Goal: Register for event/course

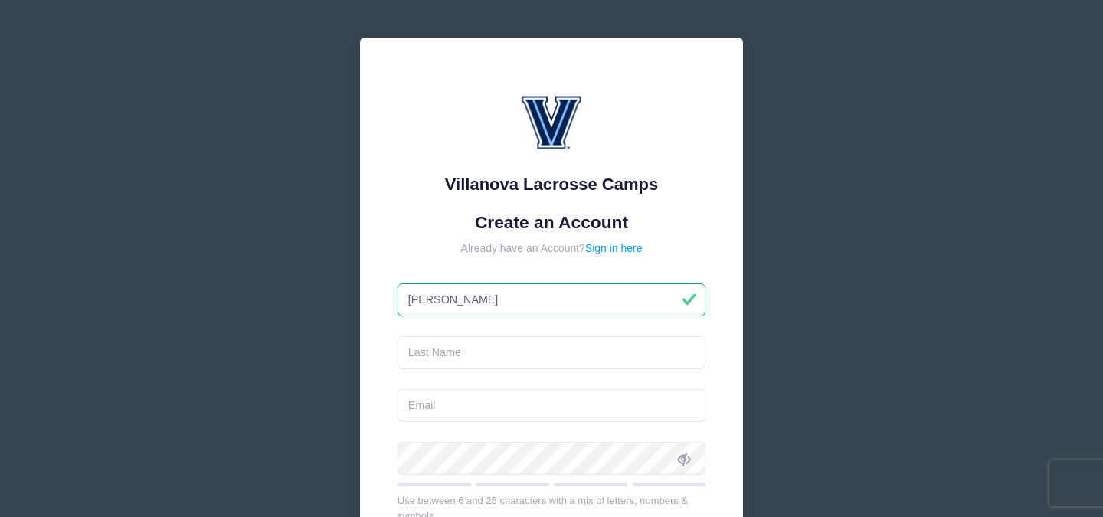
type input "[PERSON_NAME]"
click at [476, 359] on input "text" at bounding box center [551, 352] width 309 height 33
type input "[PERSON_NAME]"
click at [423, 400] on input "email" at bounding box center [551, 405] width 309 height 33
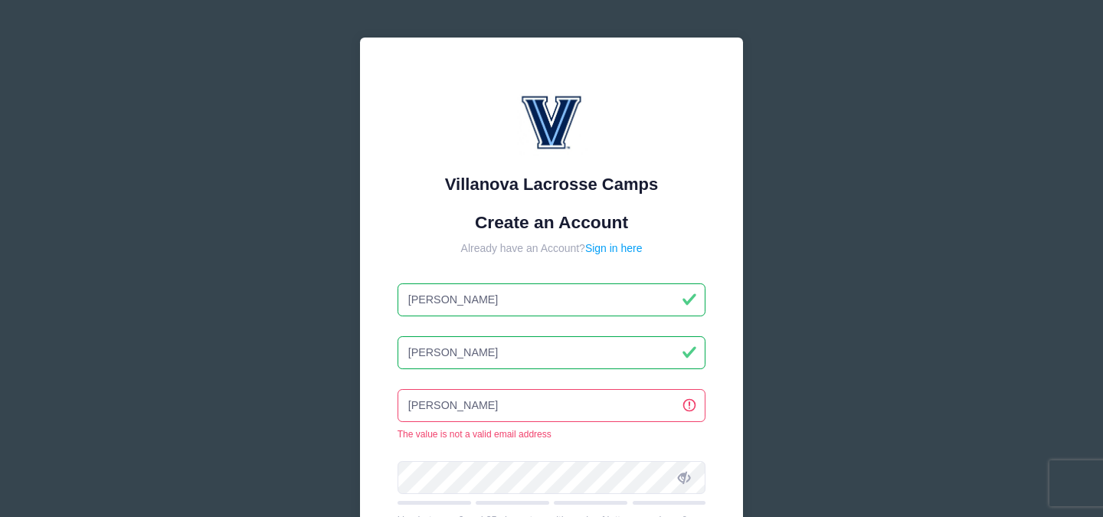
type input "[PERSON_NAME][DOMAIN_NAME][EMAIL_ADDRESS][PERSON_NAME][DOMAIN_NAME]"
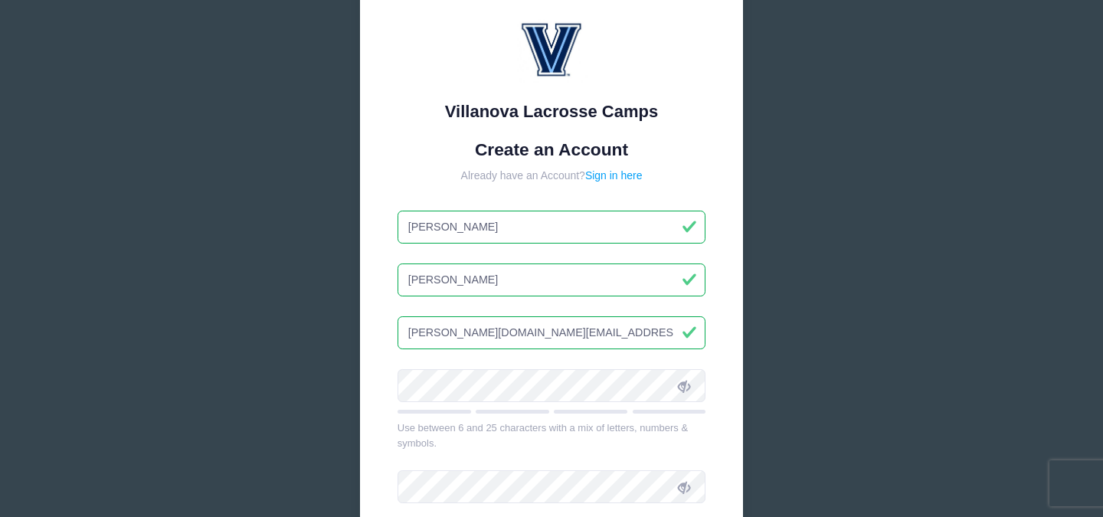
scroll to position [74, 0]
click at [683, 386] on icon at bounding box center [684, 385] width 12 height 12
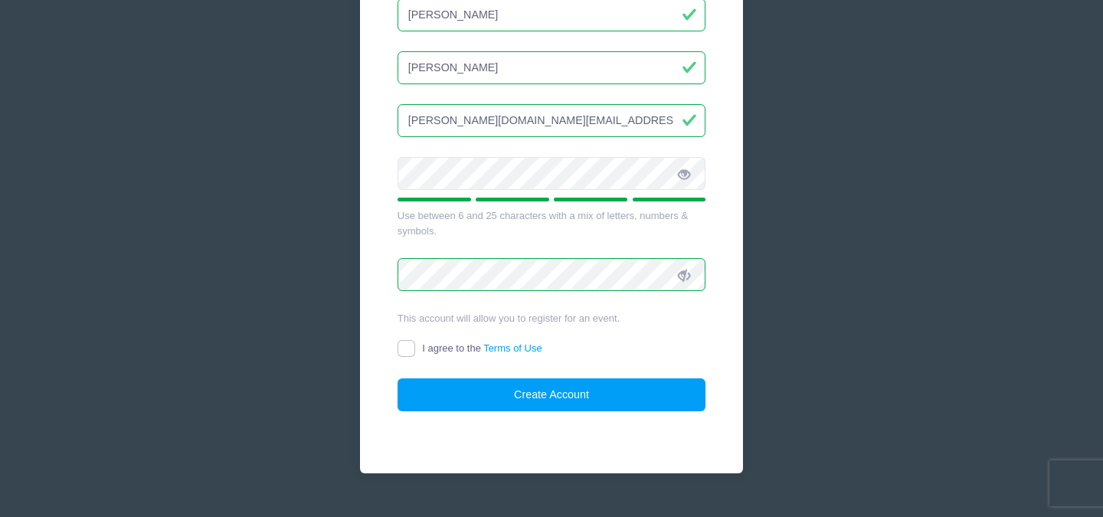
scroll to position [294, 0]
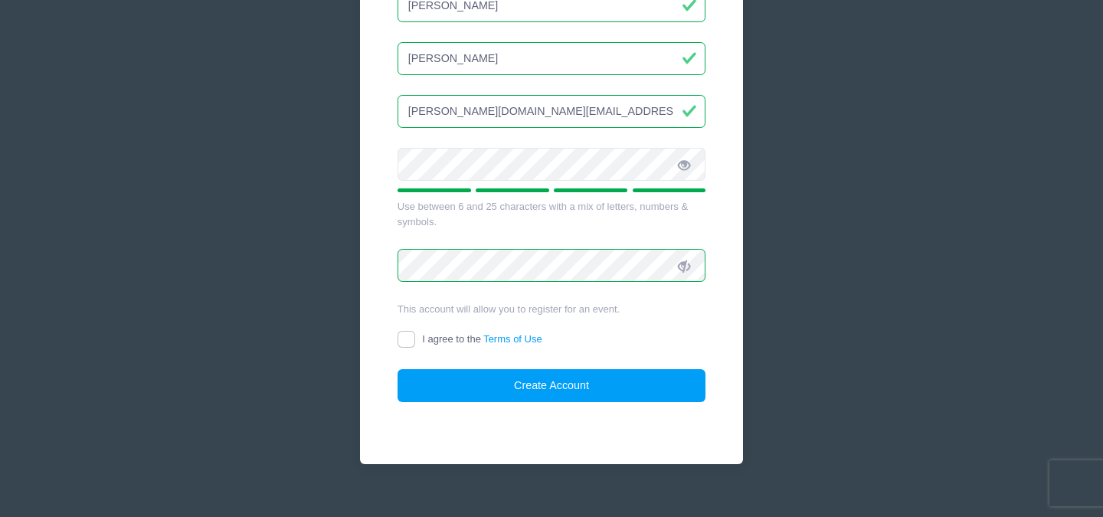
click at [396, 337] on div "Villanova Lacrosse Camps Create an Account Already have an Account? Sign in her…" at bounding box center [551, 103] width 383 height 721
click at [410, 338] on input "I agree to the Terms of Use" at bounding box center [406, 340] width 18 height 18
checkbox input "true"
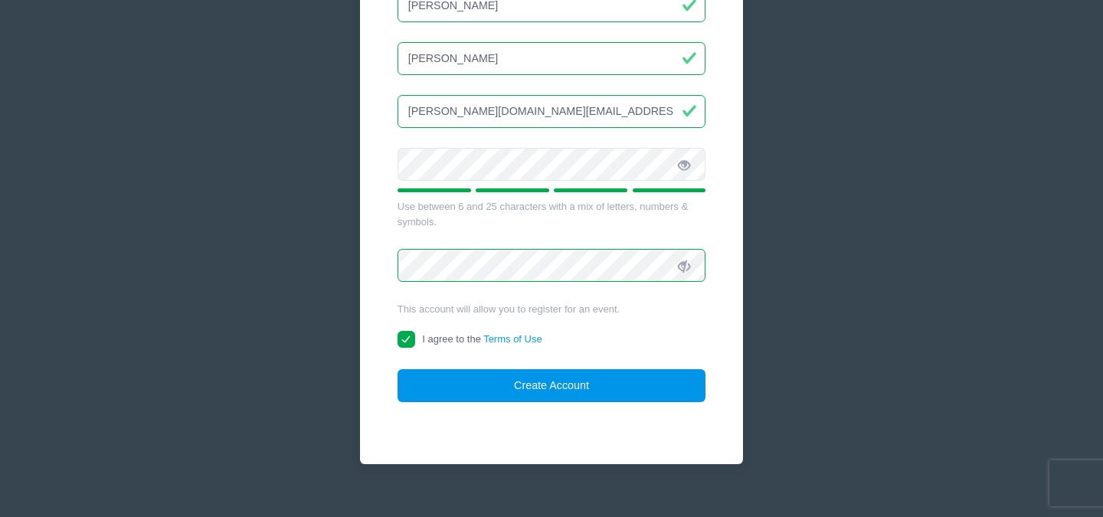
click at [507, 371] on button "Create Account" at bounding box center [551, 385] width 309 height 33
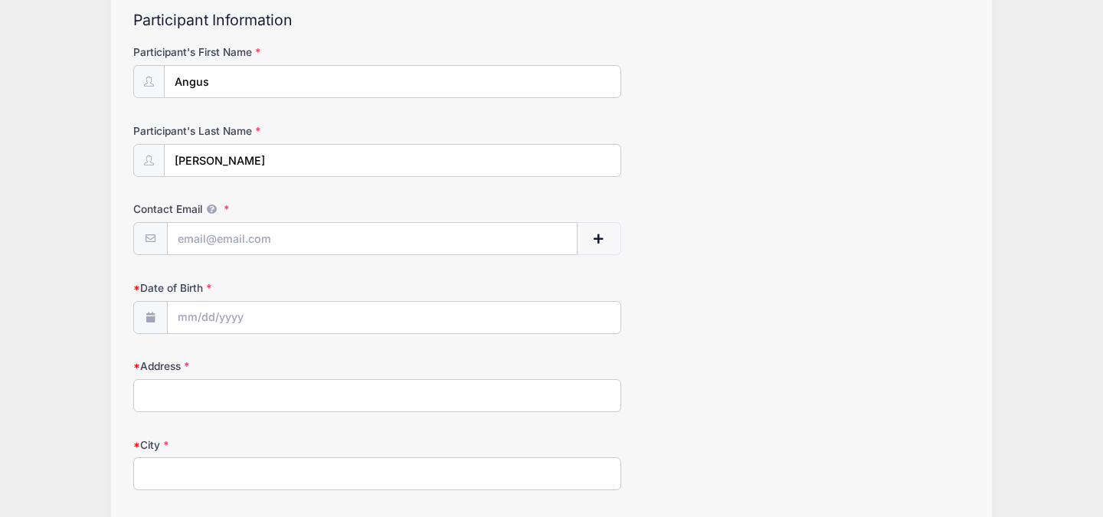
scroll to position [163, 0]
click at [245, 244] on input "Contact Email" at bounding box center [373, 240] width 410 height 33
type input "[EMAIL_ADDRESS][DOMAIN_NAME]"
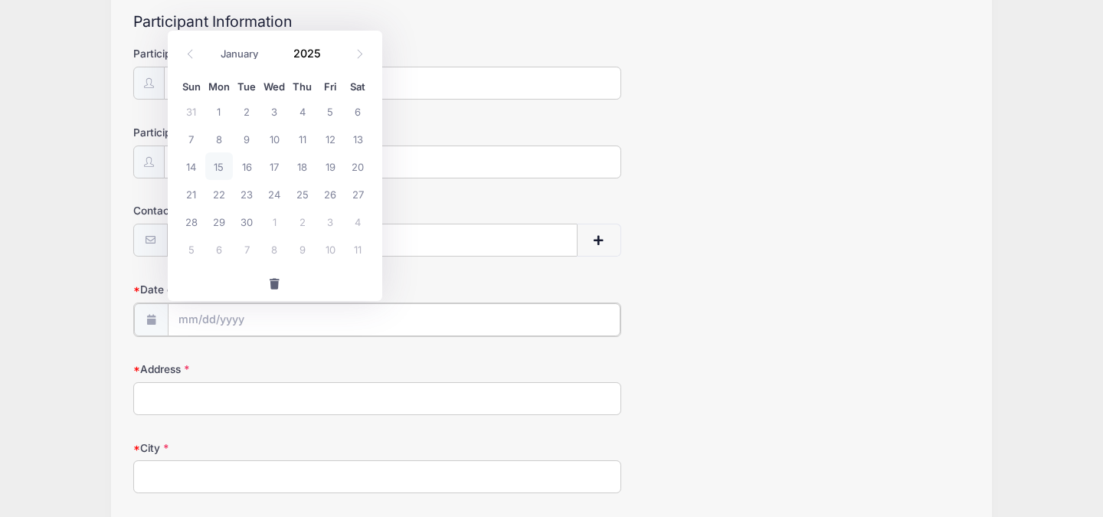
click at [187, 322] on input "Date of Birth" at bounding box center [394, 319] width 453 height 33
click at [189, 325] on input "Date of Birth" at bounding box center [394, 319] width 453 height 33
click at [189, 54] on icon at bounding box center [190, 54] width 10 height 10
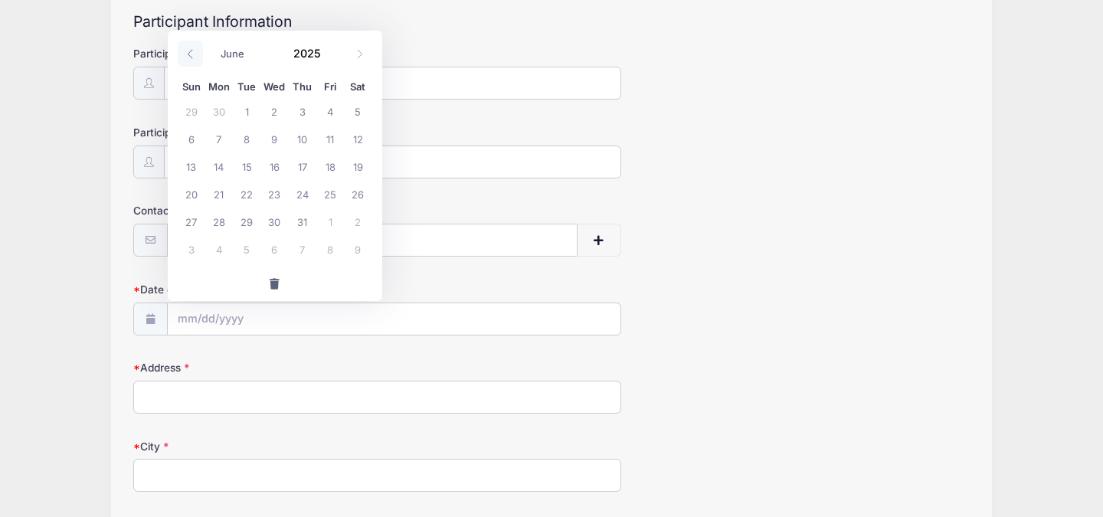
click at [189, 54] on icon at bounding box center [190, 54] width 10 height 10
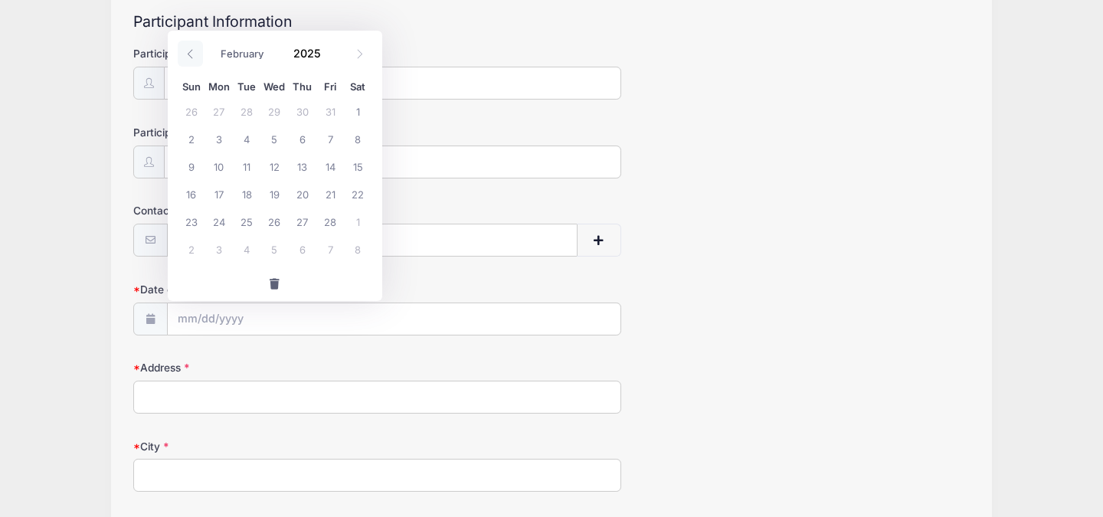
select select "0"
click at [189, 54] on icon at bounding box center [190, 54] width 10 height 10
type input "2024"
click at [189, 54] on icon at bounding box center [190, 54] width 10 height 10
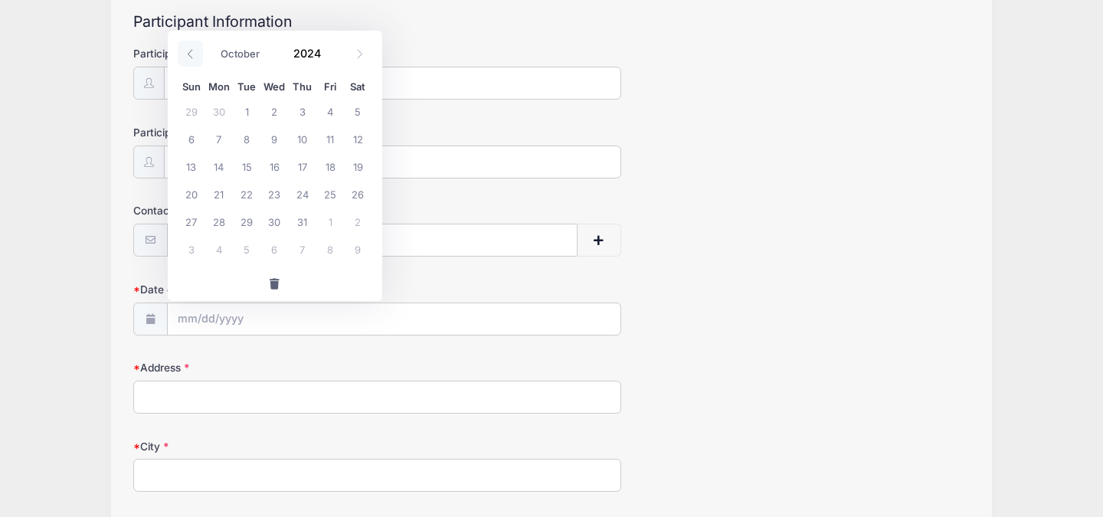
click at [189, 54] on icon at bounding box center [190, 54] width 10 height 10
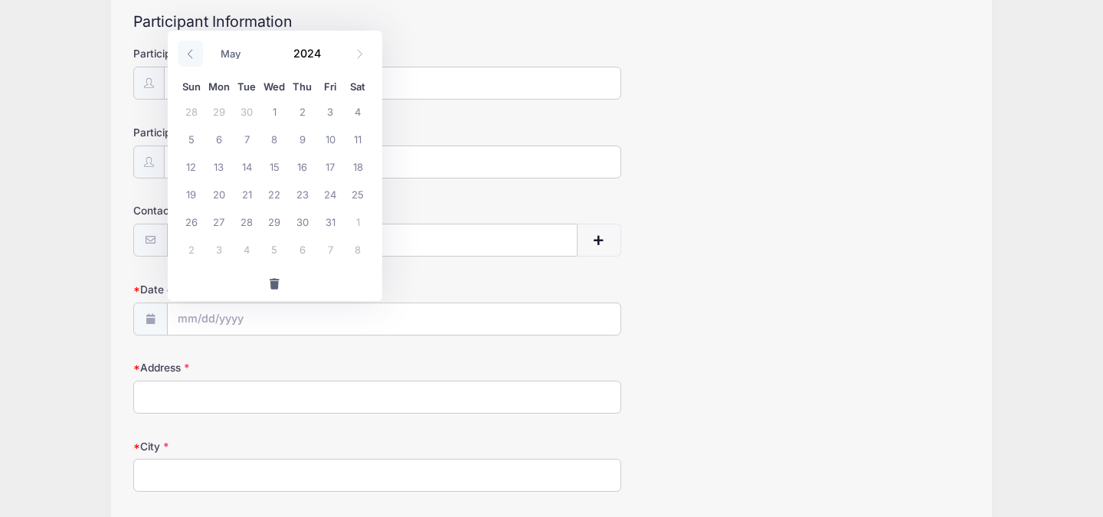
click at [189, 54] on icon at bounding box center [190, 54] width 10 height 10
select select "0"
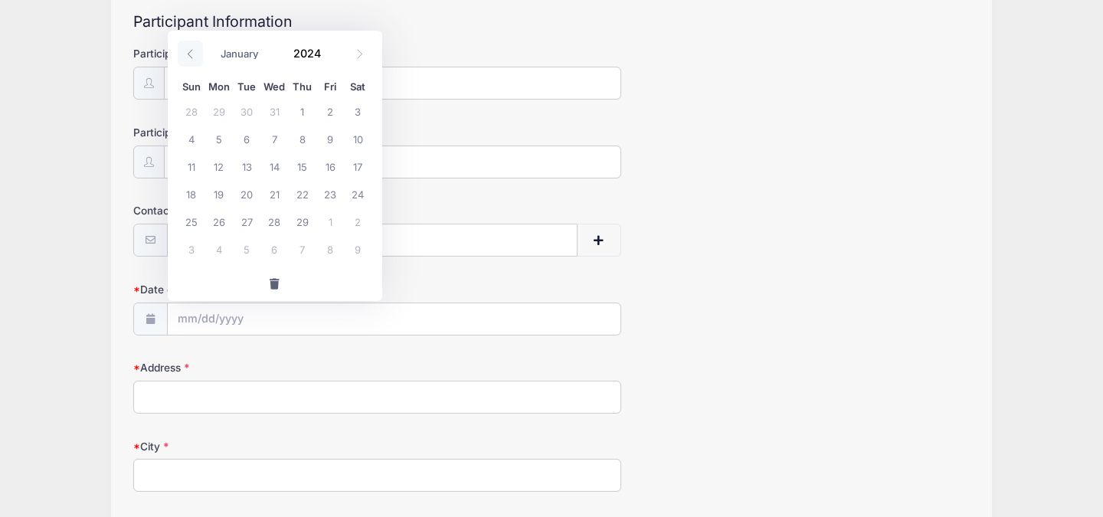
click at [189, 54] on icon at bounding box center [190, 54] width 10 height 10
type input "2023"
click at [189, 54] on icon at bounding box center [190, 54] width 10 height 10
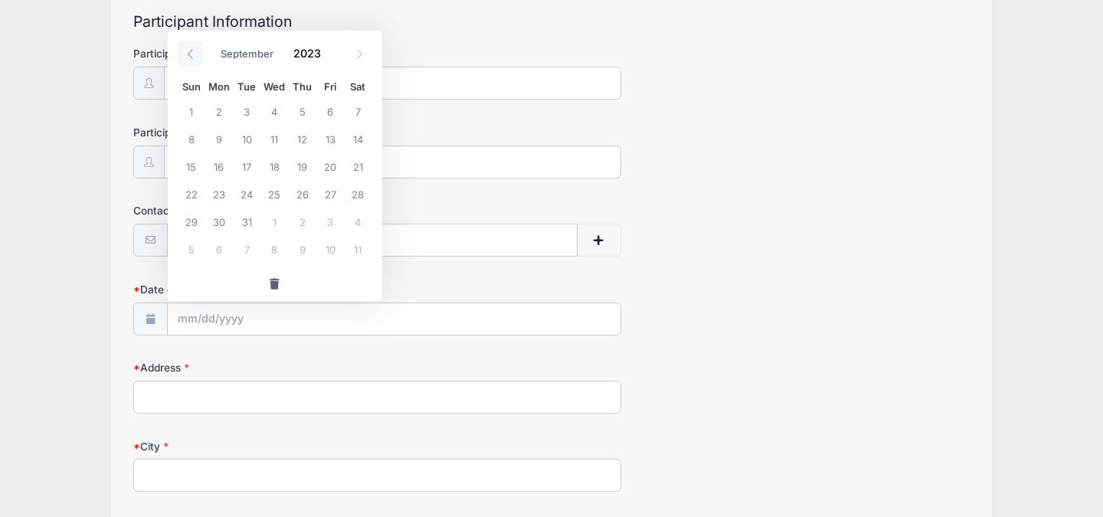
click at [189, 54] on icon at bounding box center [190, 54] width 10 height 10
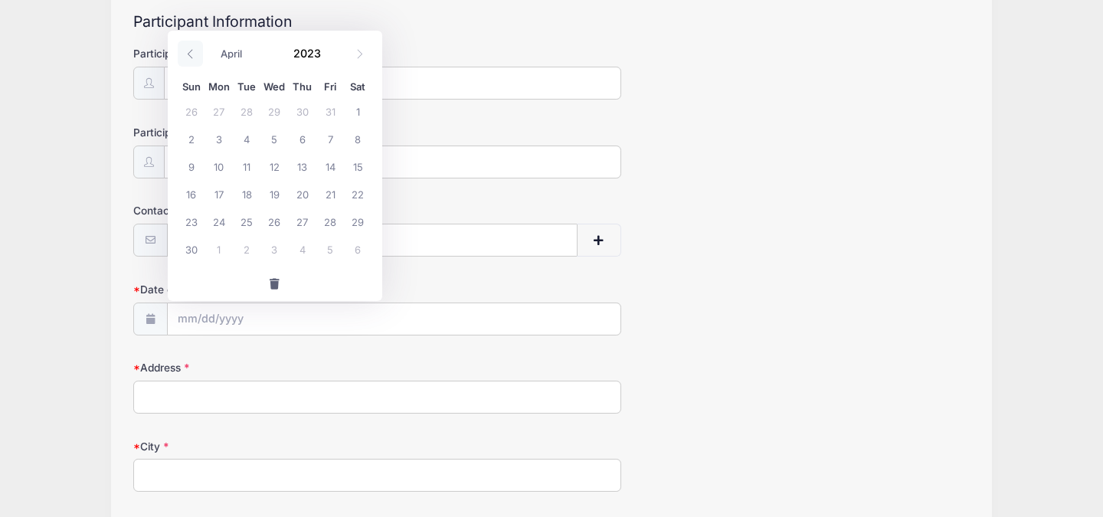
click at [189, 54] on icon at bounding box center [190, 54] width 10 height 10
select select "0"
click at [189, 54] on icon at bounding box center [190, 54] width 10 height 10
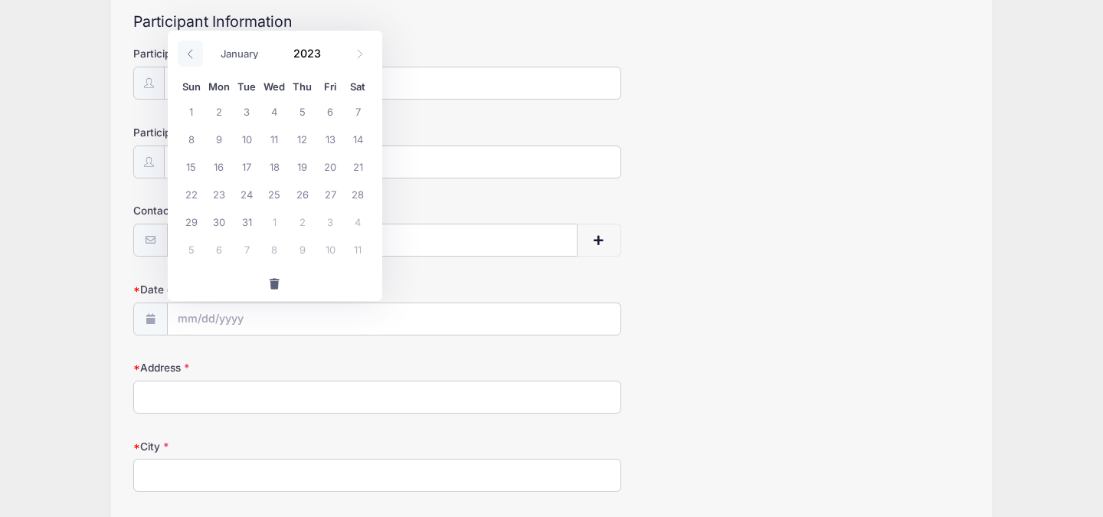
type input "2022"
click at [189, 54] on icon at bounding box center [190, 54] width 10 height 10
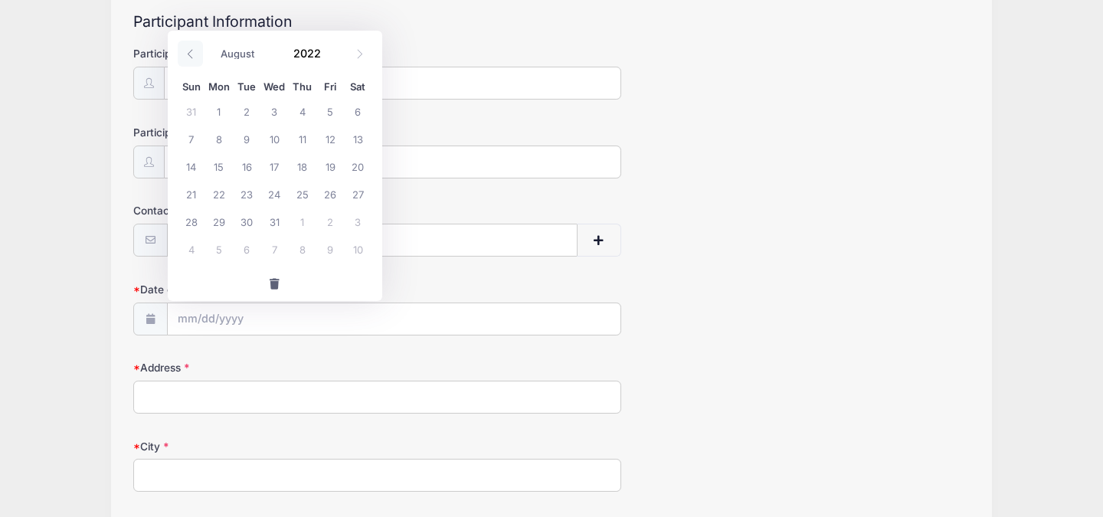
click at [189, 54] on icon at bounding box center [190, 54] width 10 height 10
click at [224, 309] on input "Date of Birth" at bounding box center [394, 319] width 453 height 33
click at [205, 321] on input "Date of Birth" at bounding box center [394, 319] width 453 height 33
click at [190, 53] on icon at bounding box center [190, 54] width 10 height 10
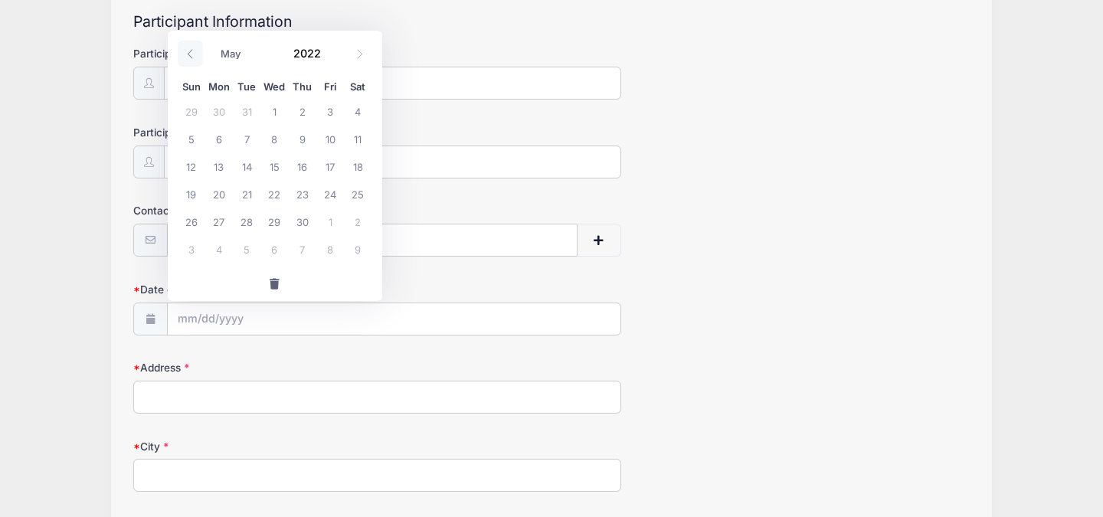
click at [190, 53] on icon at bounding box center [190, 54] width 10 height 10
select select "0"
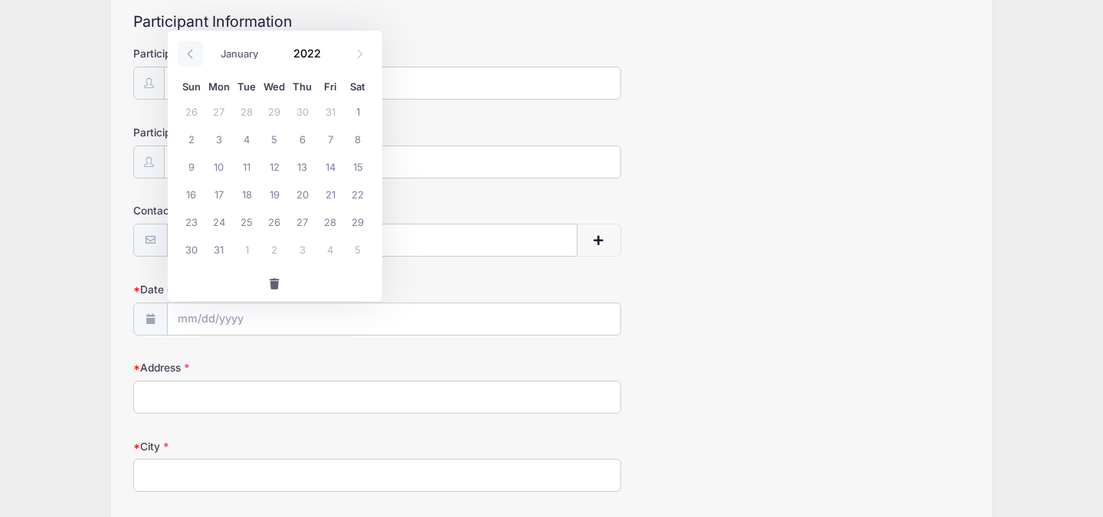
click at [190, 53] on icon at bounding box center [190, 54] width 10 height 10
type input "2021"
click at [190, 53] on icon at bounding box center [190, 54] width 10 height 10
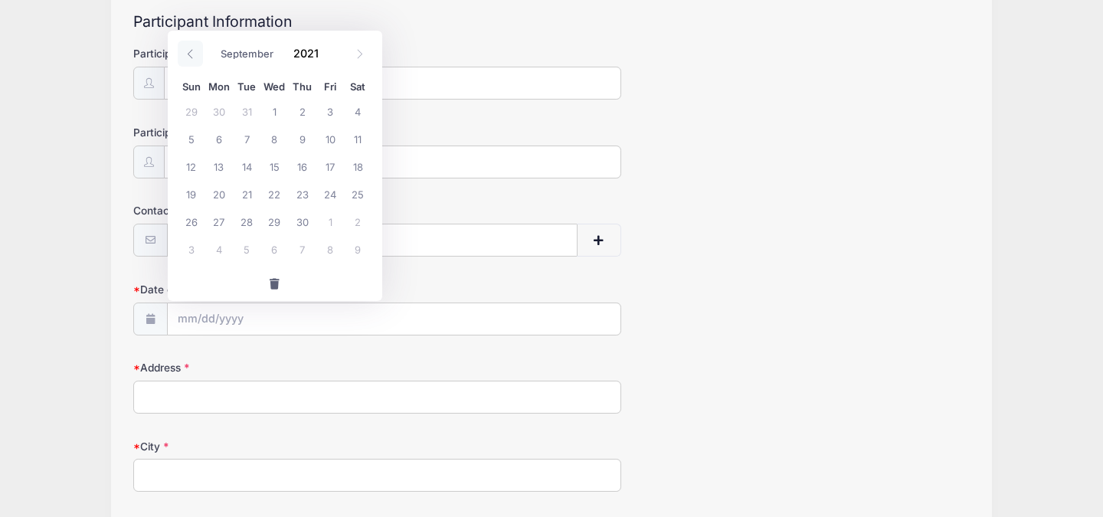
click at [190, 53] on icon at bounding box center [190, 54] width 10 height 10
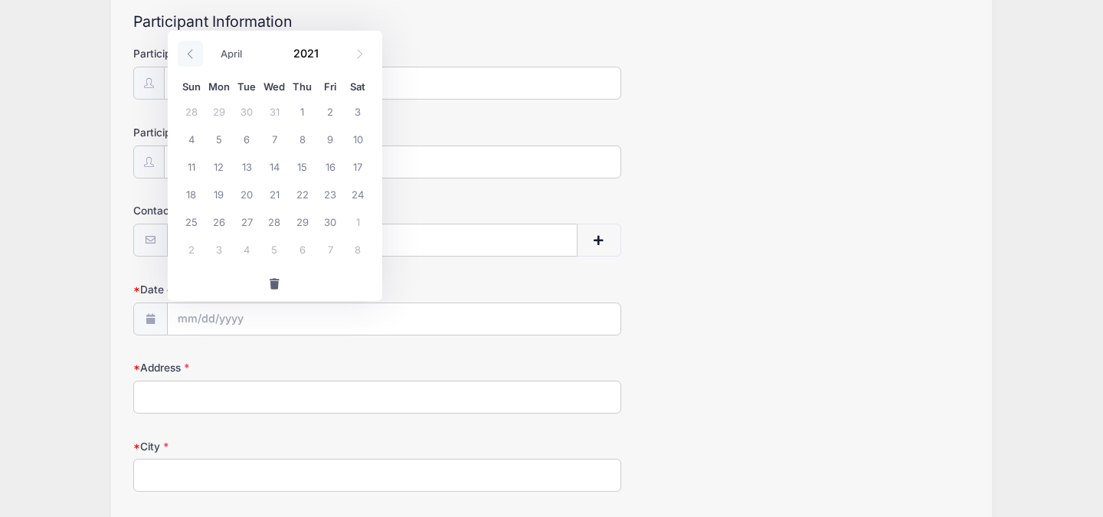
click at [190, 53] on icon at bounding box center [190, 54] width 10 height 10
select select "0"
click at [190, 53] on icon at bounding box center [190, 54] width 10 height 10
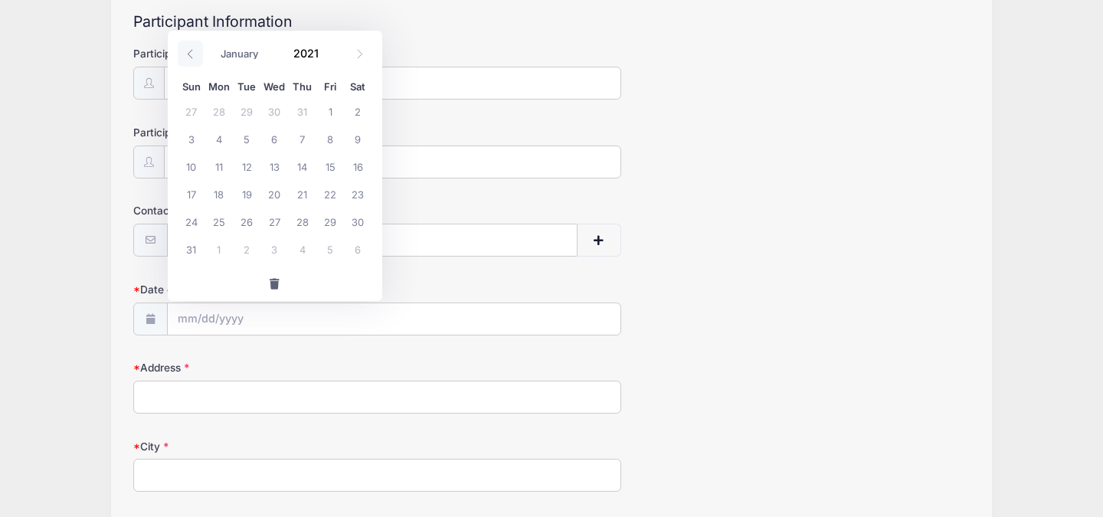
type input "2020"
click at [190, 53] on icon at bounding box center [190, 54] width 10 height 10
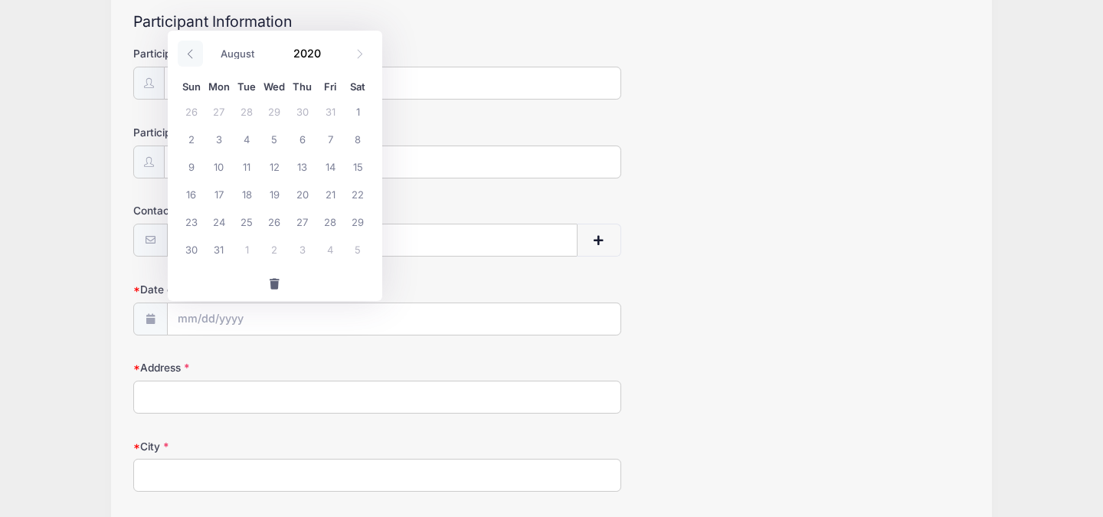
click at [190, 53] on icon at bounding box center [190, 54] width 10 height 10
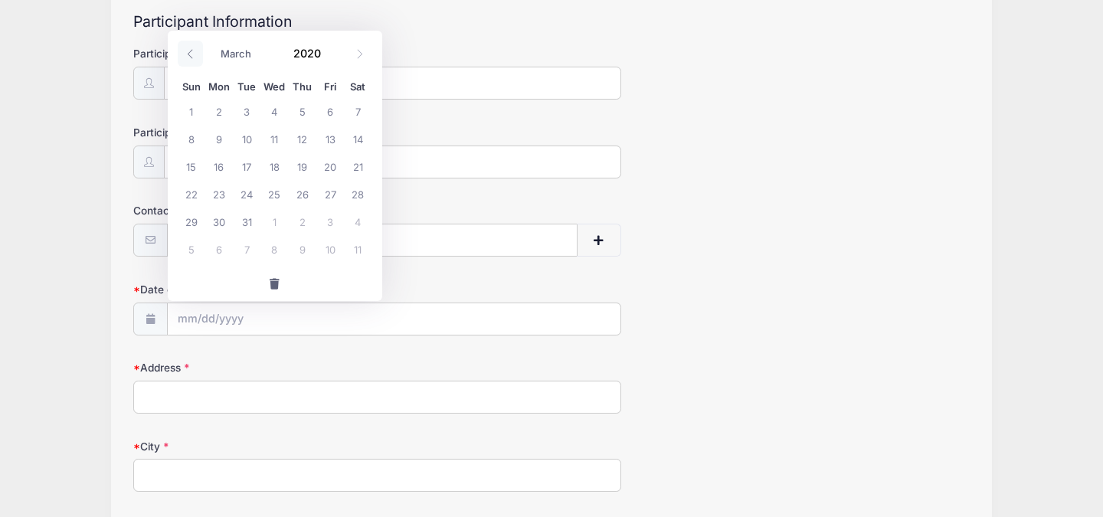
click at [190, 53] on icon at bounding box center [190, 54] width 10 height 10
select select "0"
click at [190, 53] on icon at bounding box center [190, 54] width 10 height 10
type input "2019"
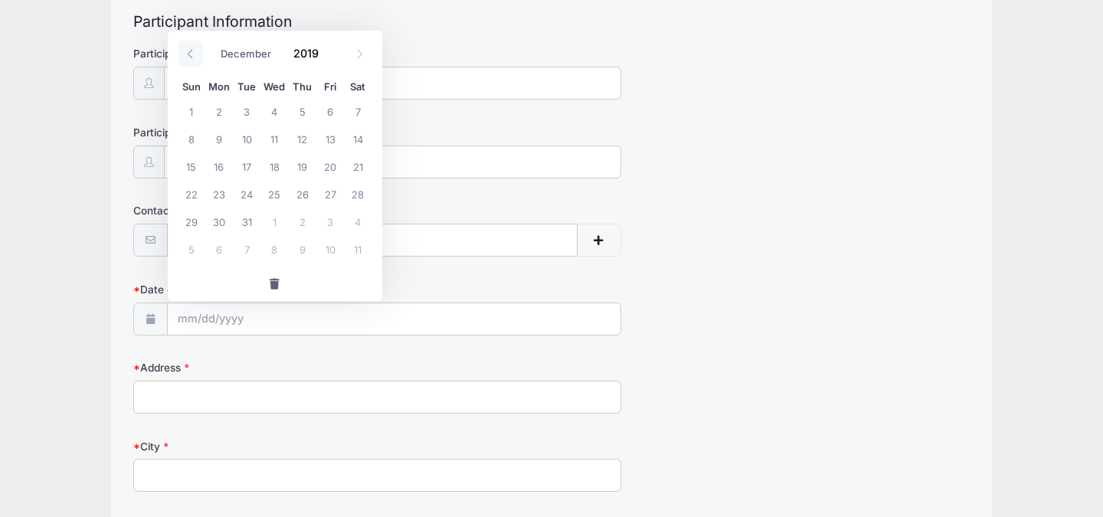
click at [190, 53] on icon at bounding box center [190, 54] width 10 height 10
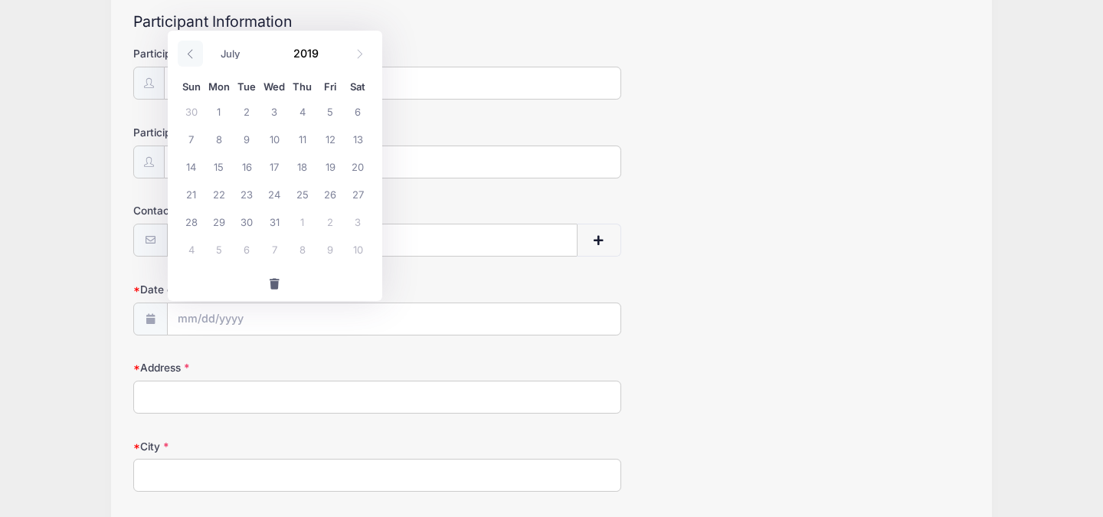
click at [190, 53] on icon at bounding box center [190, 54] width 10 height 10
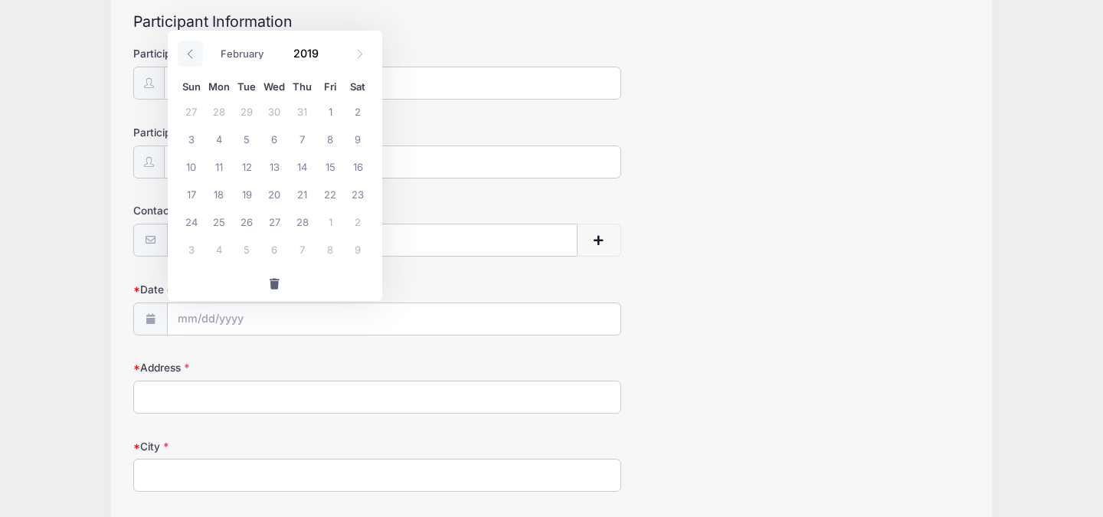
click at [190, 53] on icon at bounding box center [190, 54] width 10 height 10
select select "0"
click at [190, 53] on icon at bounding box center [190, 54] width 10 height 10
type input "2018"
click at [190, 53] on icon at bounding box center [190, 54] width 10 height 10
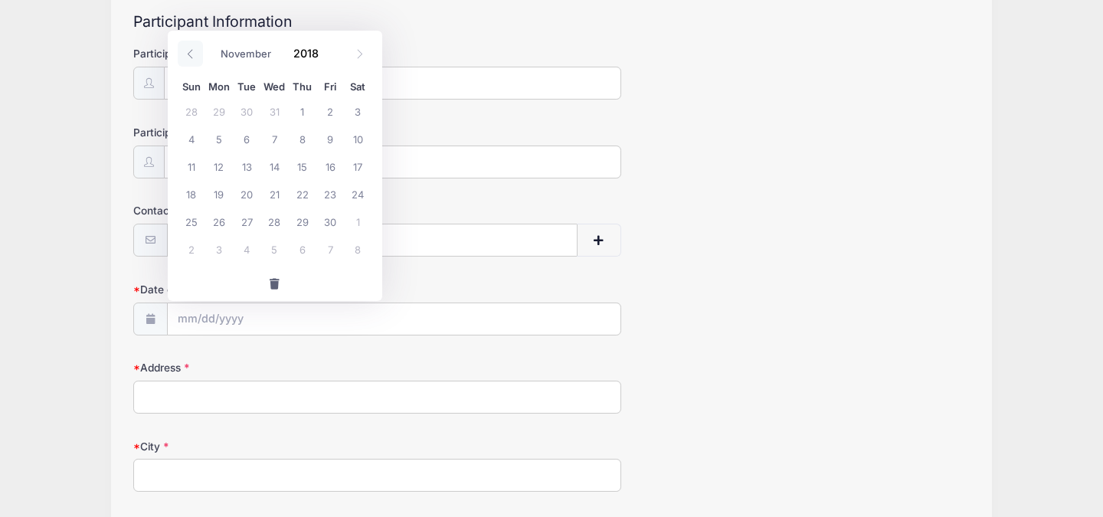
click at [190, 53] on icon at bounding box center [190, 54] width 10 height 10
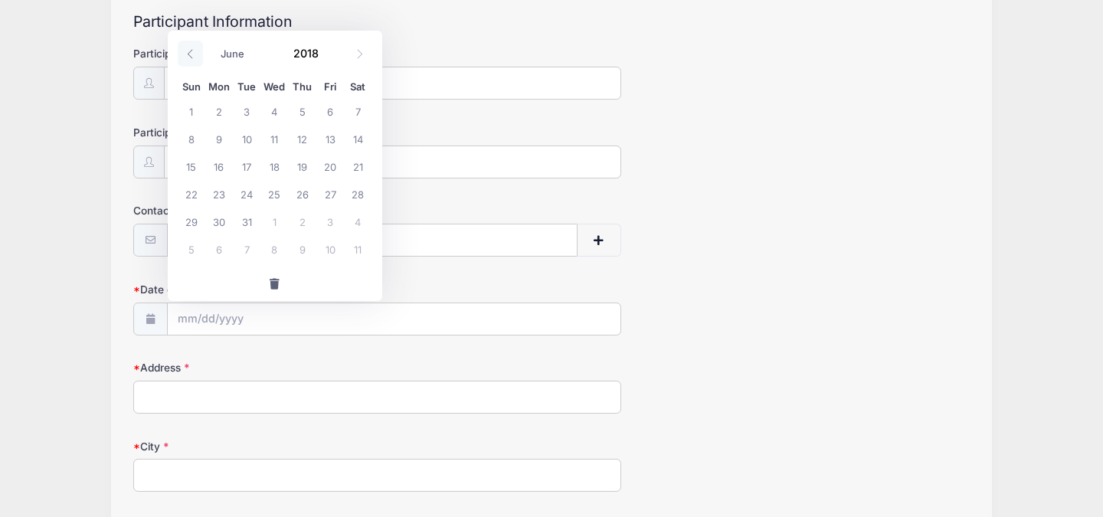
click at [190, 53] on icon at bounding box center [190, 54] width 10 height 10
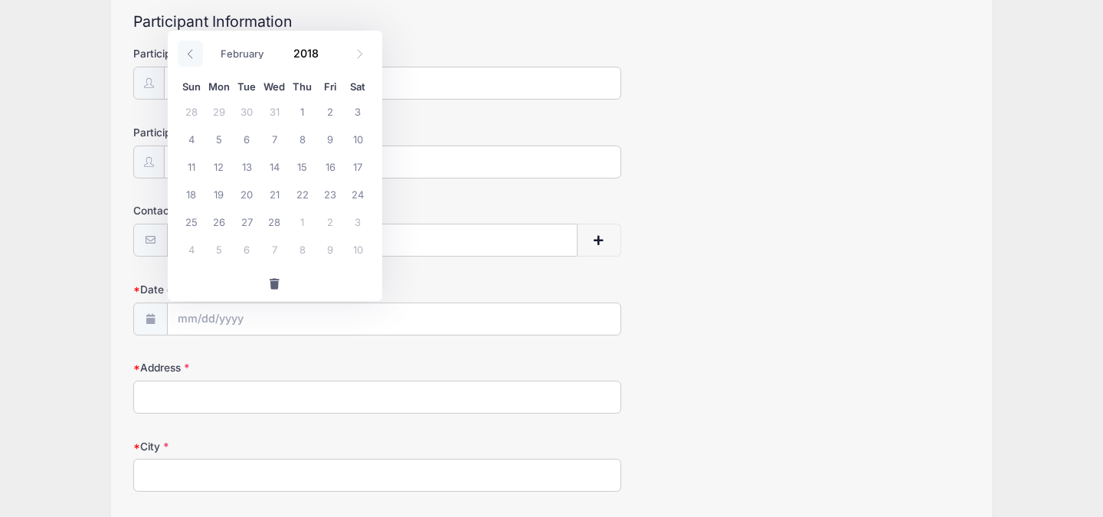
select select "0"
click at [190, 53] on icon at bounding box center [190, 54] width 10 height 10
type input "2017"
click at [190, 53] on icon at bounding box center [190, 54] width 10 height 10
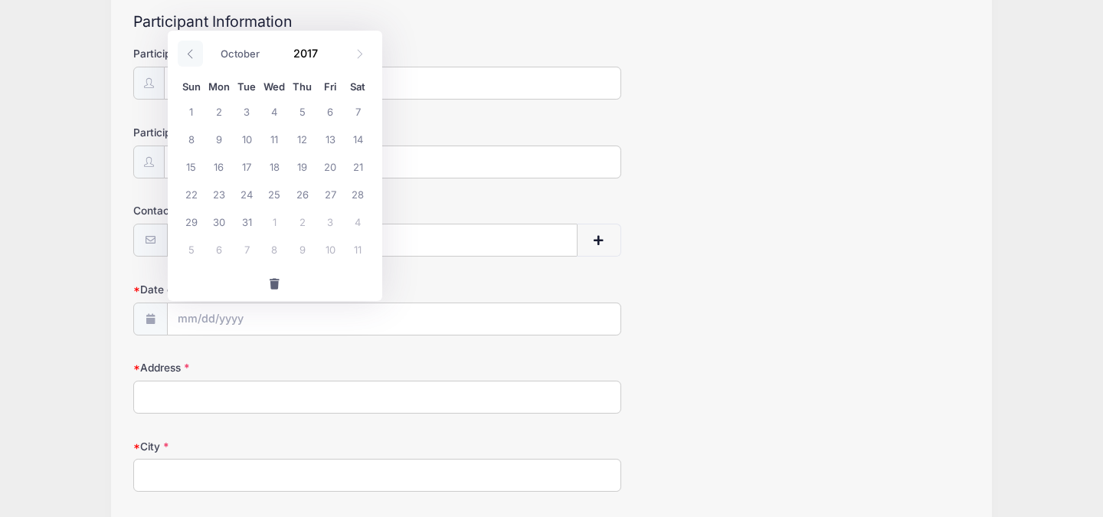
click at [190, 53] on icon at bounding box center [190, 54] width 10 height 10
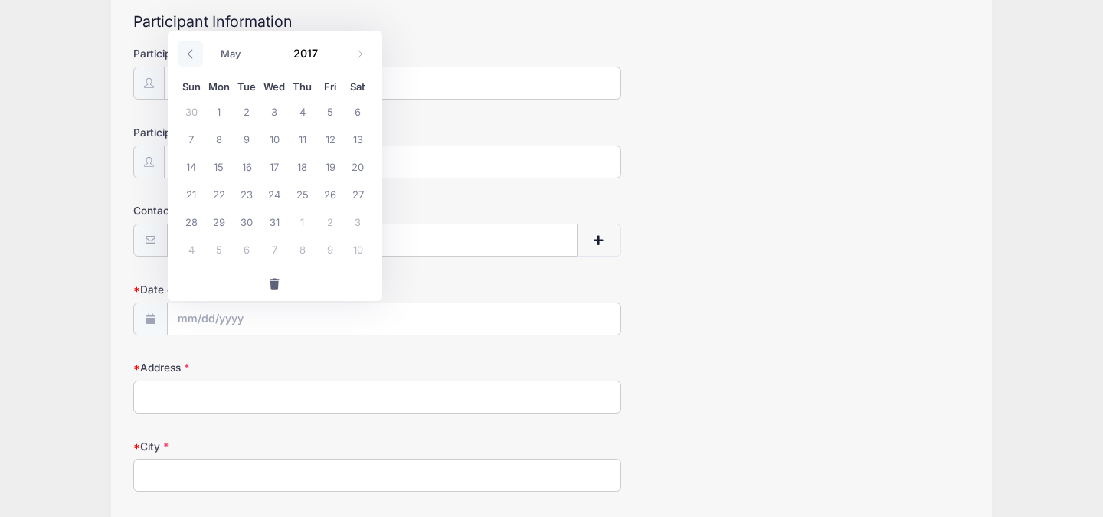
click at [190, 53] on icon at bounding box center [190, 54] width 10 height 10
select select "0"
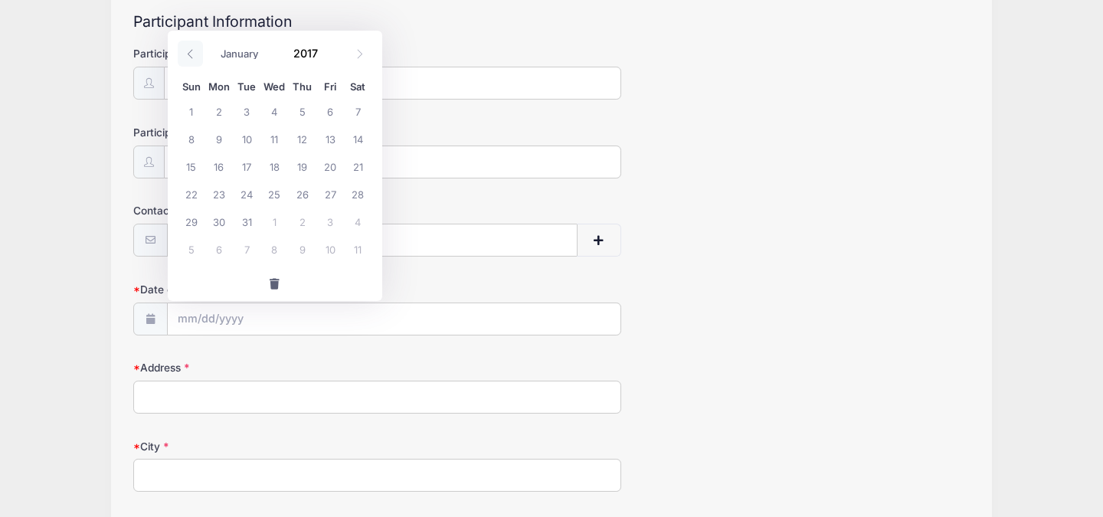
click at [190, 53] on icon at bounding box center [190, 54] width 10 height 10
type input "2016"
click at [190, 53] on icon at bounding box center [190, 54] width 10 height 10
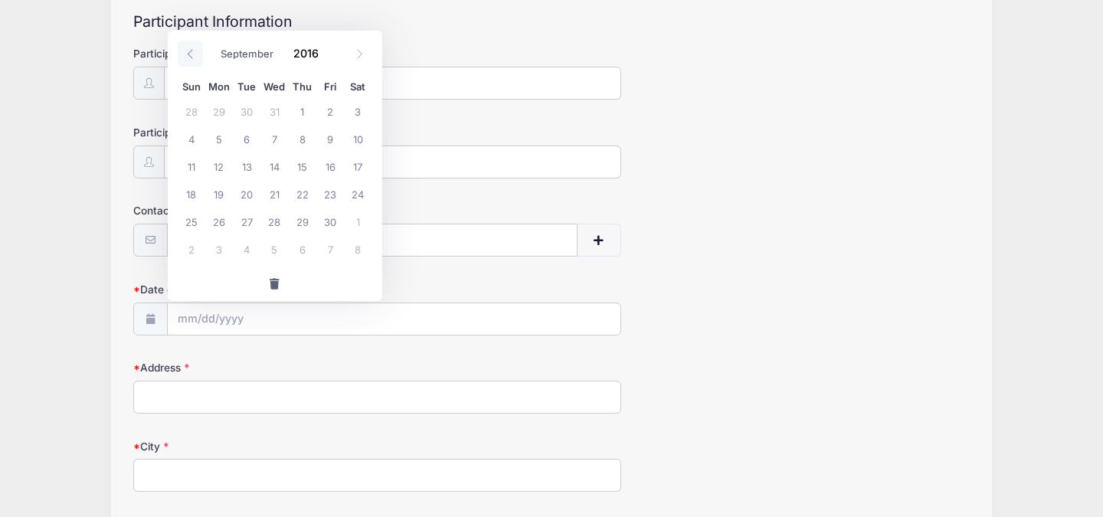
click at [190, 53] on icon at bounding box center [190, 54] width 10 height 10
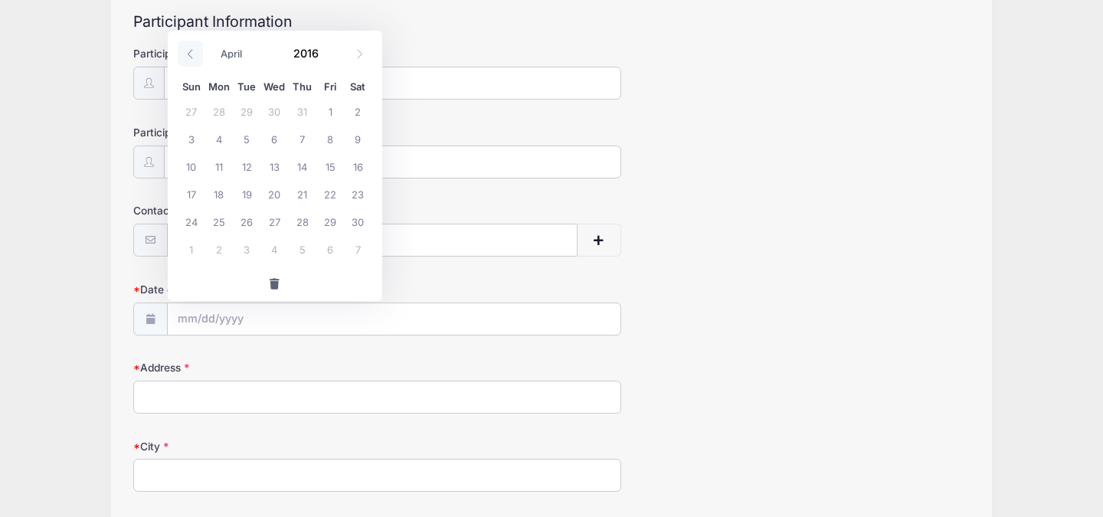
click at [190, 53] on icon at bounding box center [190, 54] width 10 height 10
select select "0"
click at [190, 53] on icon at bounding box center [190, 54] width 10 height 10
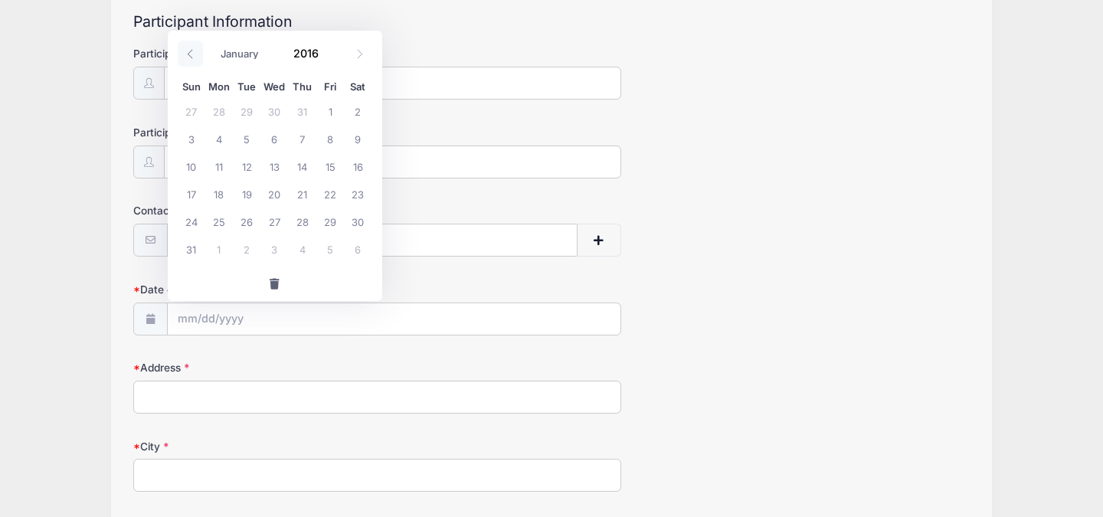
type input "2015"
click at [190, 53] on icon at bounding box center [190, 54] width 10 height 10
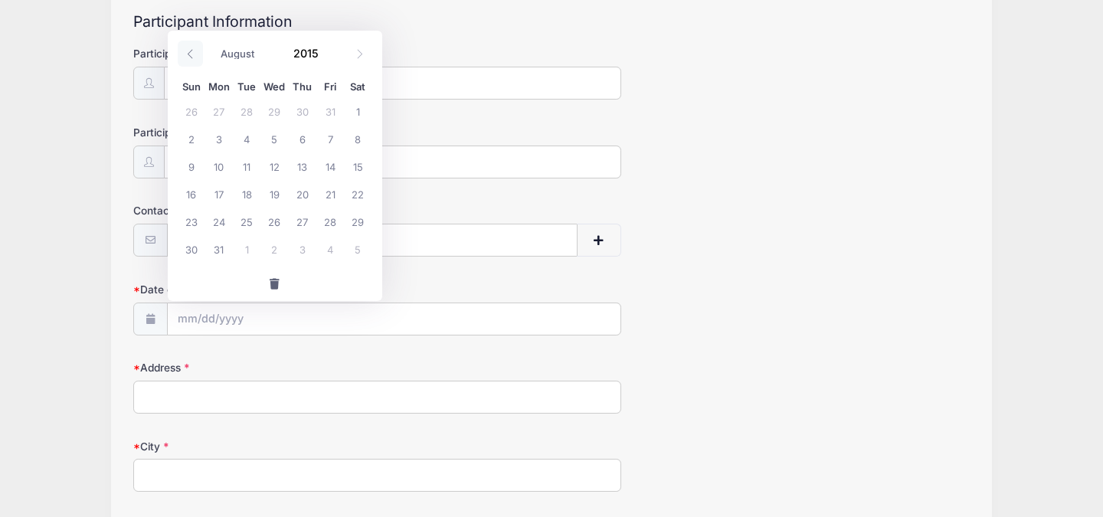
click at [190, 53] on icon at bounding box center [190, 54] width 10 height 10
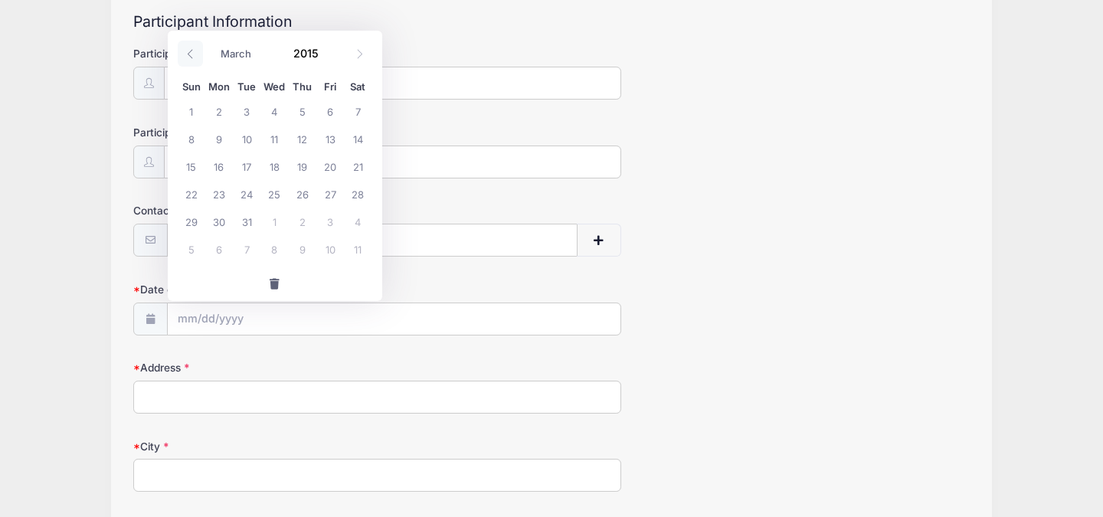
click at [190, 53] on icon at bounding box center [190, 54] width 10 height 10
select select "0"
click at [190, 53] on icon at bounding box center [190, 54] width 10 height 10
type input "2014"
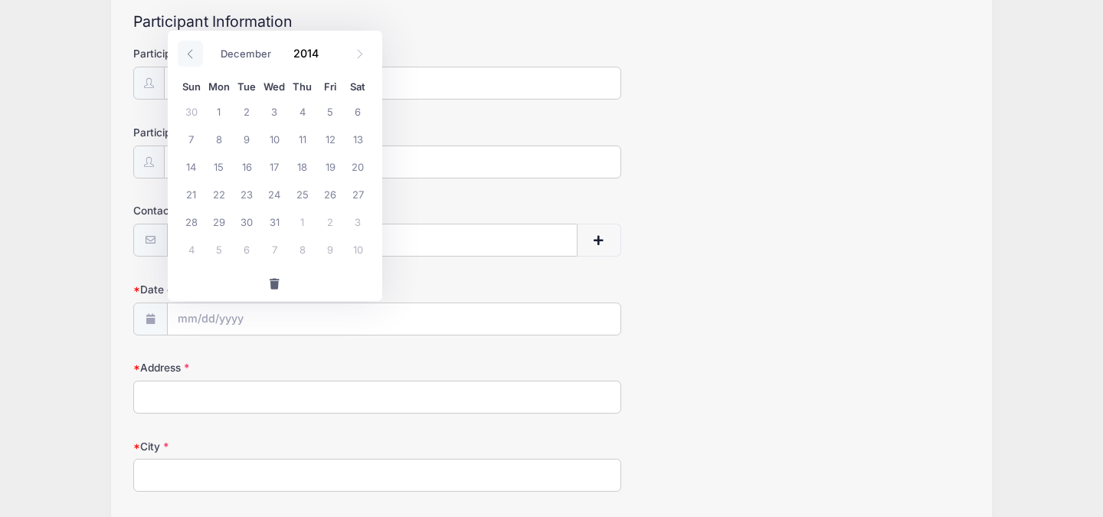
click at [190, 53] on icon at bounding box center [190, 54] width 10 height 10
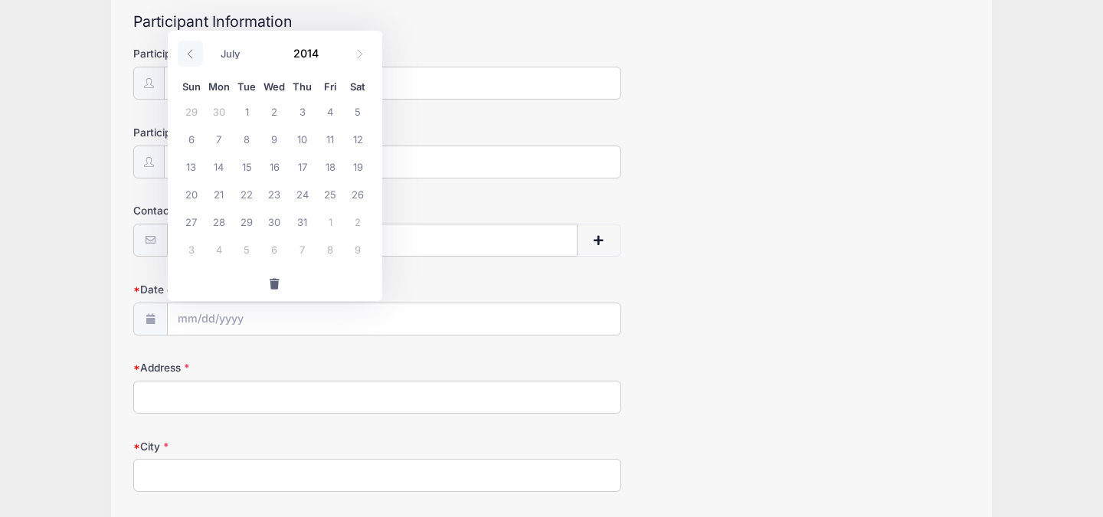
click at [190, 53] on icon at bounding box center [190, 54] width 10 height 10
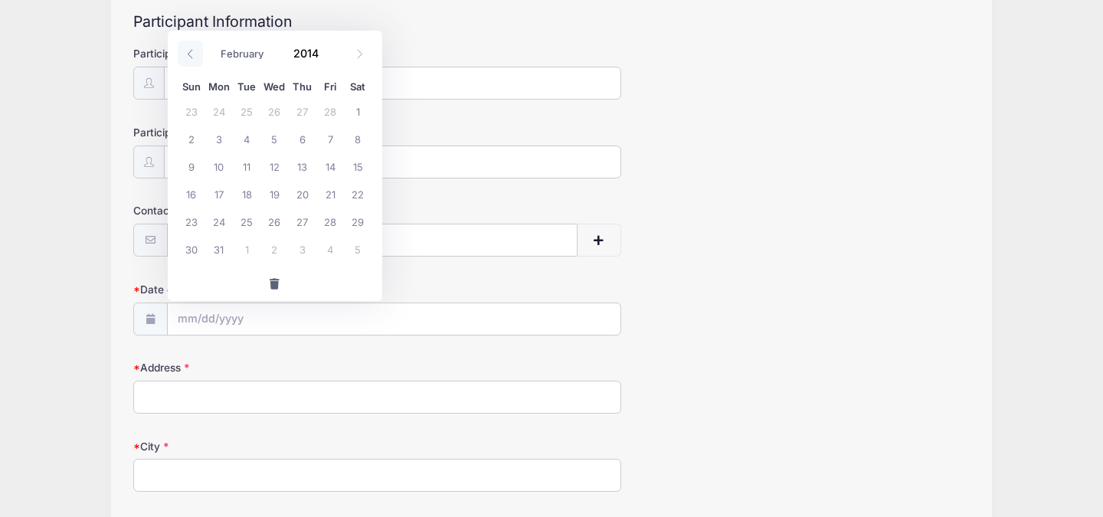
click at [190, 53] on icon at bounding box center [190, 54] width 10 height 10
select select "0"
click at [190, 53] on icon at bounding box center [190, 54] width 10 height 10
type input "2013"
click at [190, 53] on icon at bounding box center [190, 54] width 10 height 10
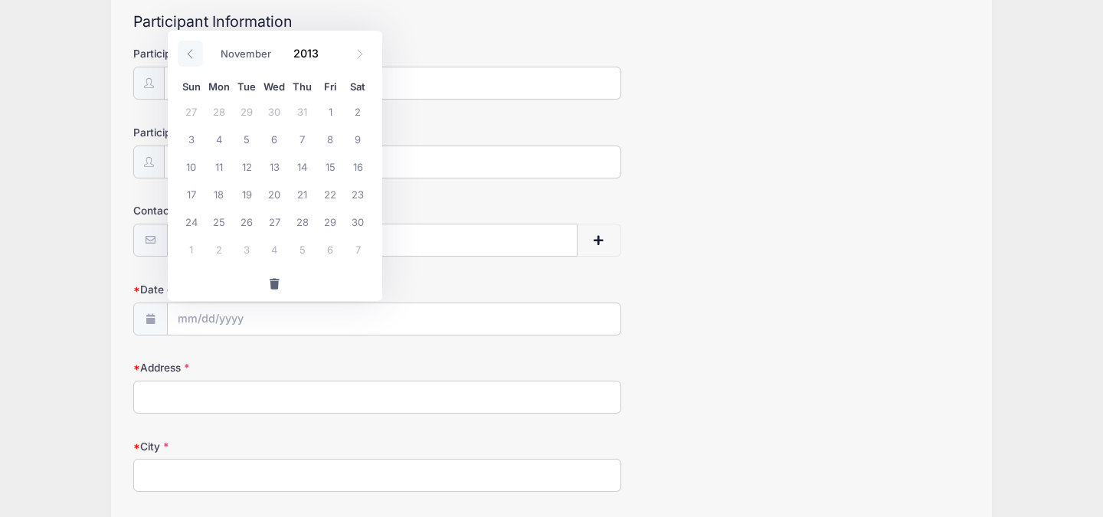
click at [190, 53] on icon at bounding box center [190, 54] width 10 height 10
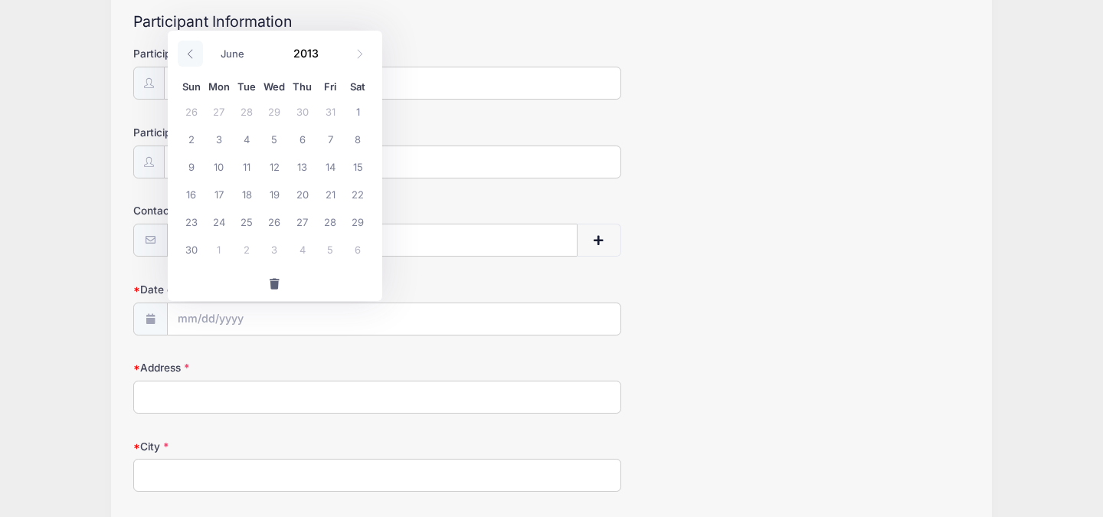
click at [190, 53] on icon at bounding box center [190, 54] width 10 height 10
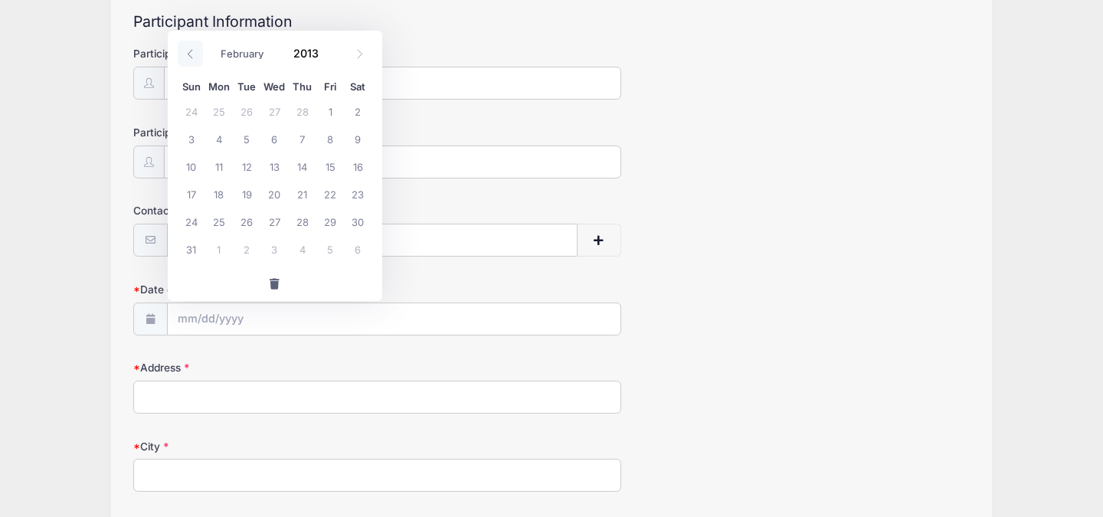
select select "0"
click at [190, 53] on icon at bounding box center [190, 54] width 10 height 10
type input "2012"
click at [190, 53] on icon at bounding box center [190, 54] width 10 height 10
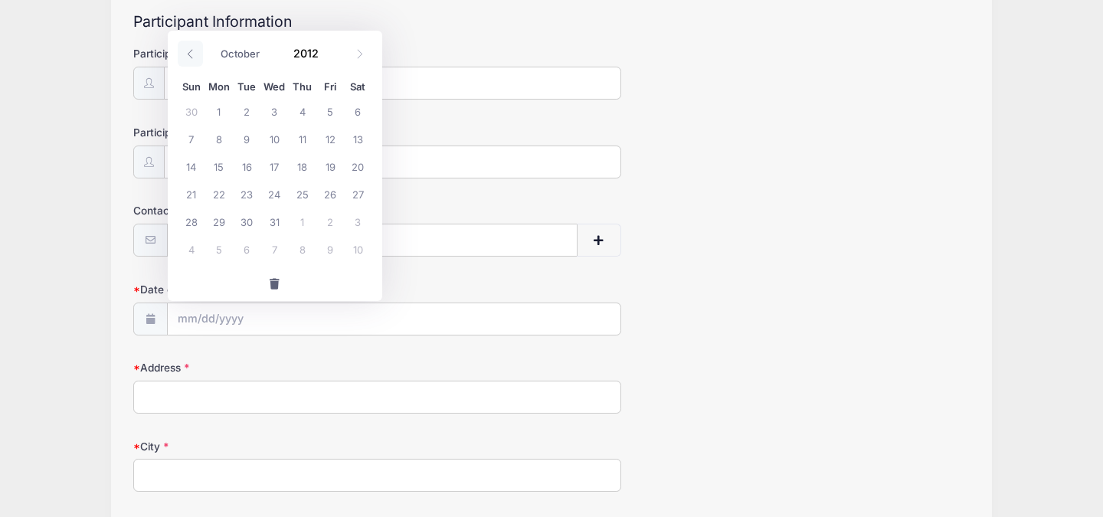
click at [190, 53] on icon at bounding box center [190, 54] width 10 height 10
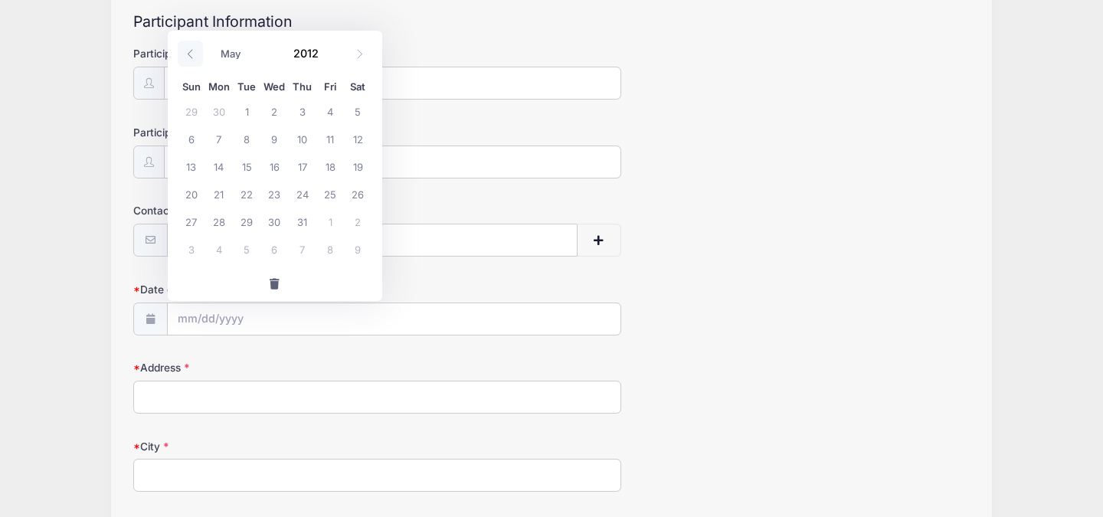
click at [190, 53] on icon at bounding box center [190, 54] width 10 height 10
select select "0"
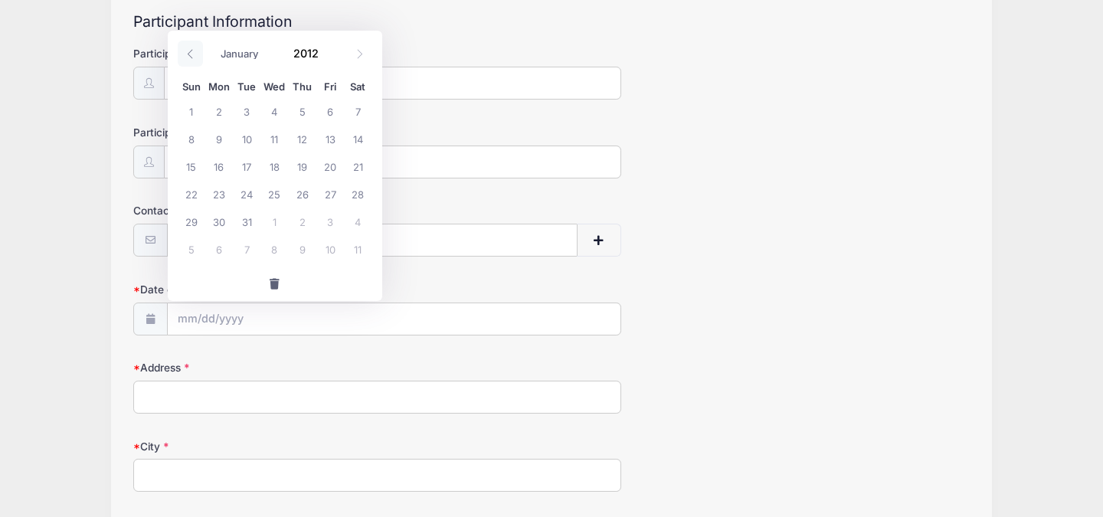
click at [190, 53] on icon at bounding box center [190, 54] width 10 height 10
type input "2011"
click at [190, 53] on icon at bounding box center [190, 54] width 10 height 10
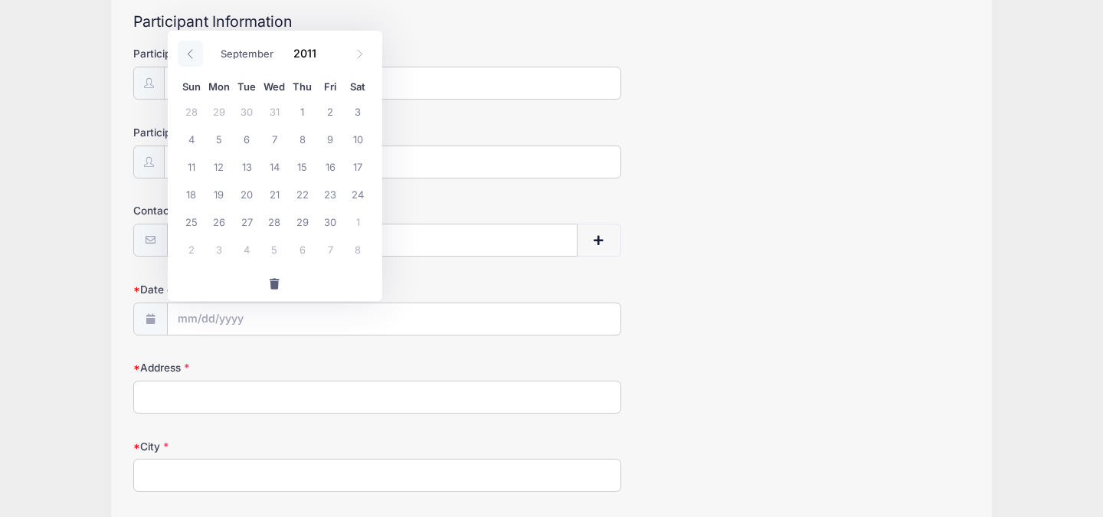
click at [190, 53] on icon at bounding box center [190, 54] width 10 height 10
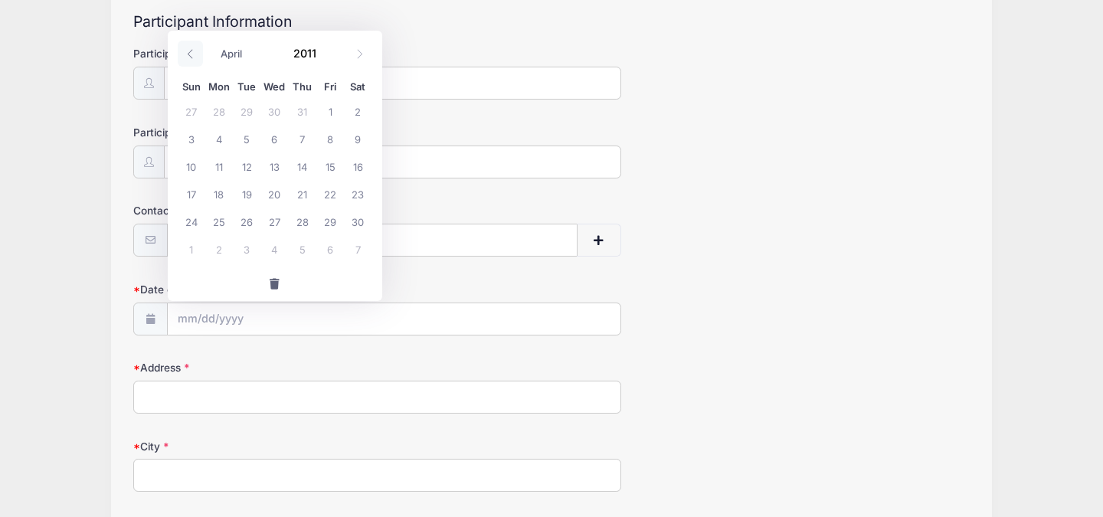
click at [190, 53] on icon at bounding box center [190, 54] width 10 height 10
select select "0"
click at [190, 53] on icon at bounding box center [190, 54] width 10 height 10
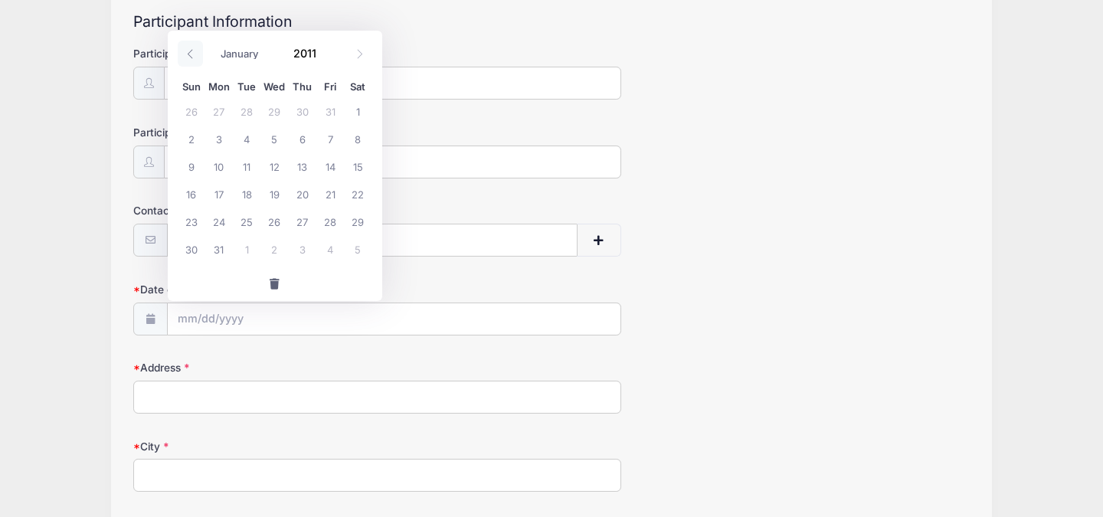
type input "2010"
click at [190, 53] on icon at bounding box center [190, 54] width 10 height 10
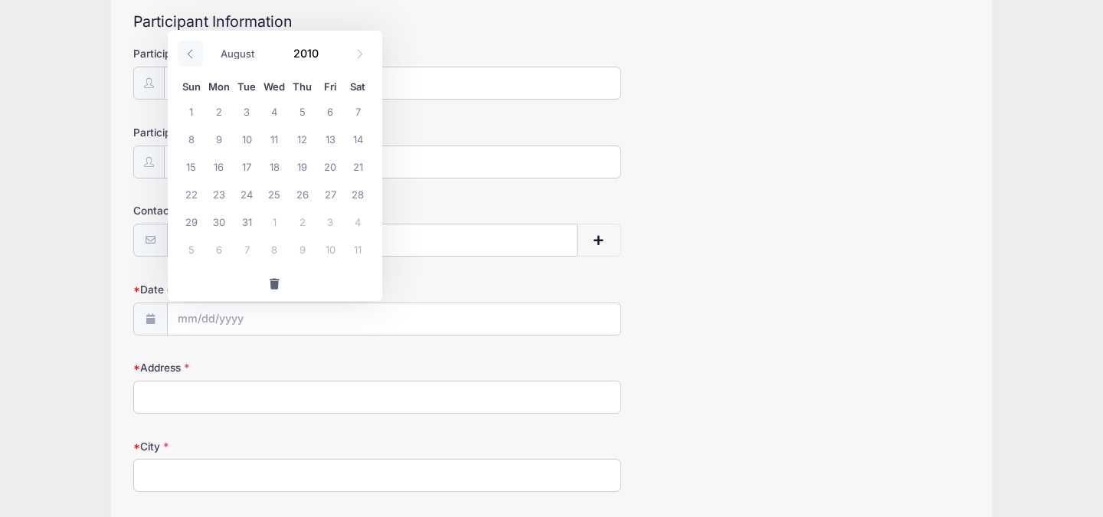
click at [190, 53] on icon at bounding box center [190, 54] width 10 height 10
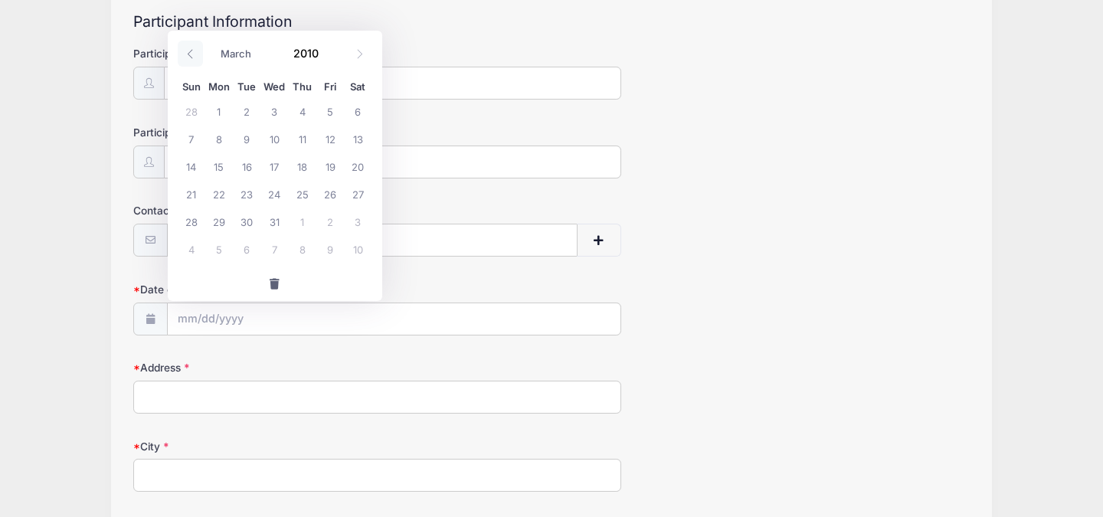
click at [190, 53] on icon at bounding box center [190, 54] width 10 height 10
select select "0"
click at [190, 53] on icon at bounding box center [190, 54] width 10 height 10
type input "2009"
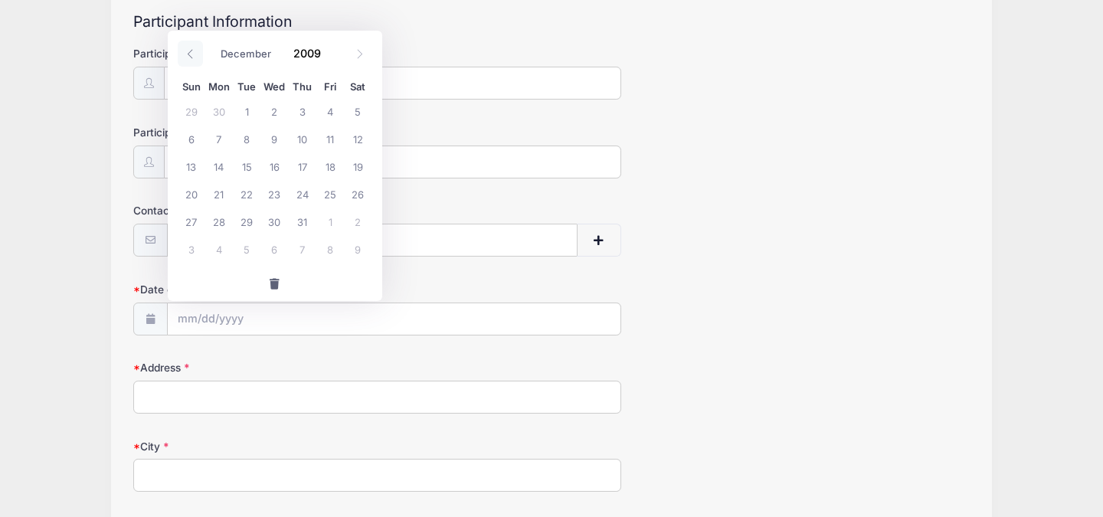
click at [190, 53] on icon at bounding box center [190, 54] width 10 height 10
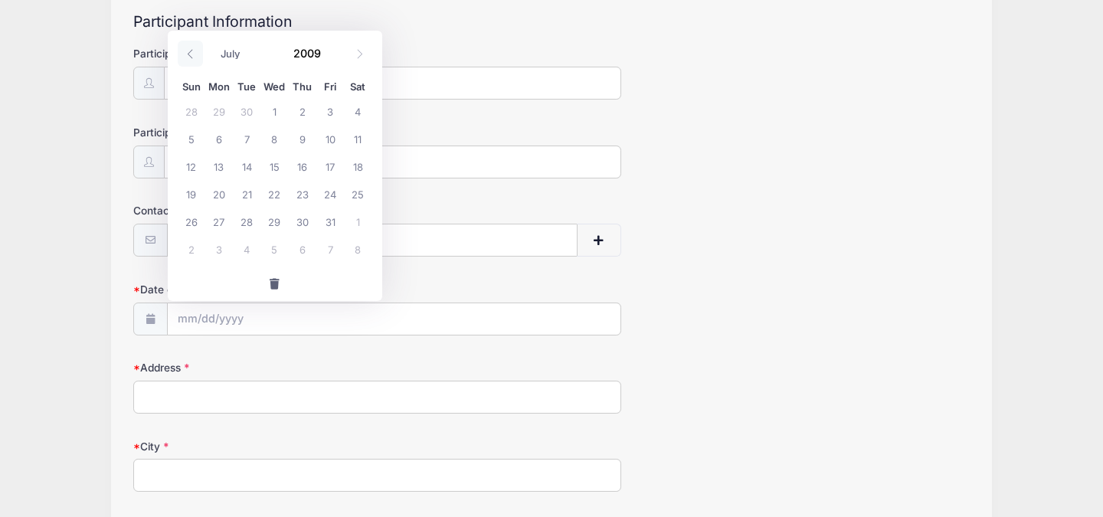
click at [190, 53] on icon at bounding box center [190, 54] width 10 height 10
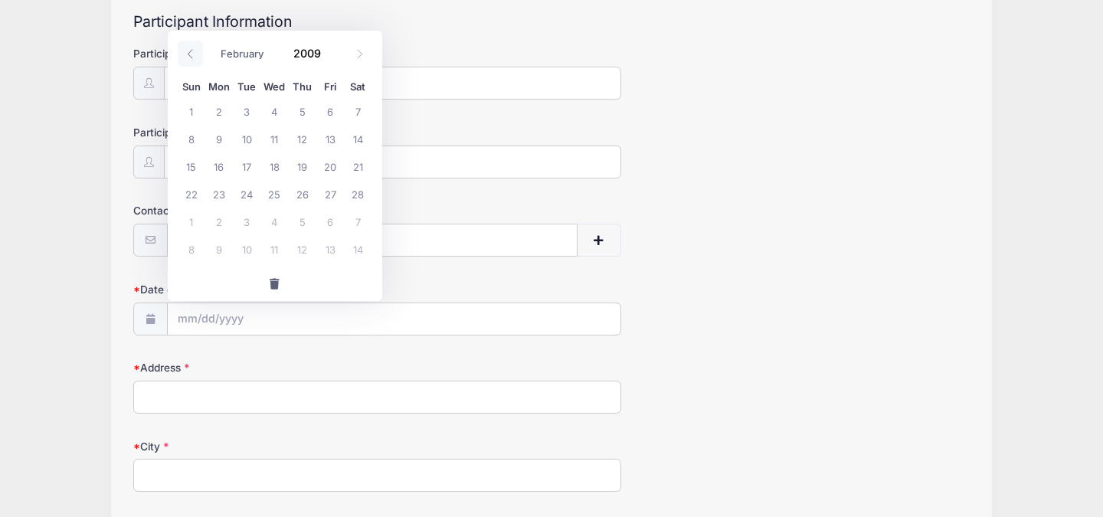
click at [190, 53] on icon at bounding box center [190, 54] width 10 height 10
select select "0"
click at [190, 53] on icon at bounding box center [190, 54] width 10 height 10
type input "2008"
click at [190, 53] on icon at bounding box center [190, 54] width 10 height 10
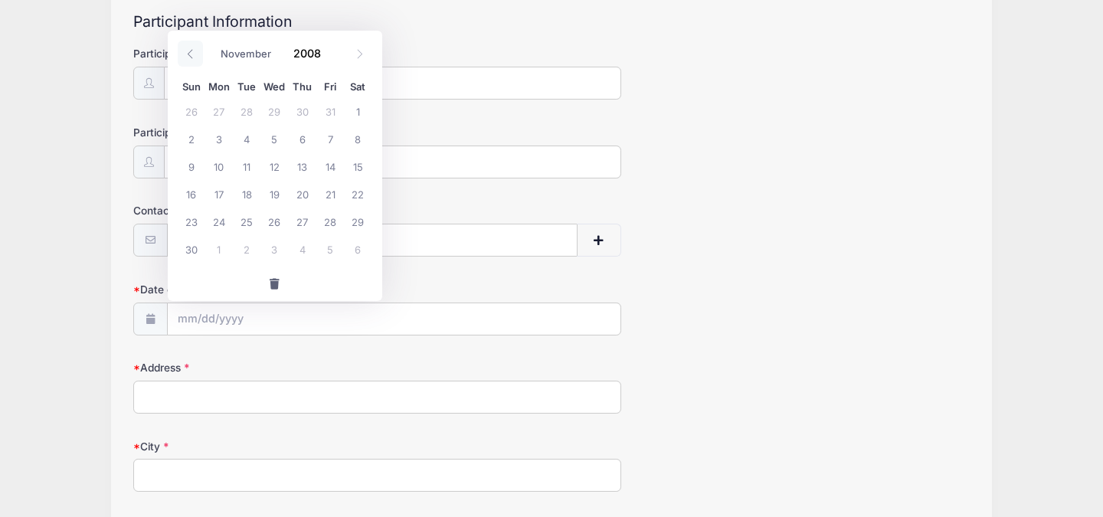
click at [190, 53] on icon at bounding box center [190, 54] width 10 height 10
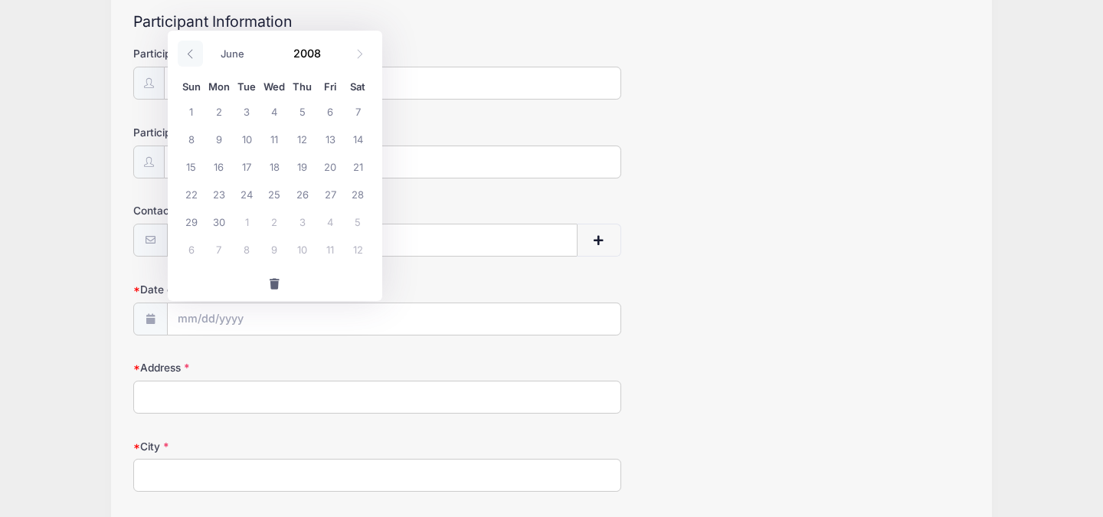
click at [190, 53] on icon at bounding box center [190, 54] width 10 height 10
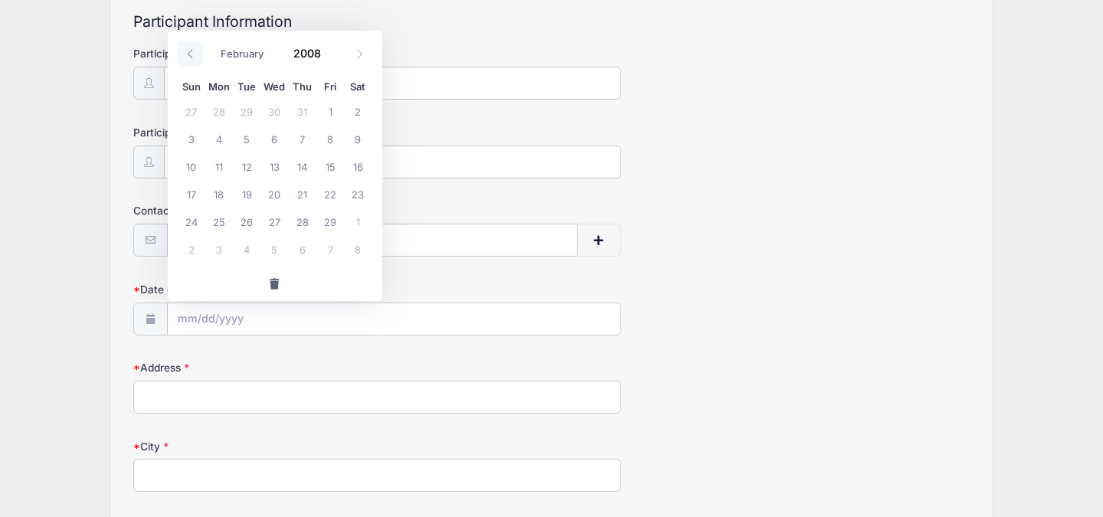
select select "0"
click at [190, 53] on icon at bounding box center [190, 54] width 10 height 10
type input "2007"
click at [190, 53] on icon at bounding box center [190, 54] width 10 height 10
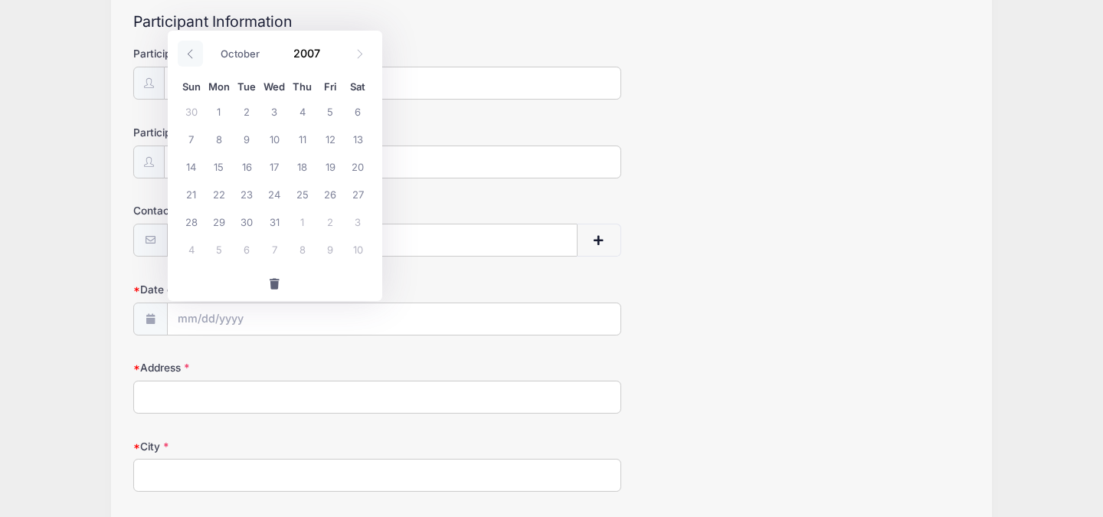
click at [190, 53] on icon at bounding box center [190, 54] width 10 height 10
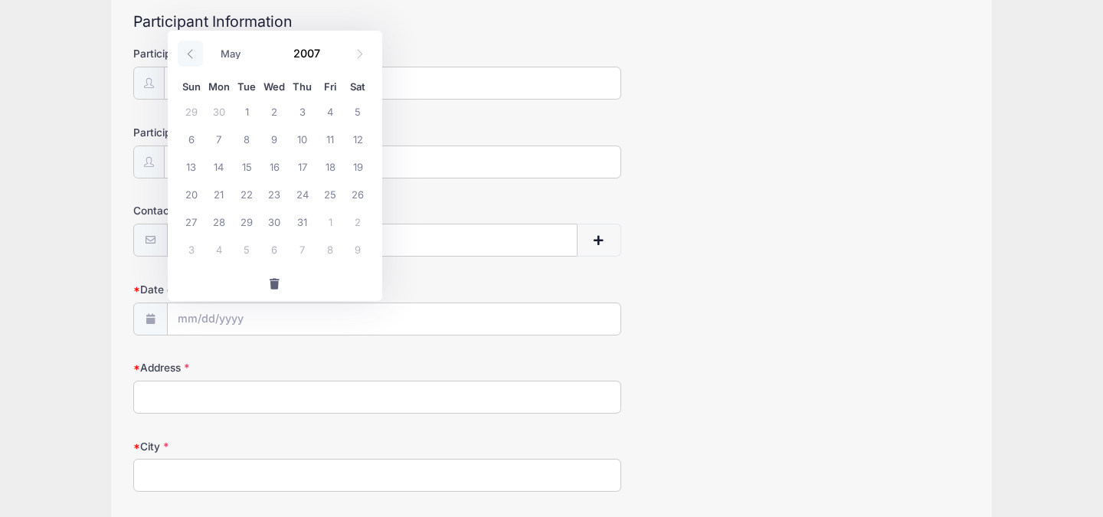
click at [190, 53] on icon at bounding box center [190, 54] width 10 height 10
select select "0"
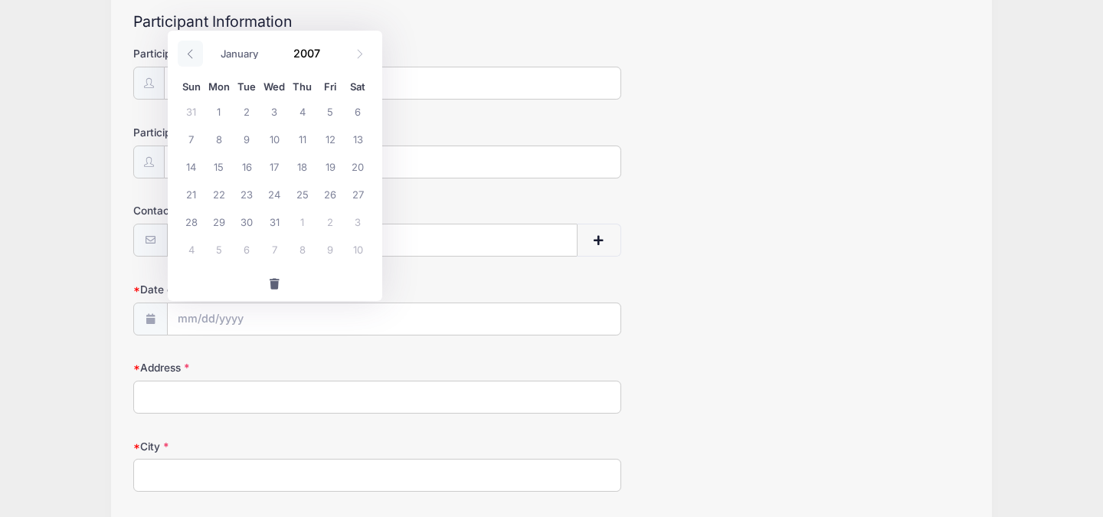
click at [190, 53] on icon at bounding box center [190, 54] width 10 height 10
type input "2006"
click at [190, 53] on icon at bounding box center [190, 54] width 10 height 10
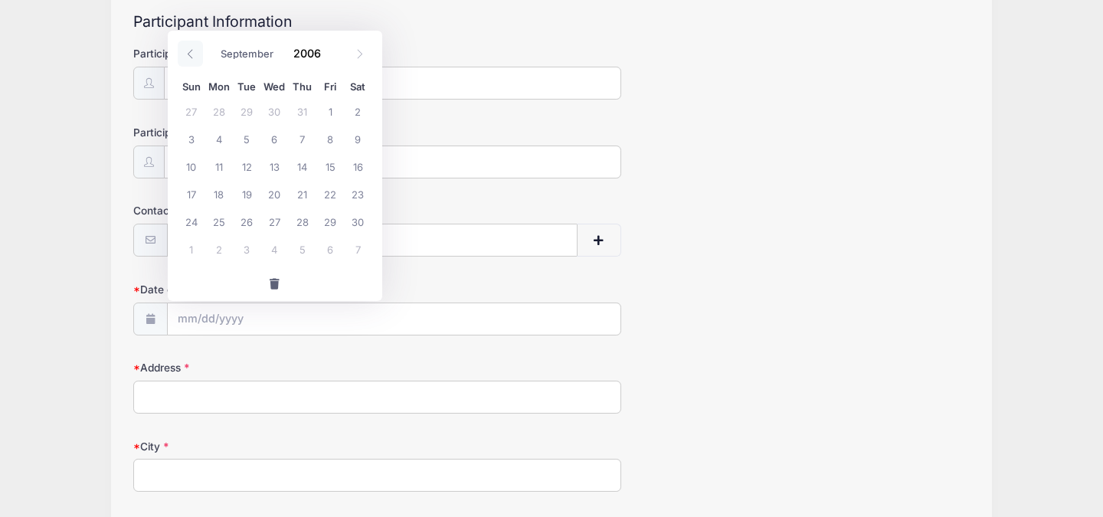
click at [190, 53] on icon at bounding box center [190, 54] width 10 height 10
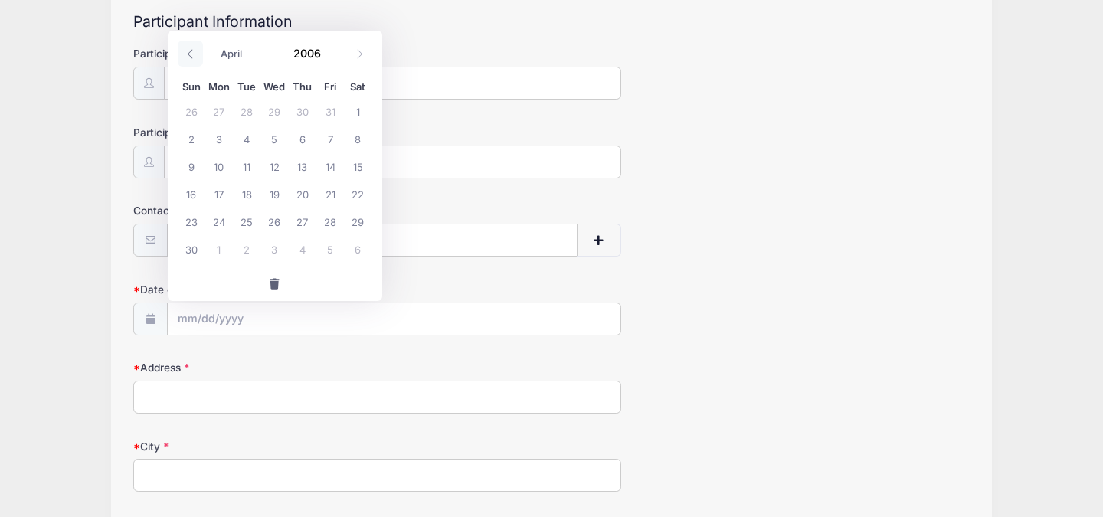
click at [190, 53] on icon at bounding box center [190, 54] width 10 height 10
select select "0"
click at [190, 53] on icon at bounding box center [190, 54] width 10 height 10
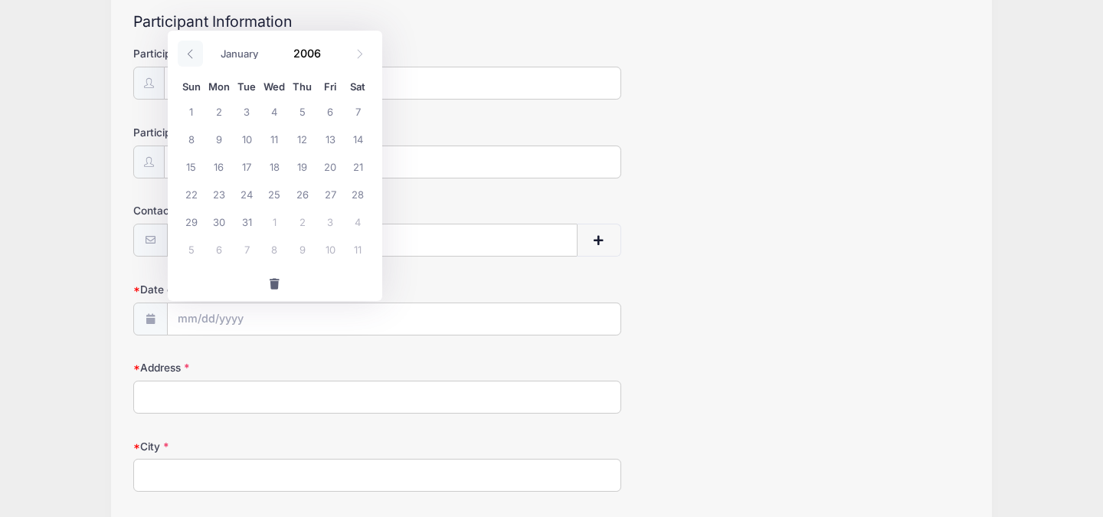
type input "2005"
click at [190, 53] on icon at bounding box center [190, 54] width 10 height 10
click at [358, 52] on icon at bounding box center [360, 54] width 10 height 10
select select "11"
click at [358, 52] on icon at bounding box center [360, 54] width 10 height 10
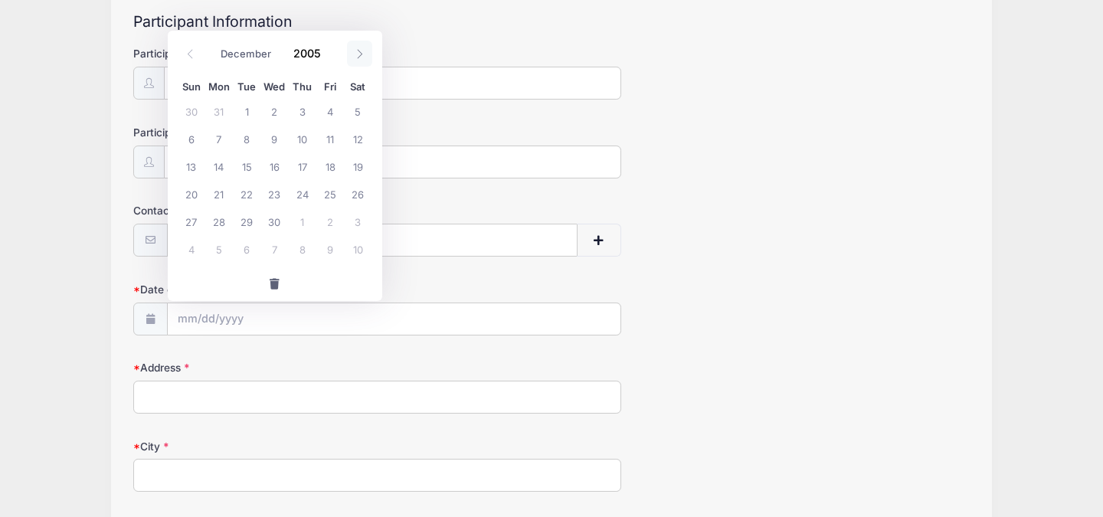
type input "2006"
click at [358, 52] on icon at bounding box center [360, 54] width 10 height 10
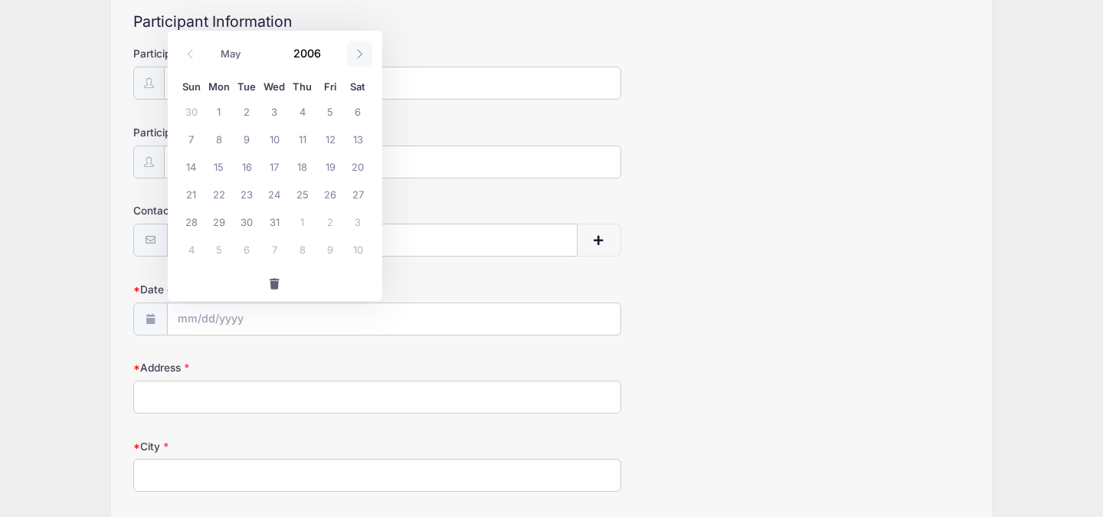
click at [358, 52] on icon at bounding box center [360, 54] width 10 height 10
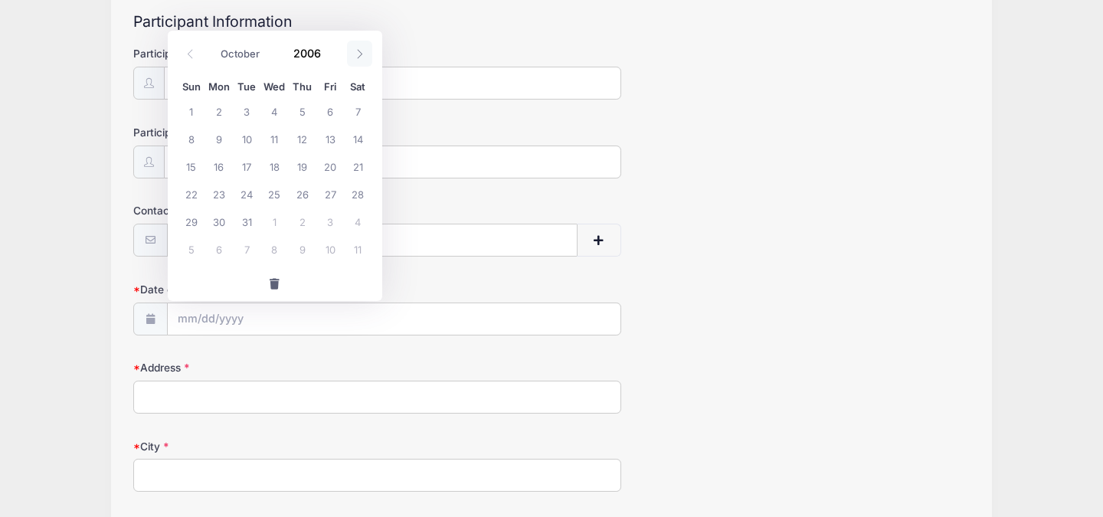
click at [358, 52] on icon at bounding box center [360, 54] width 10 height 10
select select "11"
click at [358, 52] on icon at bounding box center [360, 54] width 10 height 10
type input "2007"
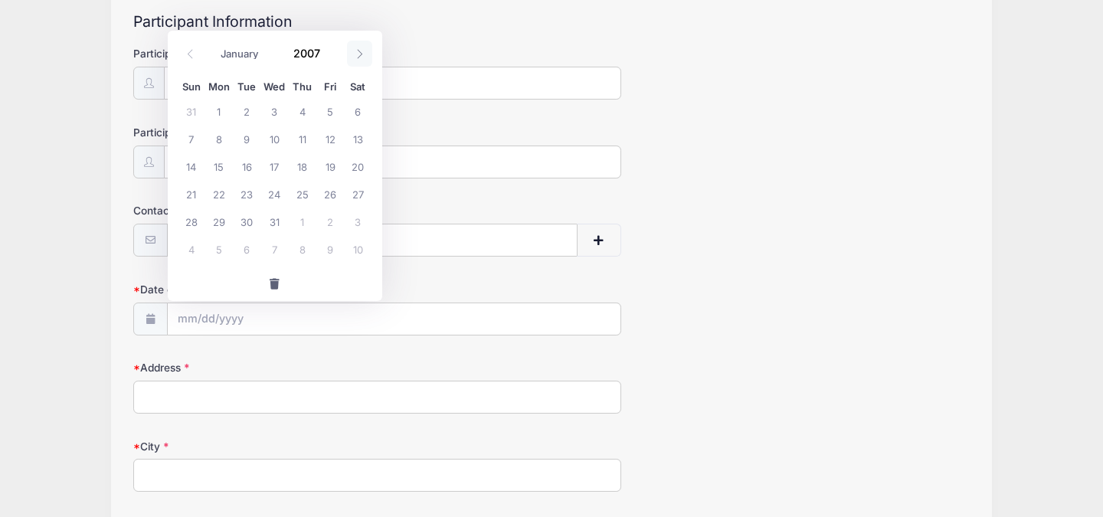
click at [358, 52] on icon at bounding box center [360, 54] width 10 height 10
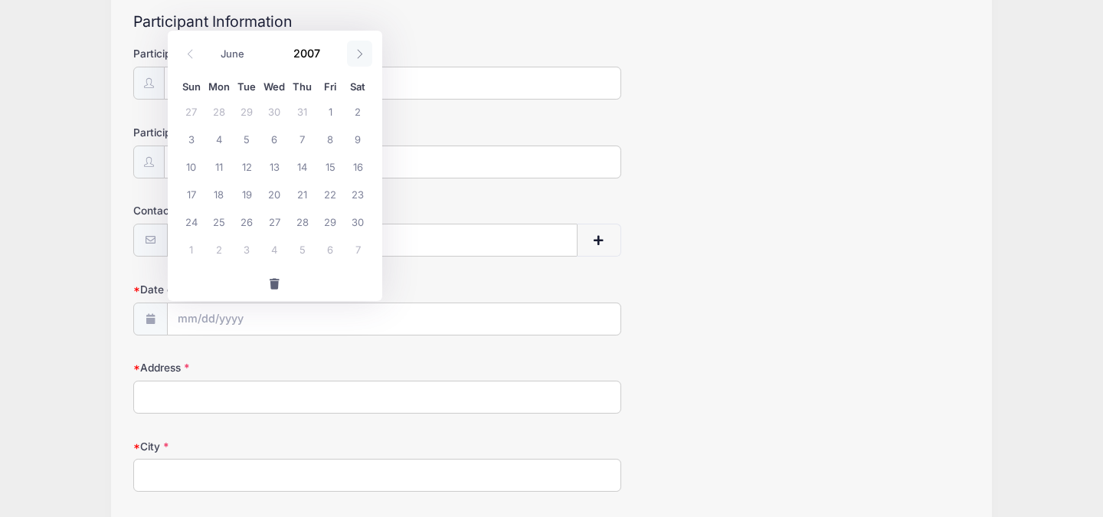
click at [358, 52] on icon at bounding box center [360, 54] width 10 height 10
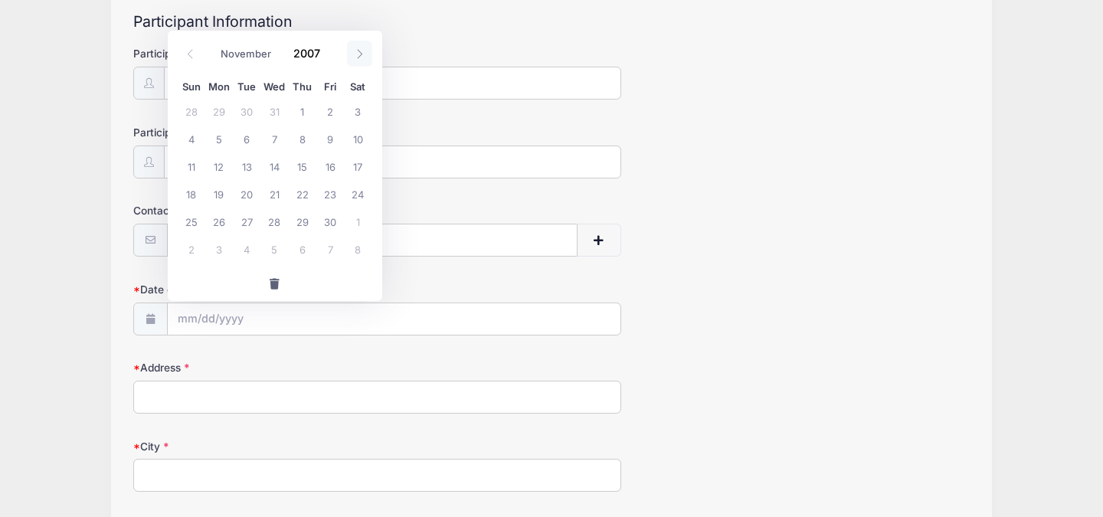
click at [358, 52] on icon at bounding box center [360, 54] width 10 height 10
select select "11"
click at [358, 52] on icon at bounding box center [360, 54] width 10 height 10
type input "2008"
click at [358, 52] on icon at bounding box center [360, 54] width 10 height 10
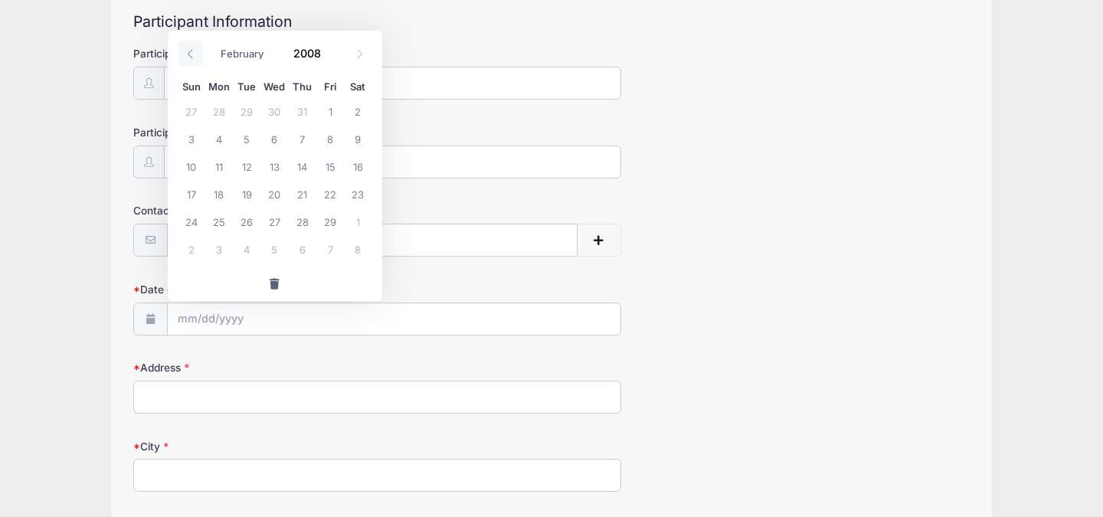
click at [189, 47] on span at bounding box center [190, 54] width 25 height 26
click at [357, 53] on icon at bounding box center [360, 54] width 10 height 10
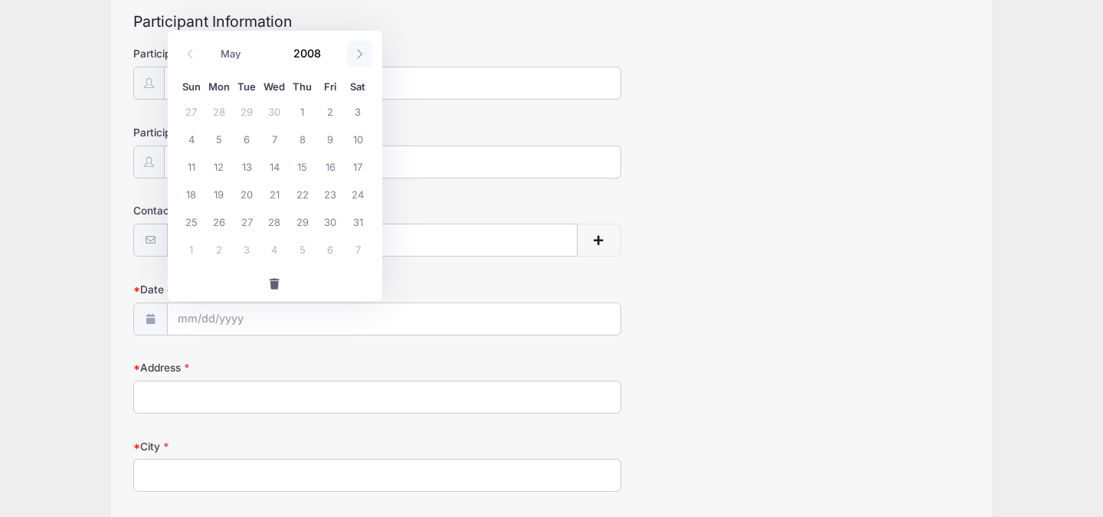
click at [357, 53] on icon at bounding box center [360, 54] width 10 height 10
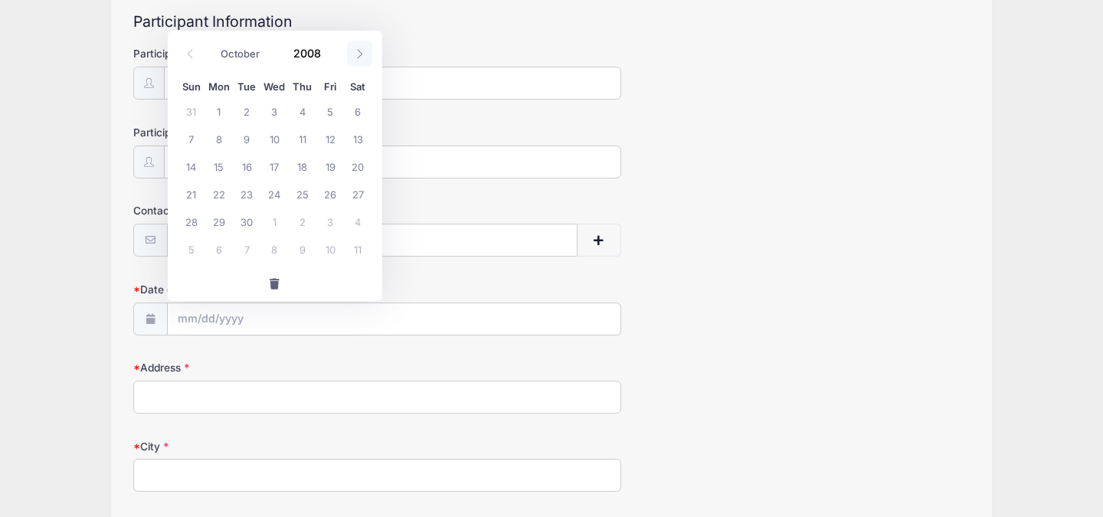
click at [357, 53] on icon at bounding box center [360, 54] width 10 height 10
select select "11"
click at [252, 138] on span "9" at bounding box center [247, 139] width 28 height 28
type input "[DATE]"
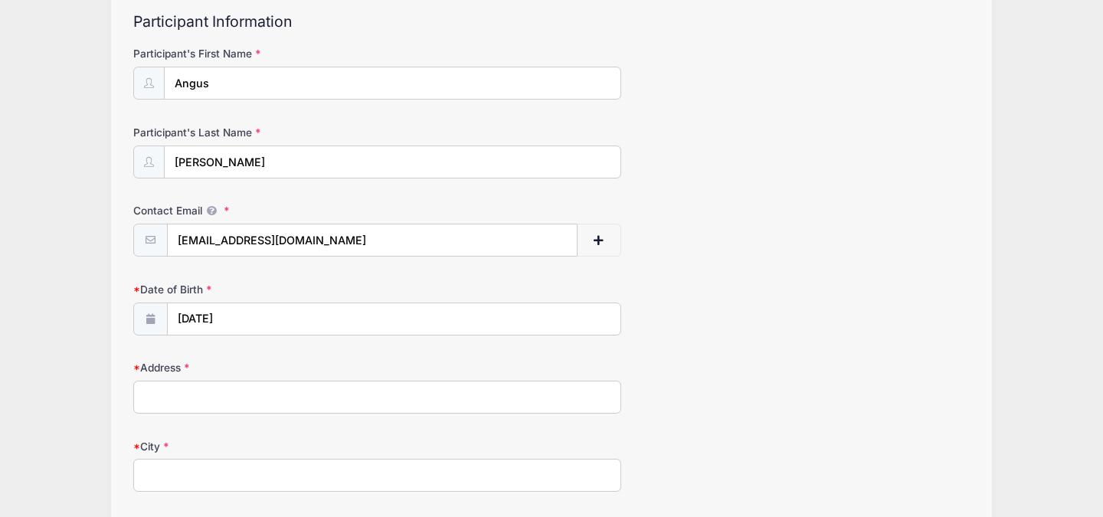
click at [255, 392] on input "Address" at bounding box center [377, 397] width 488 height 33
type input "[STREET_ADDRESS]"
type input "[PERSON_NAME]"
select select "PA"
type input "19010"
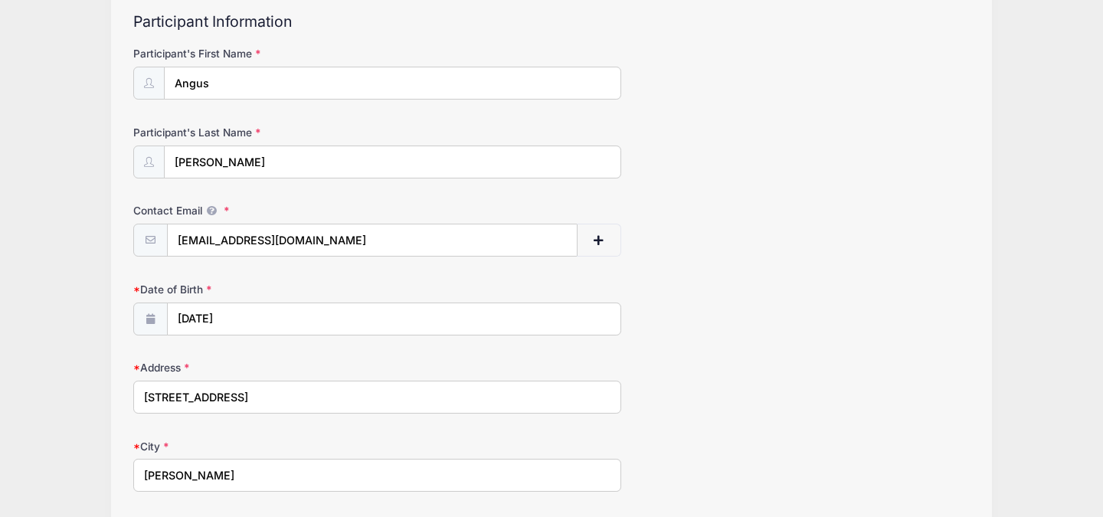
type input "[PHONE_NUMBER]"
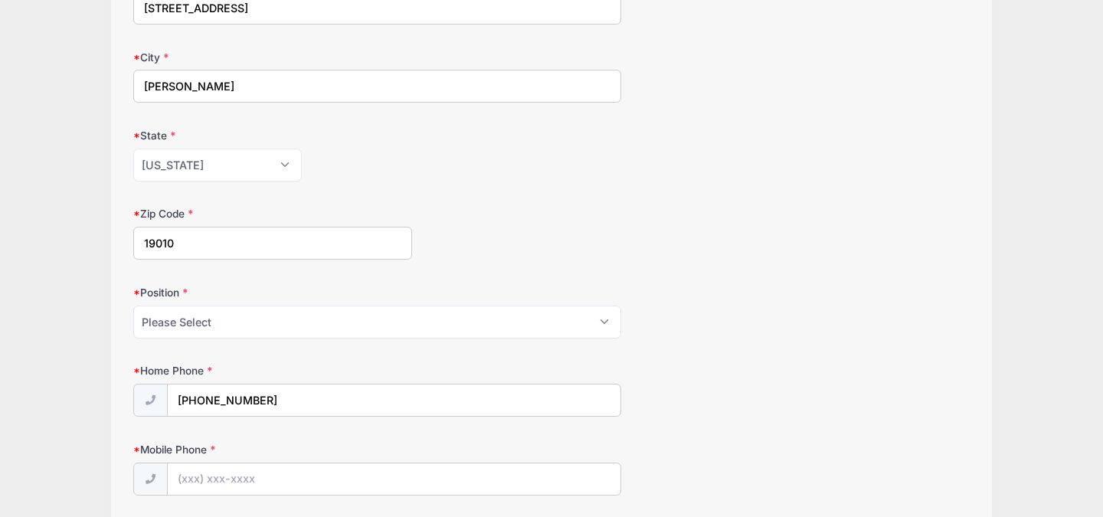
scroll to position [556, 0]
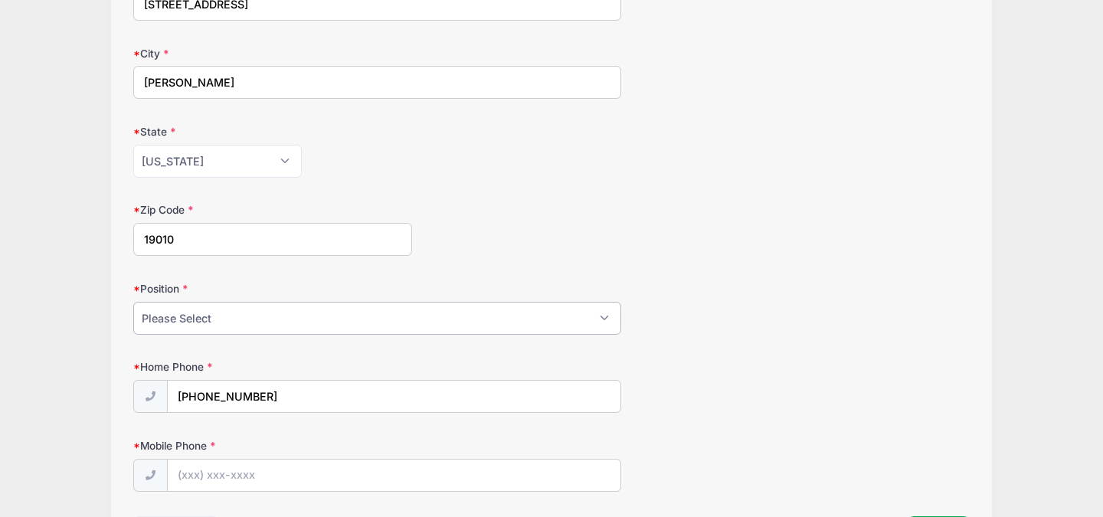
click at [428, 319] on select "Please Select Goalie Middie Defense Attack FOGO LSM" at bounding box center [377, 318] width 488 height 33
select select "Attack"
click at [133, 302] on select "Please Select Goalie Middie Defense Attack FOGO LSM" at bounding box center [377, 318] width 488 height 33
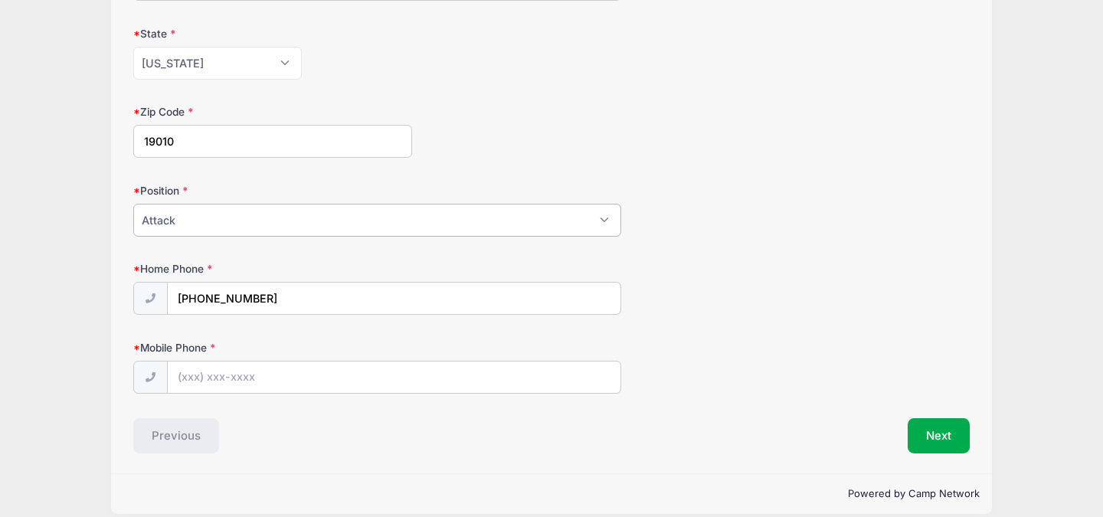
scroll to position [670, 0]
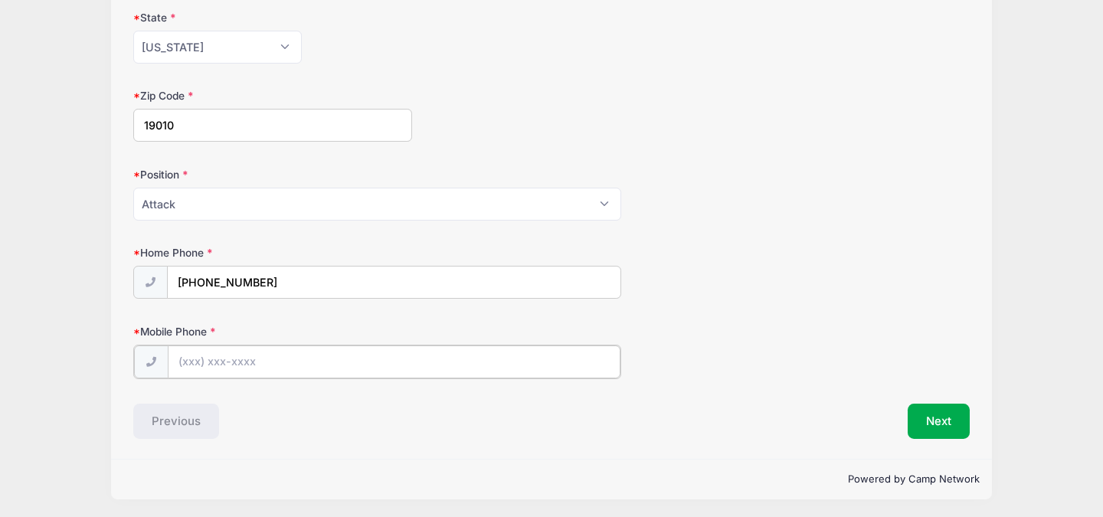
click at [212, 360] on input "Mobile Phone" at bounding box center [394, 361] width 453 height 33
type input "[PHONE_NUMBER]"
click at [921, 420] on button "Next" at bounding box center [939, 419] width 62 height 35
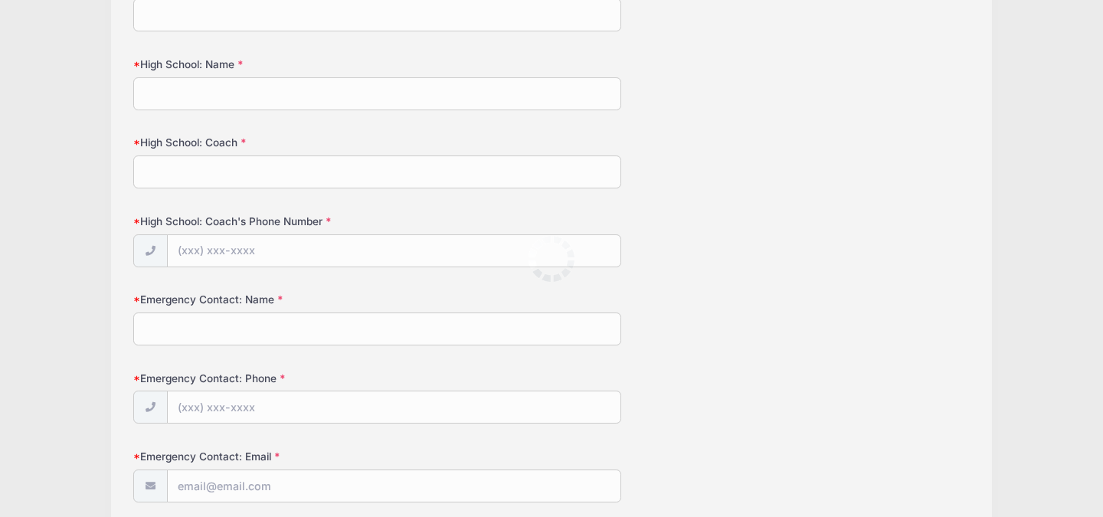
scroll to position [0, 0]
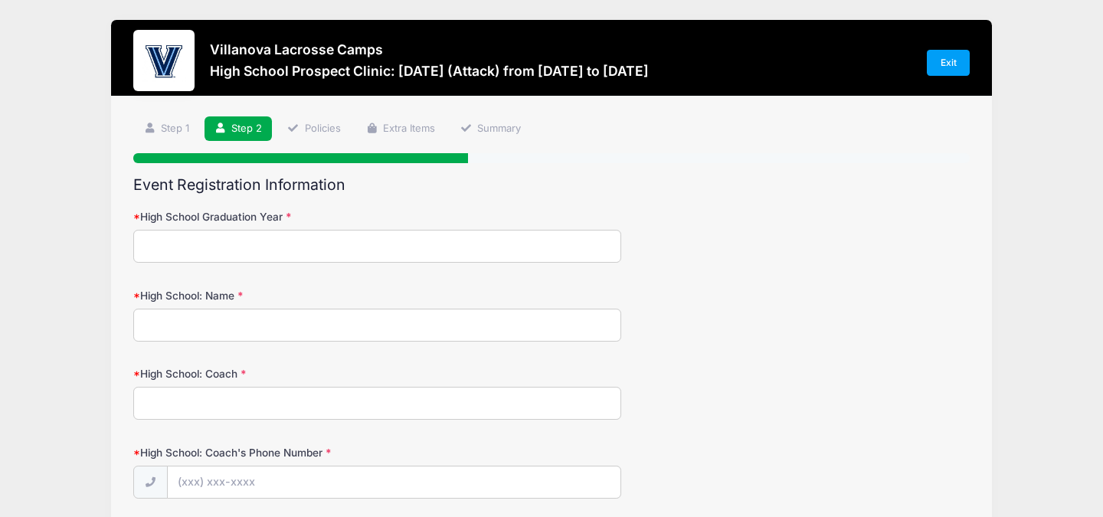
click at [354, 243] on input "High School Graduation Year" at bounding box center [377, 246] width 488 height 33
type input "2027"
click at [364, 328] on input "High School: Name" at bounding box center [377, 325] width 488 height 33
type input "Radnor"
click at [346, 401] on input "High School: Coach" at bounding box center [377, 403] width 488 height 33
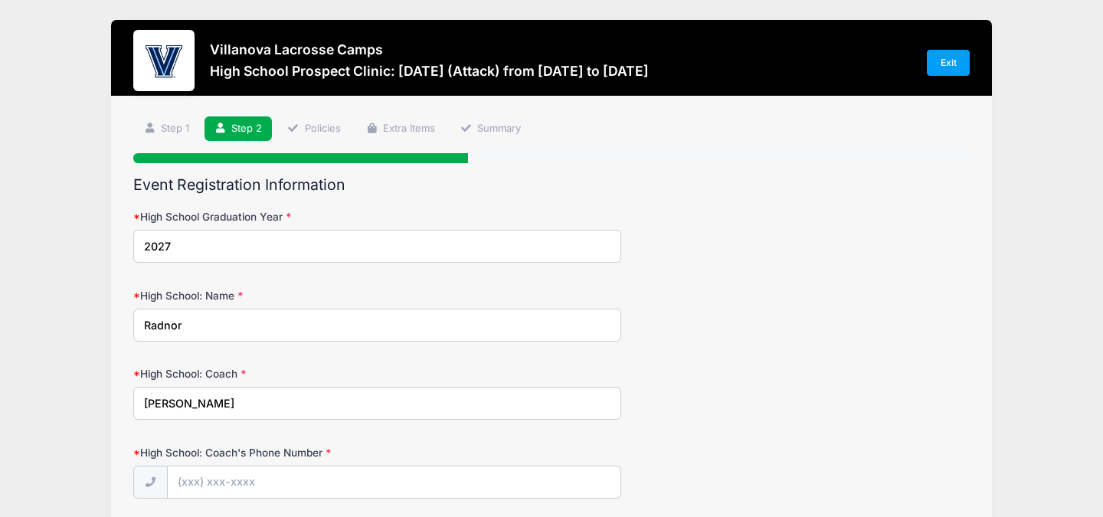
type input "[PERSON_NAME]"
click at [283, 480] on input "High School: Coach's Phone Number" at bounding box center [394, 482] width 453 height 33
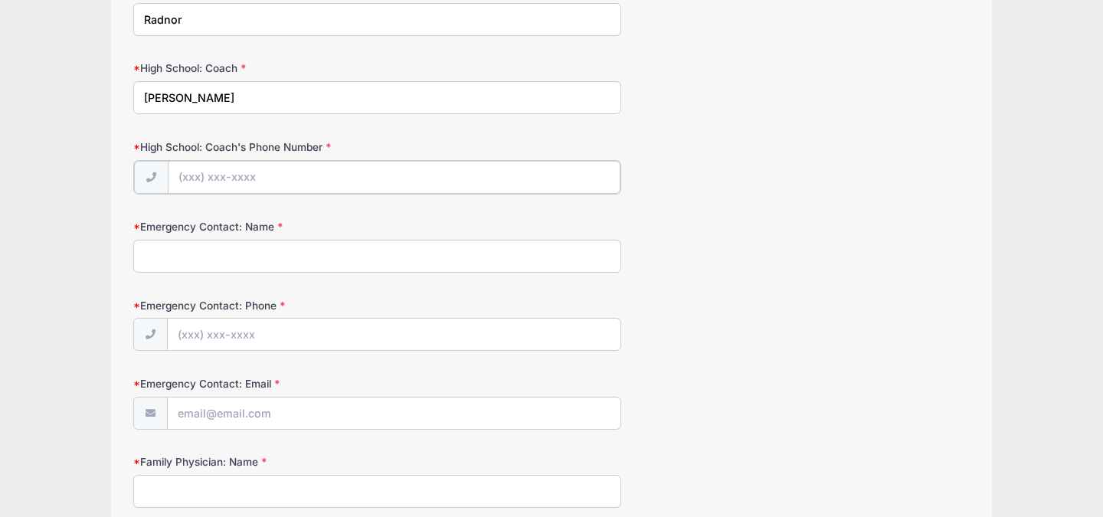
scroll to position [330, 0]
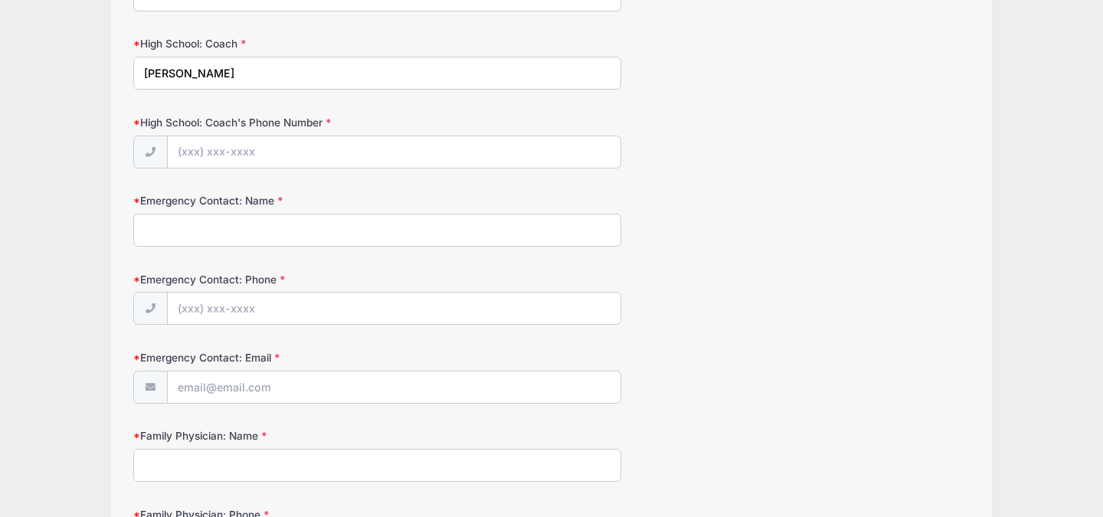
click at [196, 227] on input "Emergency Contact: Name" at bounding box center [377, 230] width 488 height 33
type input "[PERSON_NAME]"
click at [180, 312] on input "Emergency Contact: Phone" at bounding box center [394, 309] width 453 height 33
type input "[PHONE_NUMBER]"
click at [181, 390] on input "Emergency Contact: Email" at bounding box center [394, 387] width 453 height 33
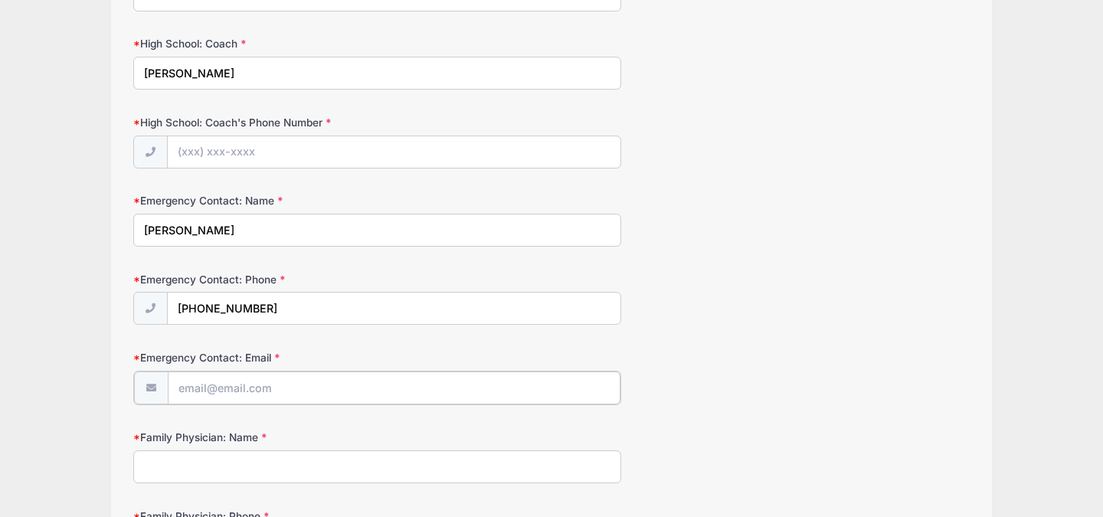
type input "[EMAIL_ADDRESS][DOMAIN_NAME]"
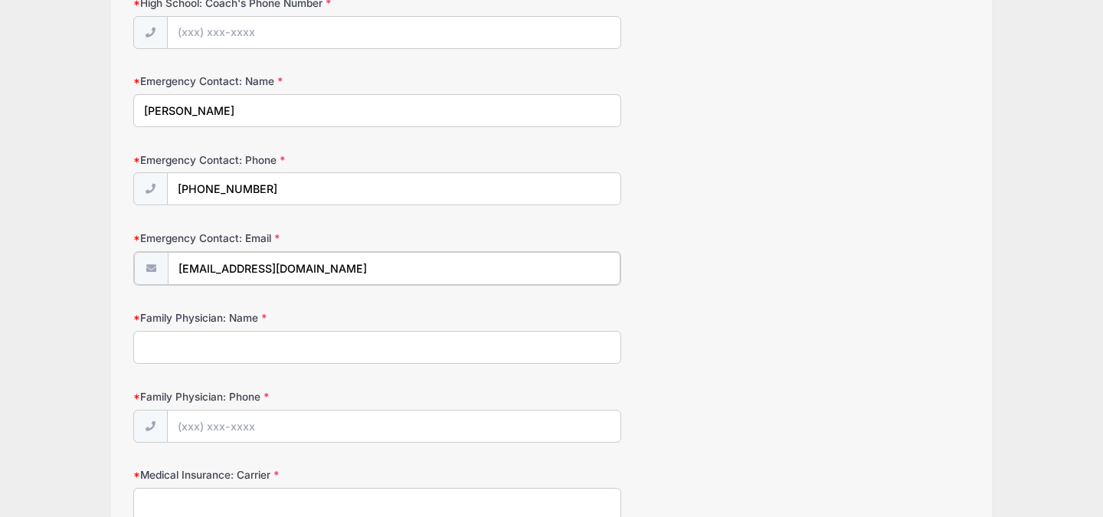
scroll to position [467, 0]
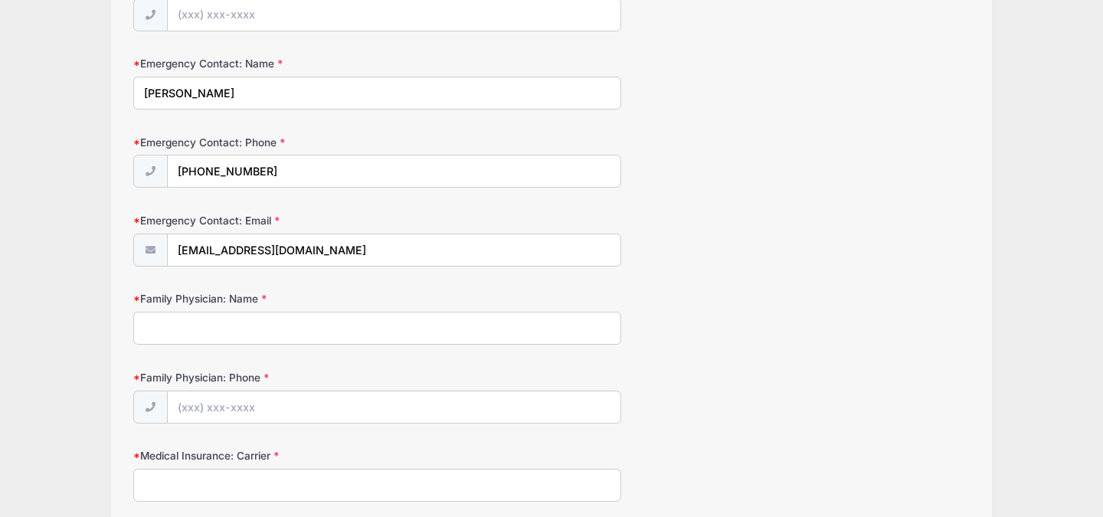
click at [315, 329] on input "Family Physician: Name" at bounding box center [377, 328] width 488 height 33
type input "[PERSON_NAME]"
click at [289, 401] on input "Family Physician: Phone" at bounding box center [394, 407] width 453 height 33
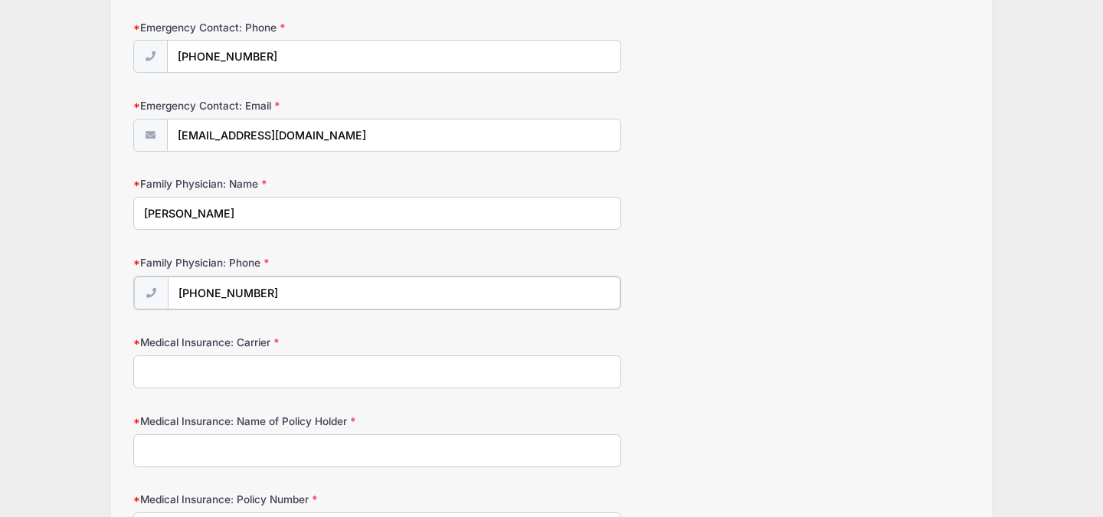
scroll to position [639, 0]
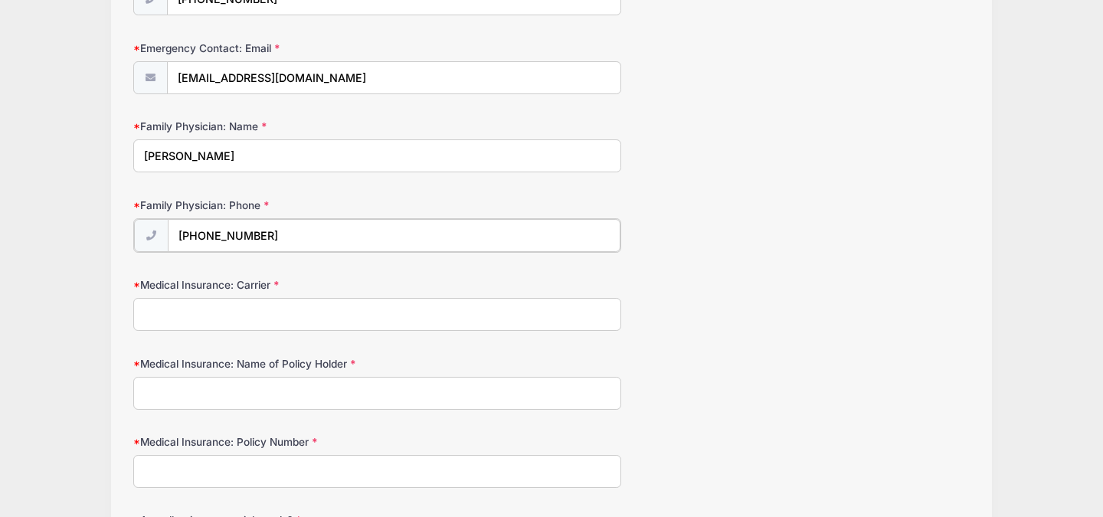
type input "[PHONE_NUMBER]"
click at [196, 306] on input "Medical Insurance: Carrier" at bounding box center [377, 312] width 488 height 33
type input "United"
click at [191, 383] on input "Medical Insurance: Name of Policy Holder" at bounding box center [377, 391] width 488 height 33
type input "[PERSON_NAME]"
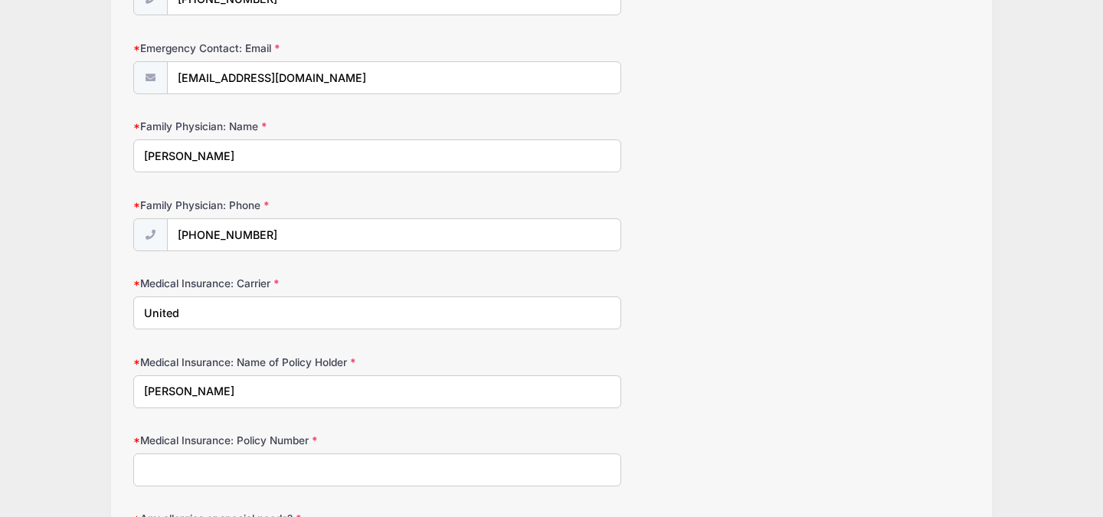
click at [198, 474] on input "Medical Insurance: Policy Number" at bounding box center [377, 469] width 488 height 33
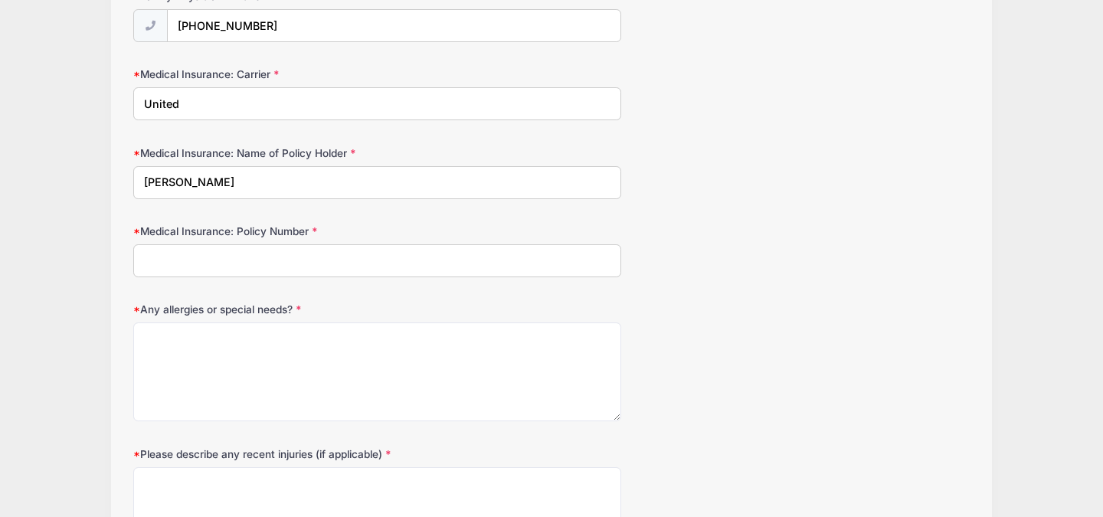
scroll to position [850, 0]
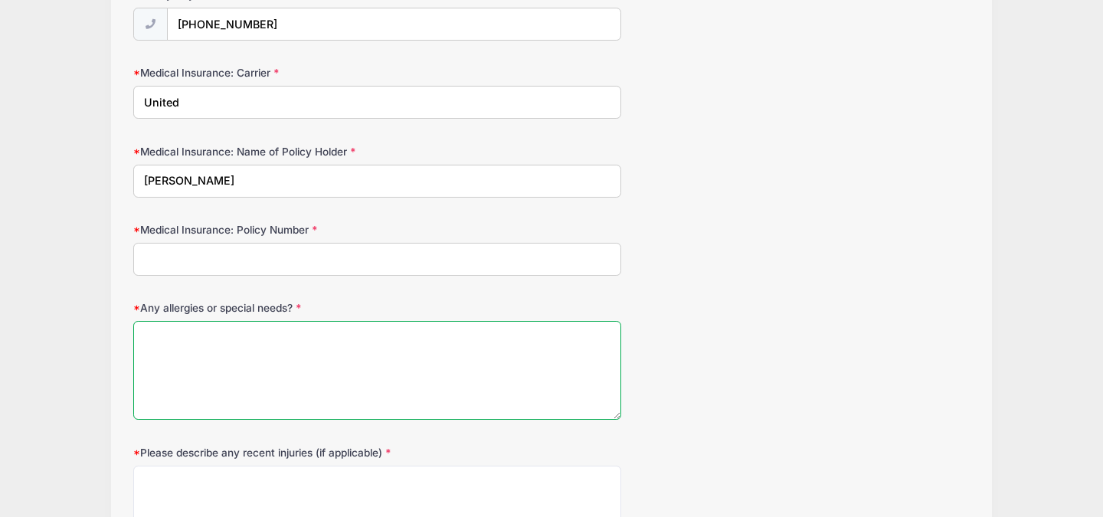
click at [234, 379] on textarea "Any allergies or special needs?" at bounding box center [377, 370] width 488 height 99
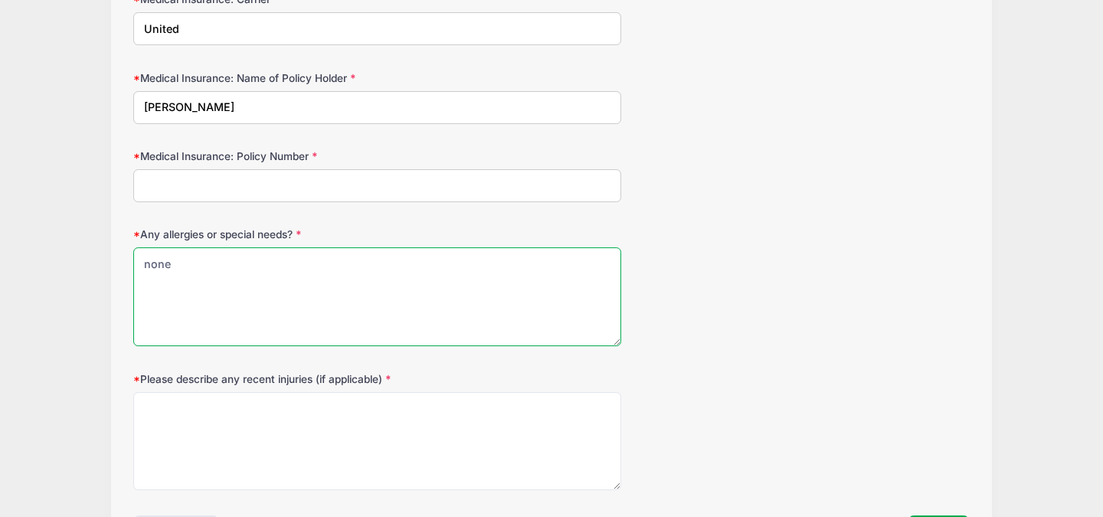
scroll to position [924, 0]
type textarea "none"
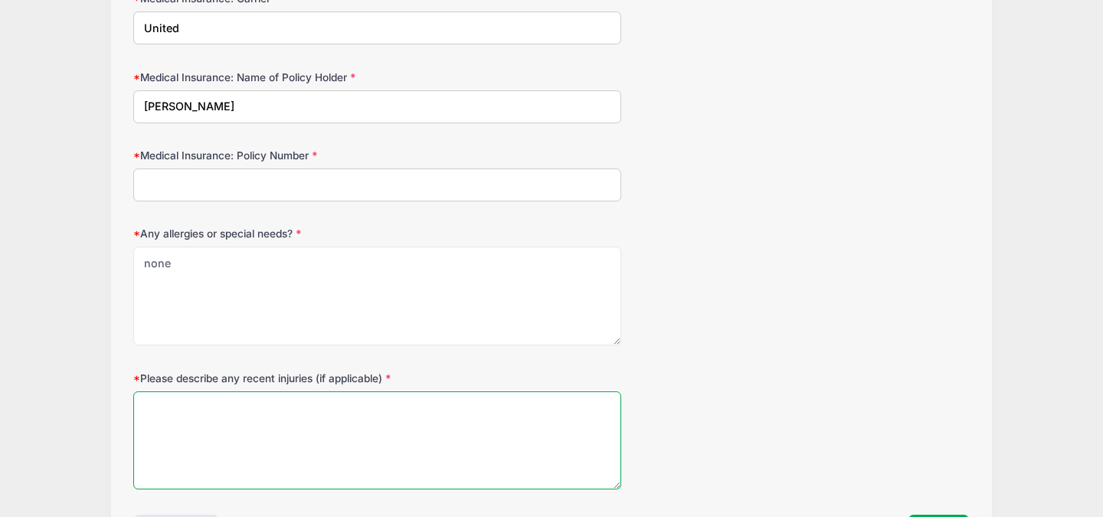
click at [236, 413] on textarea "Please describe any recent injuries (if applicable)" at bounding box center [377, 440] width 488 height 99
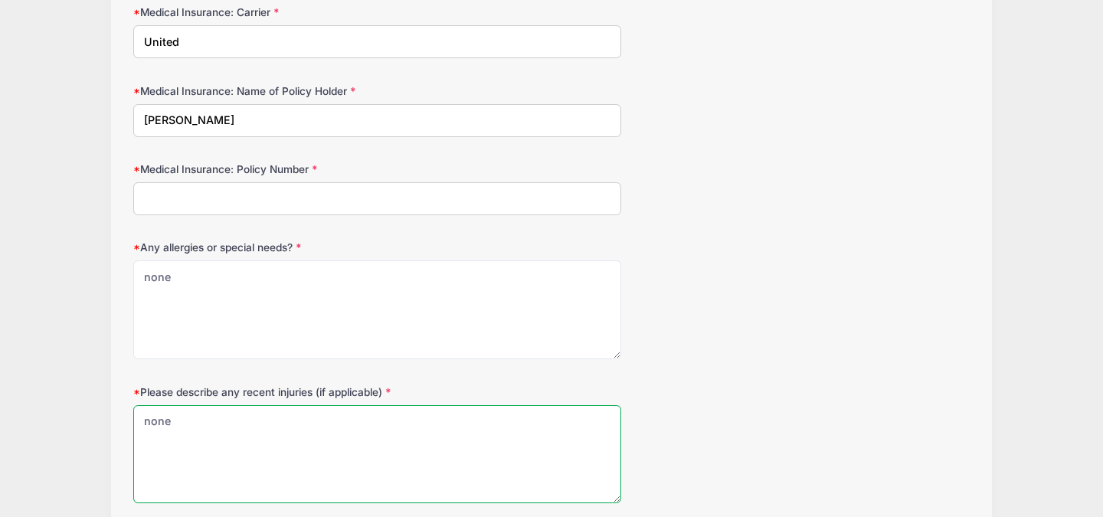
scroll to position [910, 0]
type textarea "none"
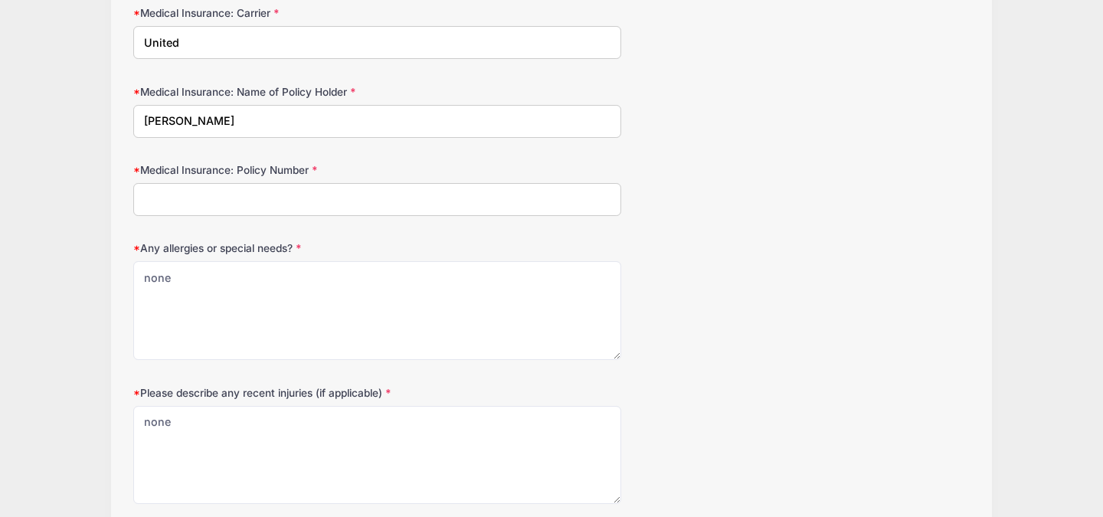
click at [197, 193] on input "Medical Insurance: Policy Number" at bounding box center [377, 199] width 488 height 33
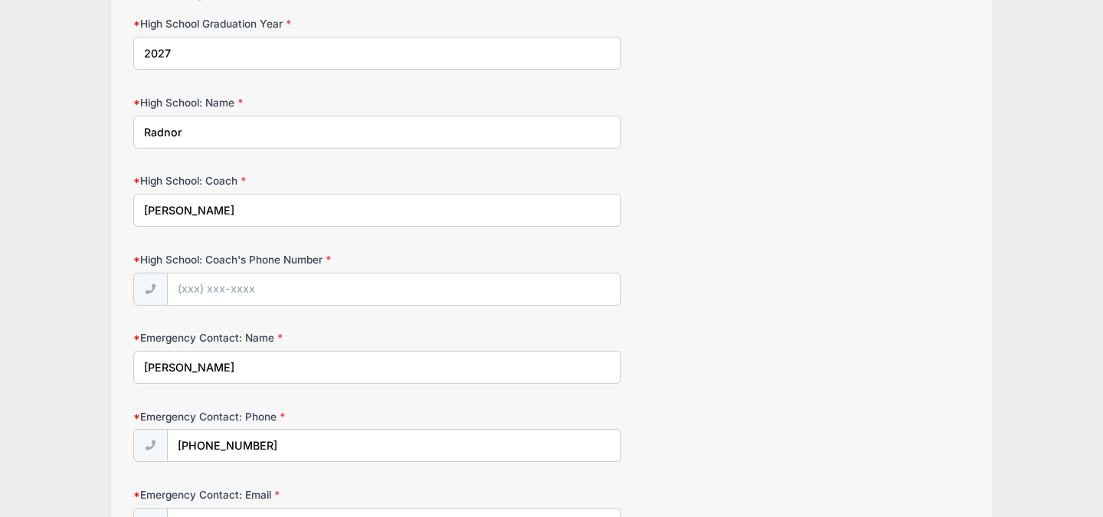
scroll to position [186, 0]
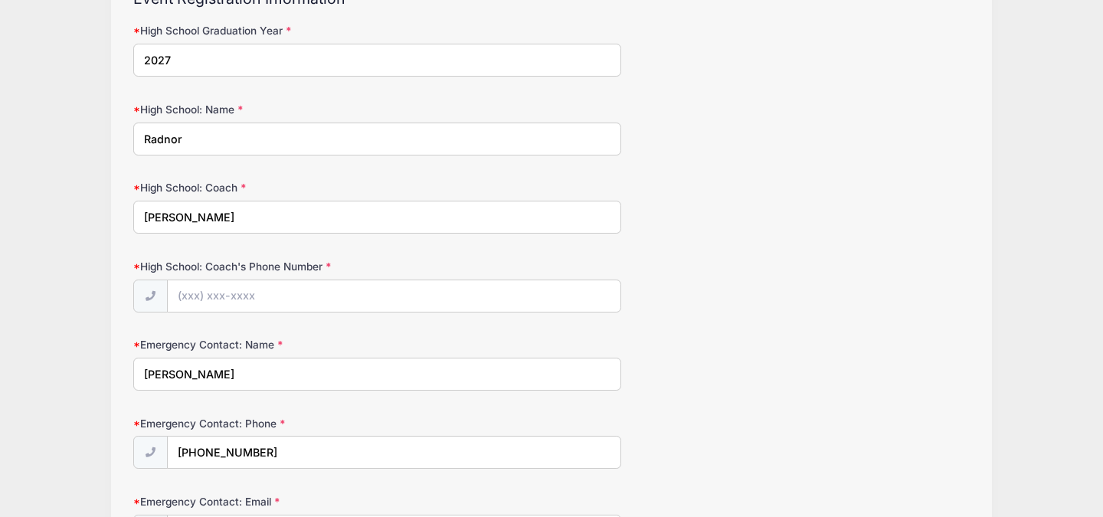
type input "32046837704"
click at [209, 289] on input "High School: Coach's Phone Number" at bounding box center [394, 296] width 453 height 33
click at [213, 298] on input "High School: Coach's Phone Number" at bounding box center [394, 296] width 453 height 33
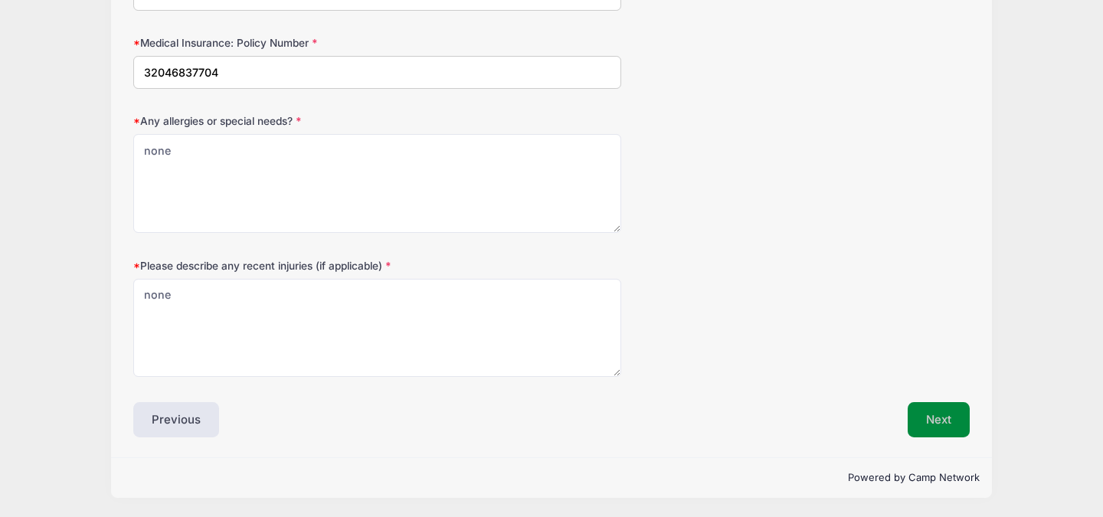
type input "[PHONE_NUMBER]"
click at [936, 418] on button "Next" at bounding box center [939, 419] width 62 height 35
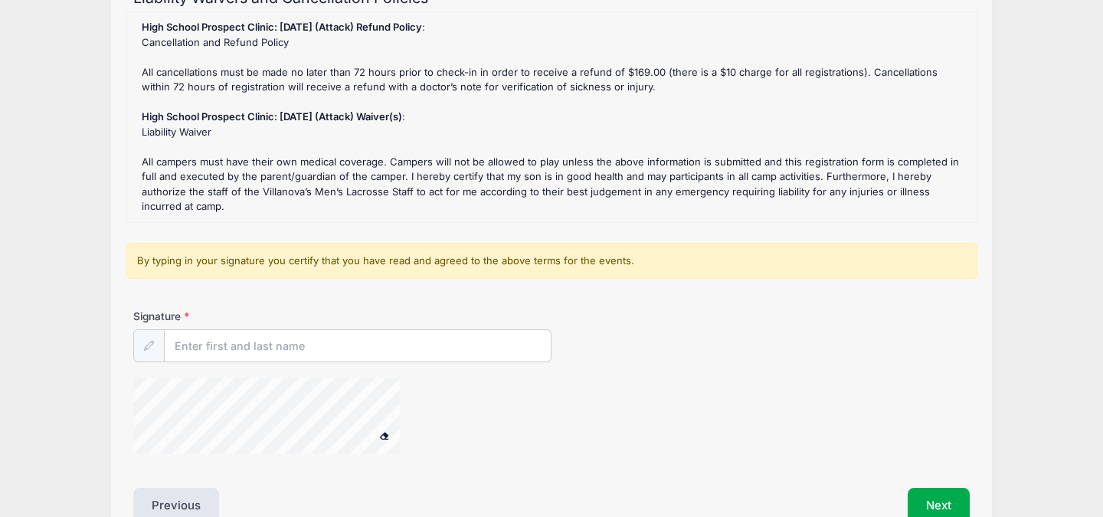
scroll to position [191, 0]
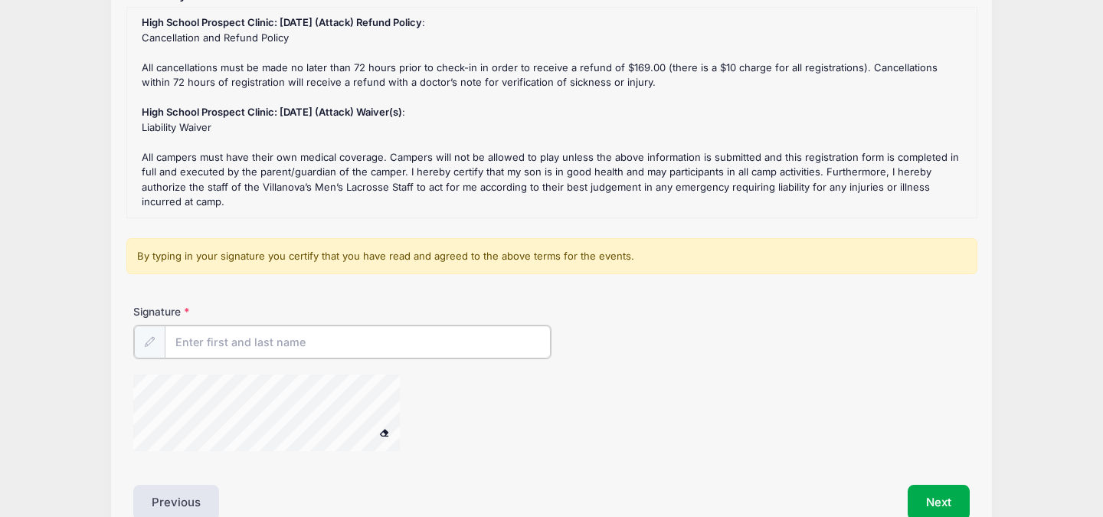
click at [414, 340] on input "Signature" at bounding box center [358, 341] width 386 height 33
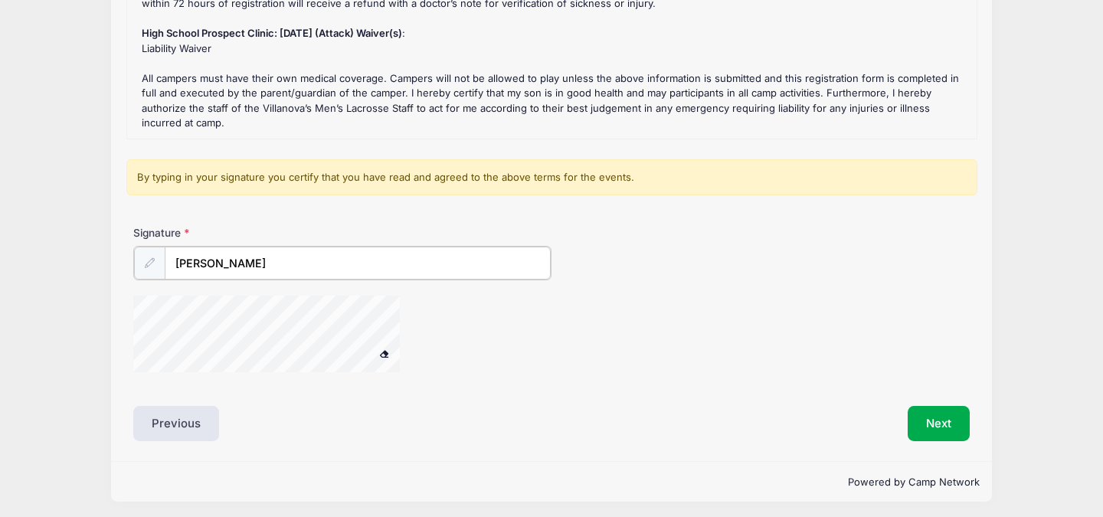
scroll to position [274, 0]
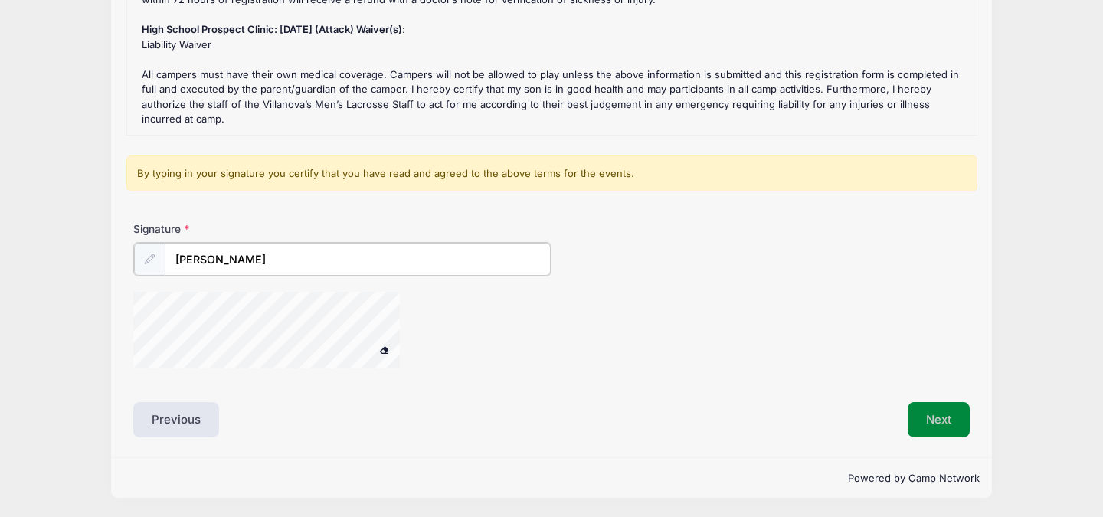
type input "[PERSON_NAME]"
click at [932, 421] on button "Next" at bounding box center [939, 418] width 62 height 35
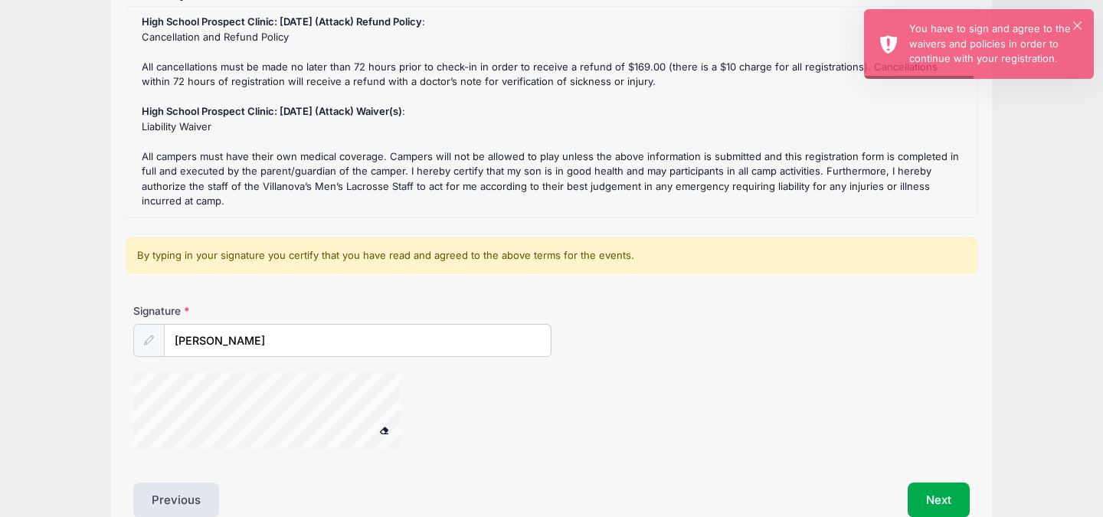
scroll to position [273, 0]
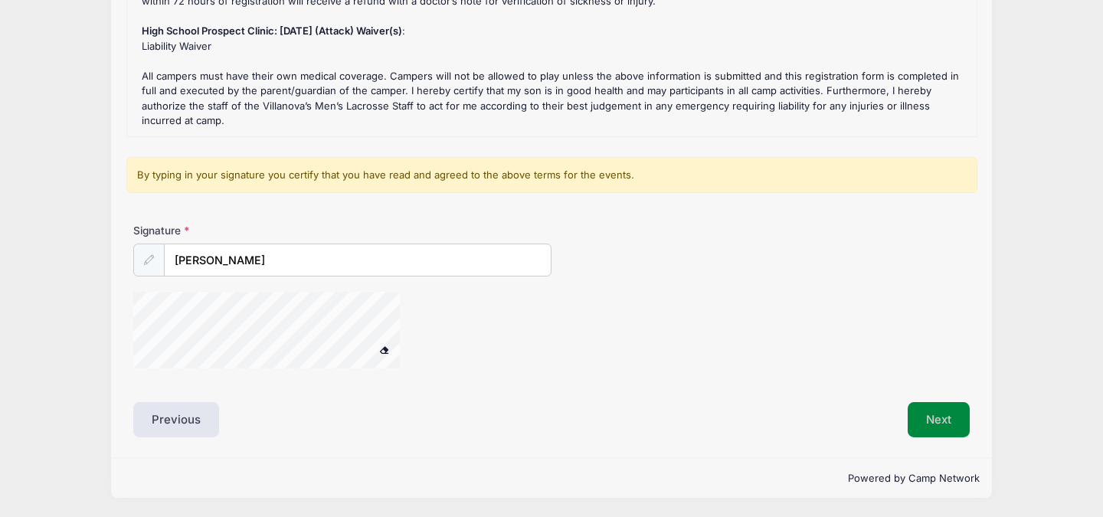
click at [930, 418] on button "Next" at bounding box center [939, 419] width 62 height 35
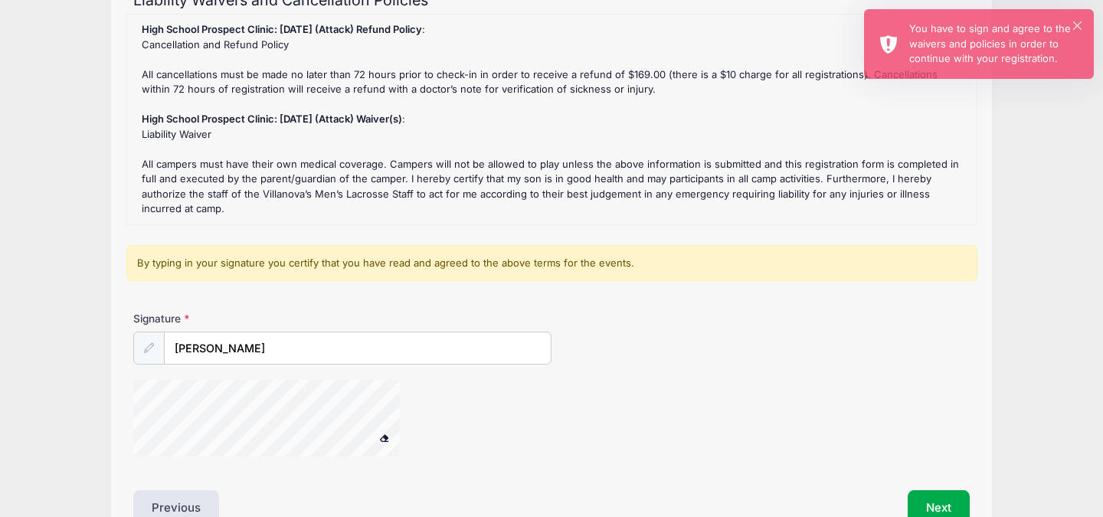
scroll to position [178, 0]
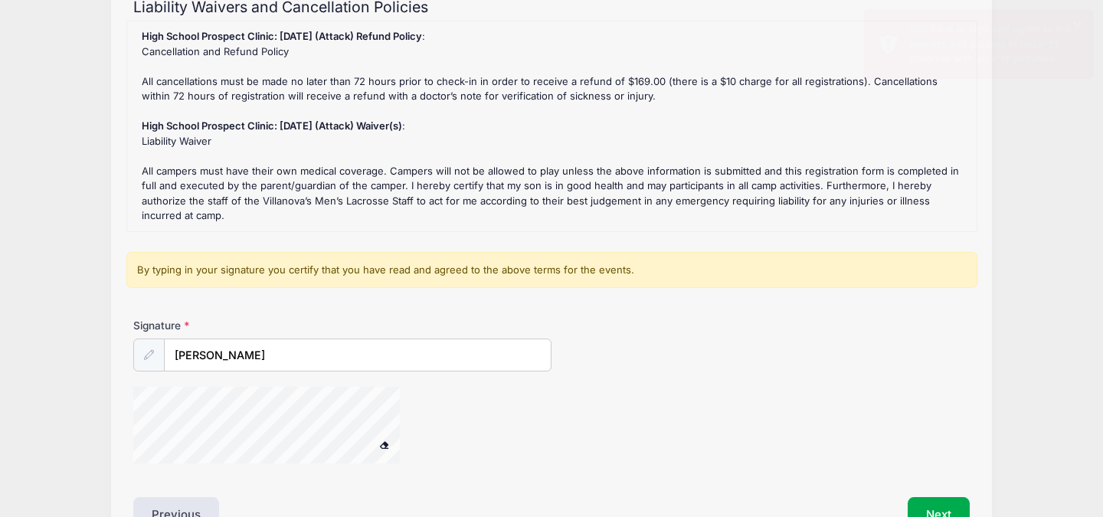
click at [538, 186] on div "High School Prospect Clinic: [DATE] (Attack) Refund Policy : Cancellation and R…" at bounding box center [552, 126] width 834 height 195
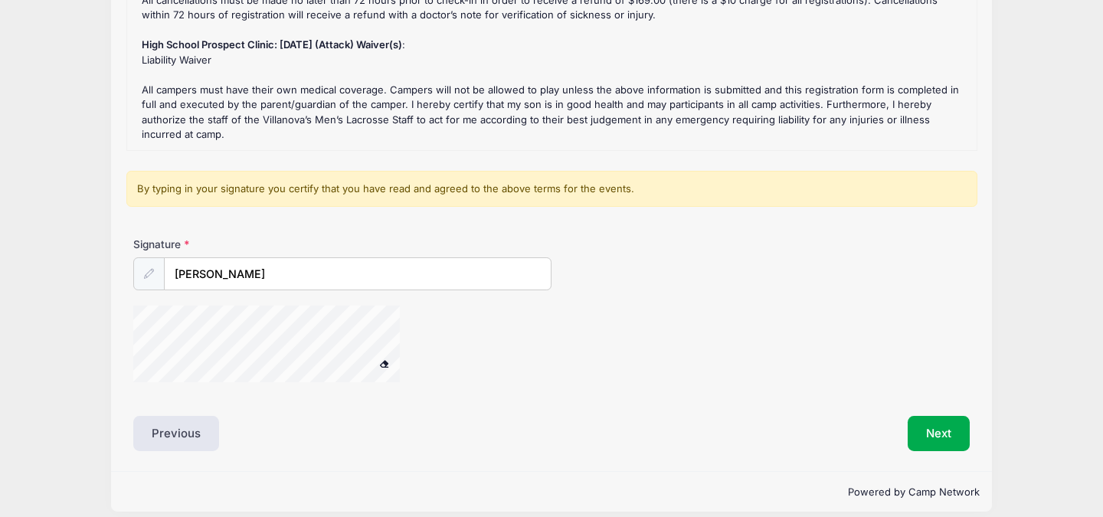
scroll to position [273, 0]
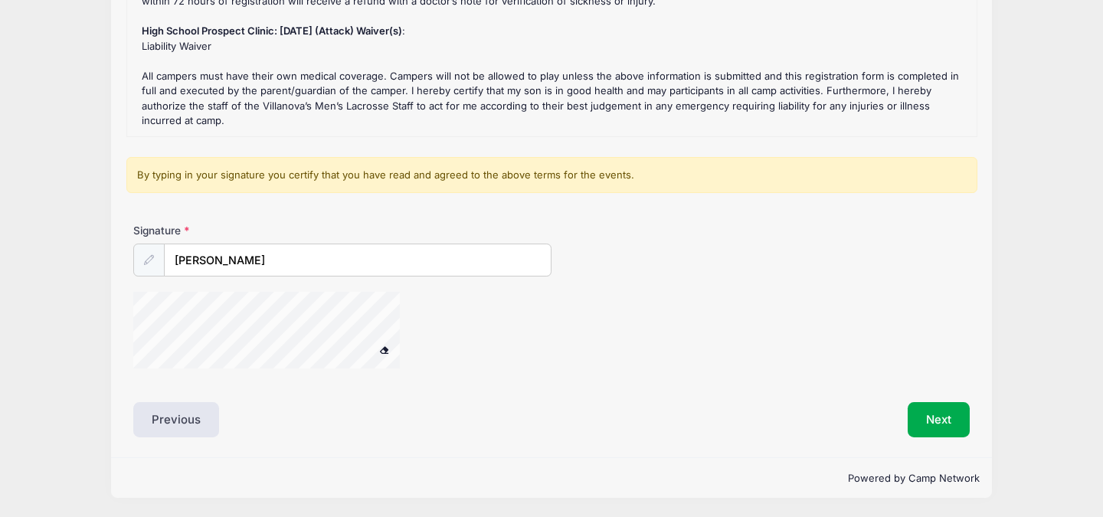
click at [384, 352] on button at bounding box center [384, 349] width 27 height 19
click at [271, 261] on input "[PERSON_NAME]" at bounding box center [358, 260] width 386 height 33
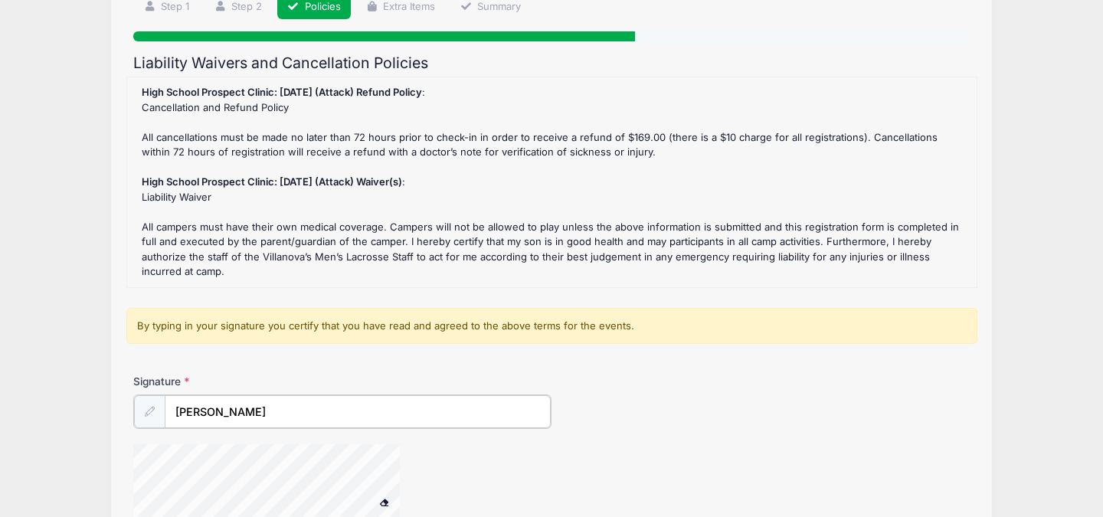
scroll to position [119, 0]
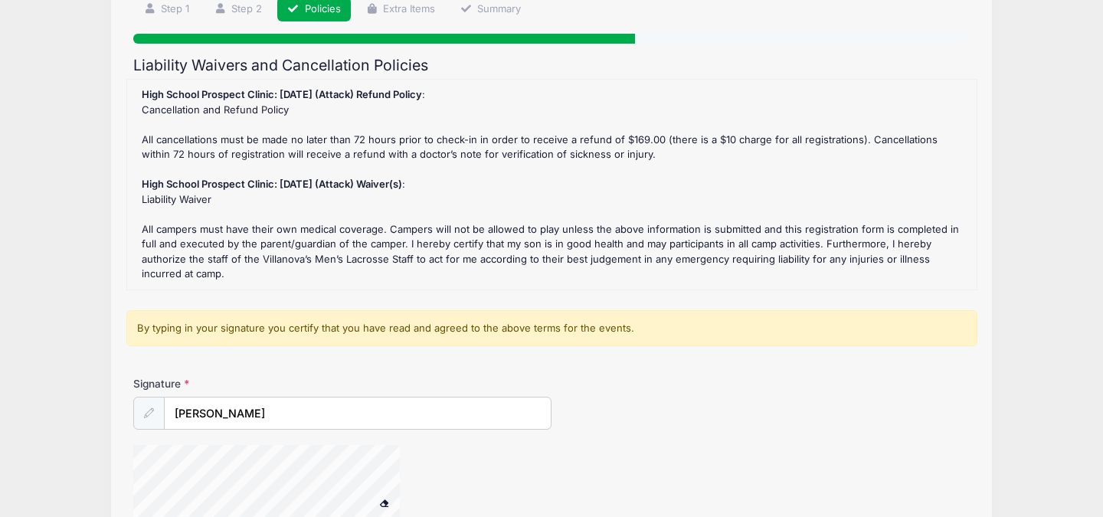
click at [322, 147] on div "High School Prospect Clinic: [DATE] (Attack) Refund Policy : Cancellation and R…" at bounding box center [552, 184] width 834 height 195
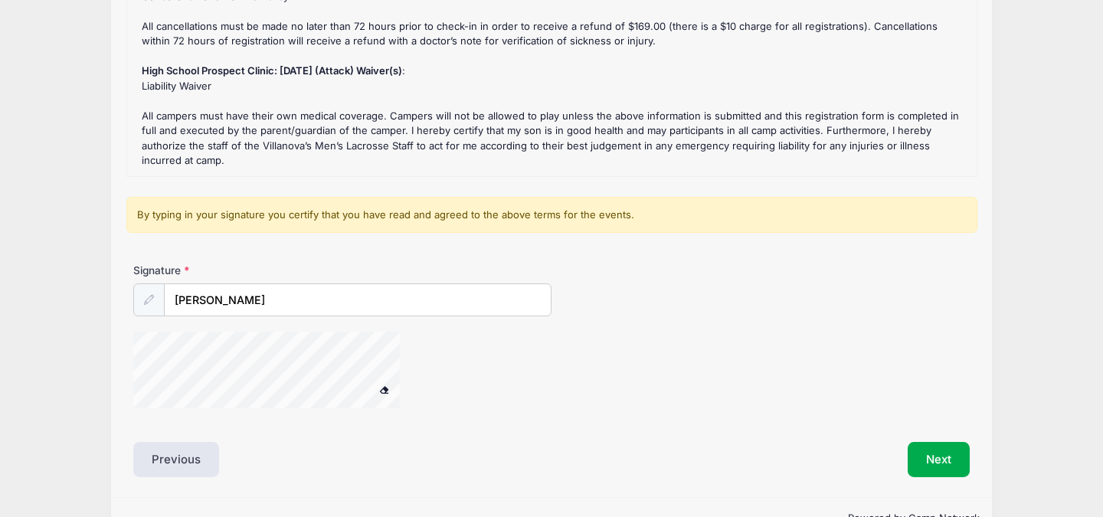
scroll to position [273, 0]
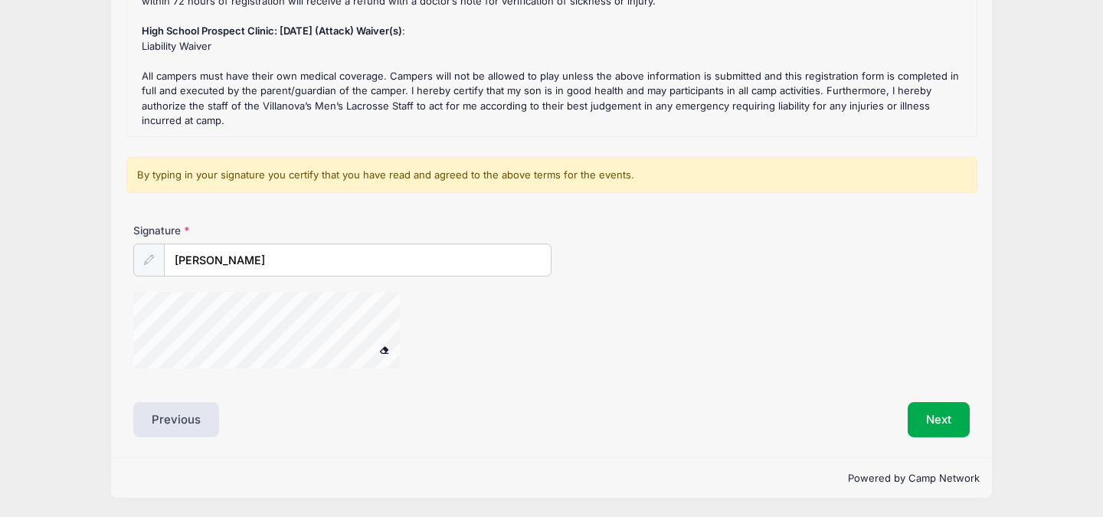
click at [381, 348] on span at bounding box center [384, 349] width 11 height 8
click at [153, 257] on icon at bounding box center [149, 260] width 10 height 10
click at [935, 409] on button "Next" at bounding box center [939, 419] width 62 height 35
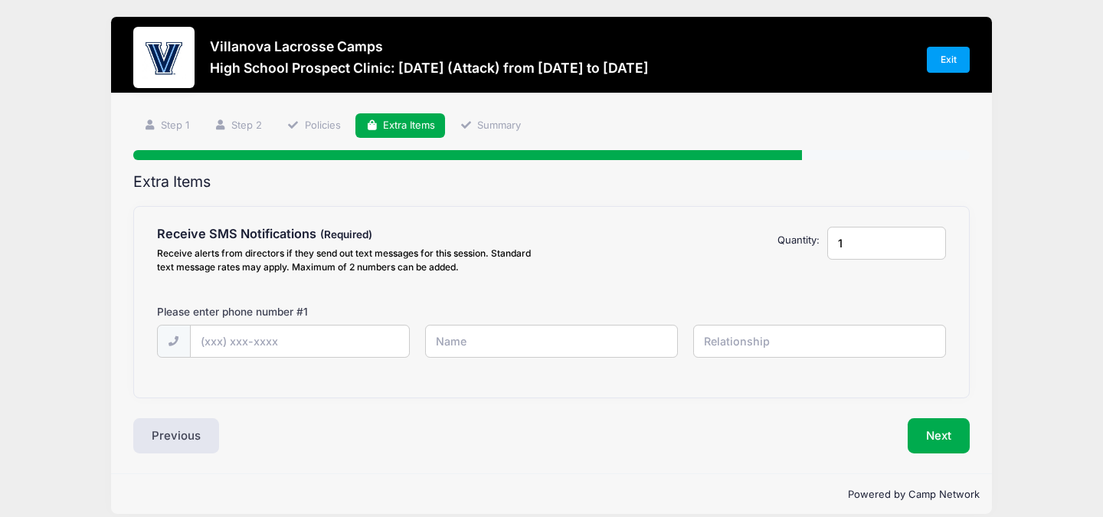
scroll to position [0, 0]
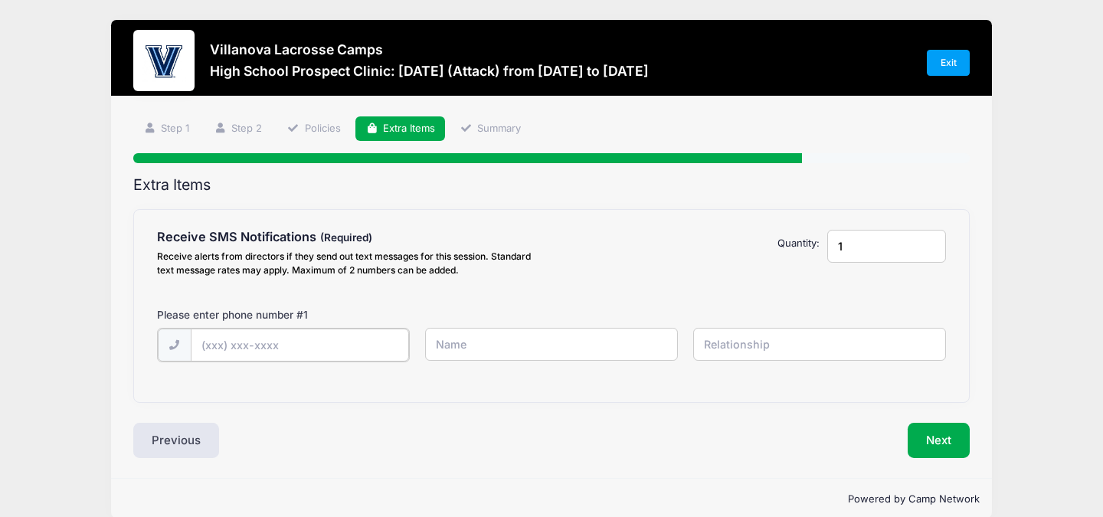
click at [309, 342] on input "text" at bounding box center [300, 345] width 218 height 33
type input "[PHONE_NUMBER]"
click at [470, 348] on input "text" at bounding box center [551, 344] width 253 height 33
type input "[PERSON_NAME]"
click at [760, 348] on input "text" at bounding box center [819, 344] width 253 height 33
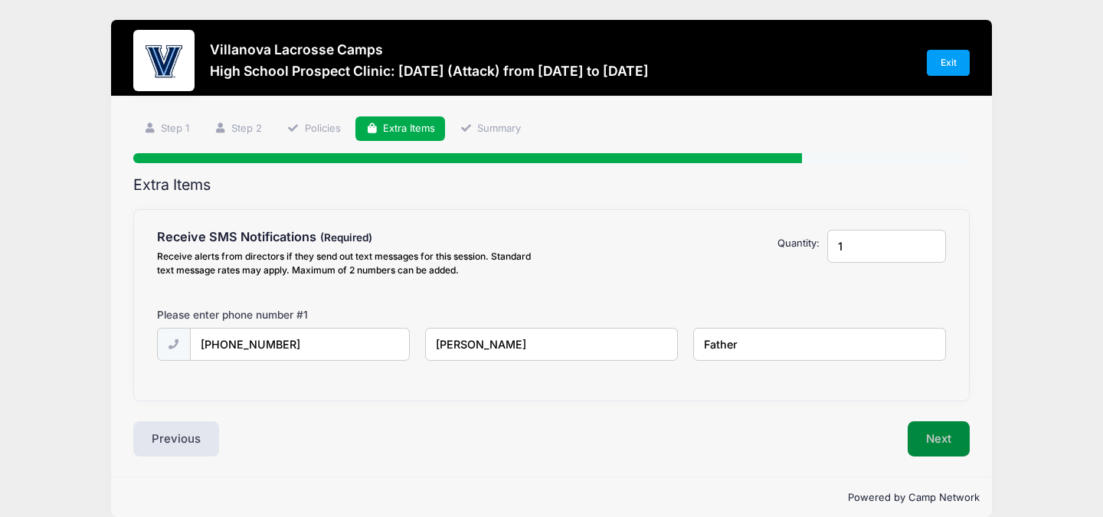
type input "Father"
click at [953, 434] on button "Next" at bounding box center [939, 438] width 62 height 35
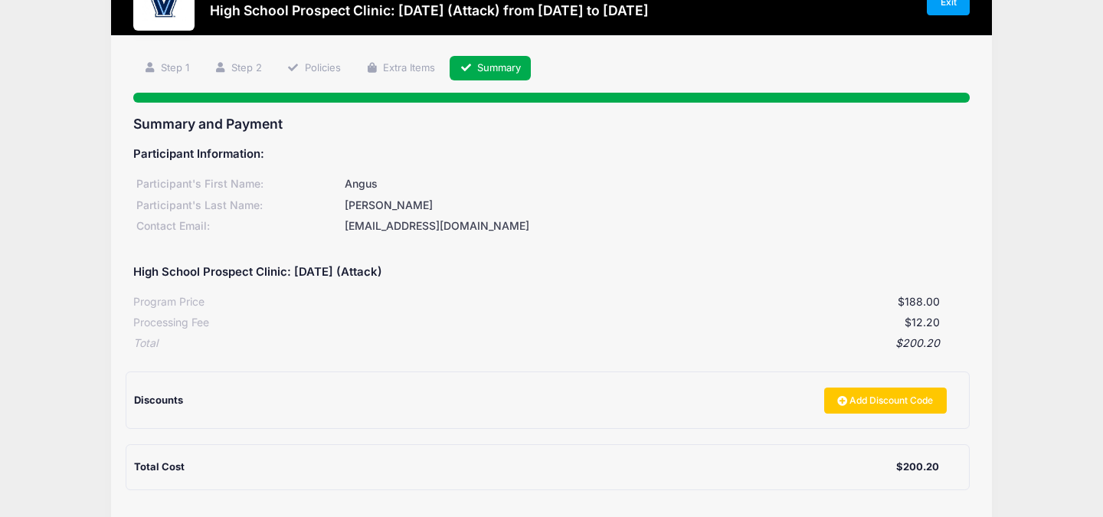
scroll to position [209, 0]
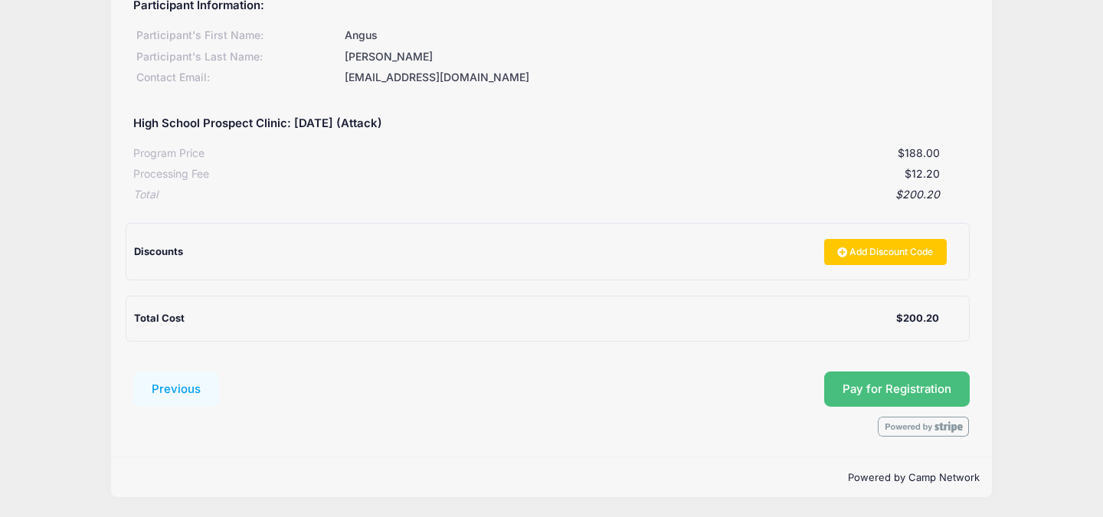
click at [875, 382] on button "Pay for Registration" at bounding box center [897, 388] width 146 height 35
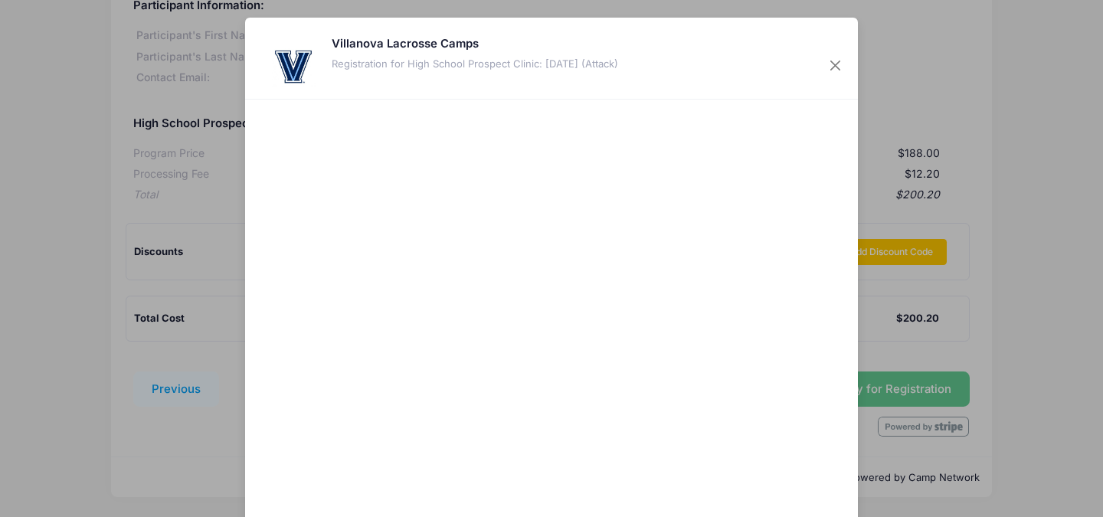
scroll to position [101, 0]
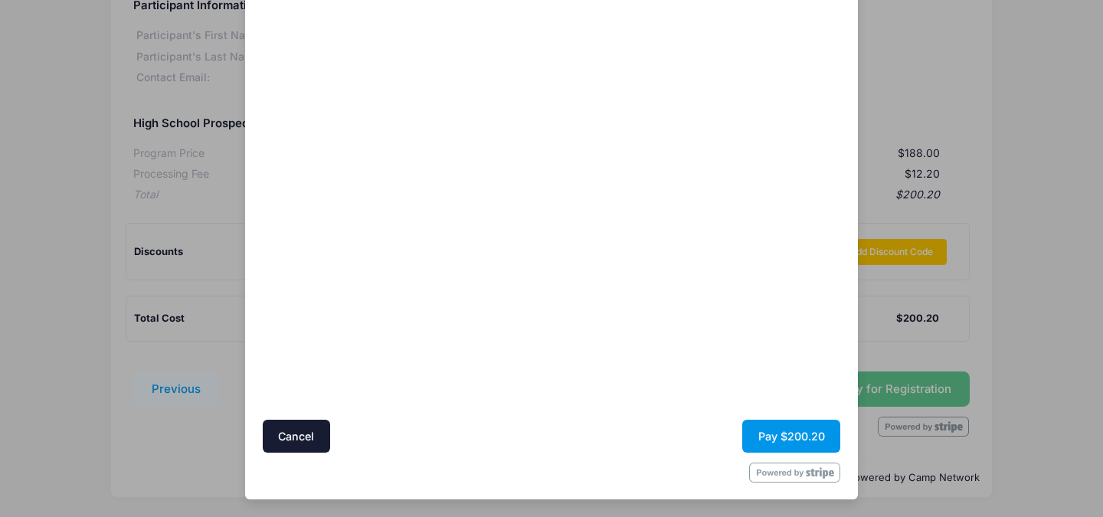
click at [797, 427] on button "Pay $200.20" at bounding box center [791, 436] width 98 height 33
